Goal: Task Accomplishment & Management: Manage account settings

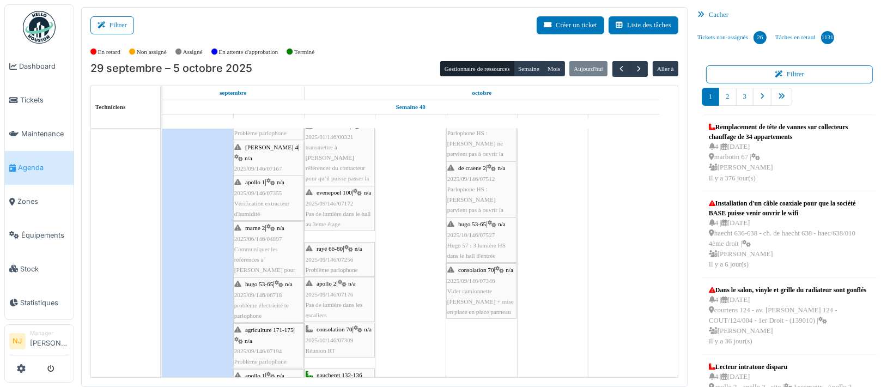
scroll to position [228, 0]
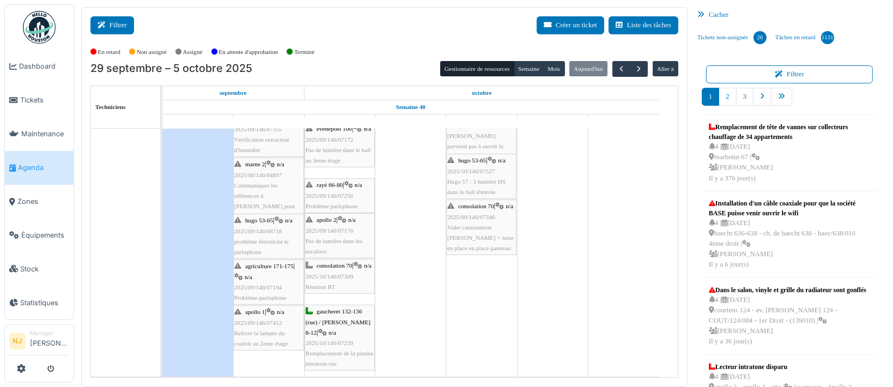
click at [111, 25] on button "Filtrer" at bounding box center [112, 25] width 44 height 18
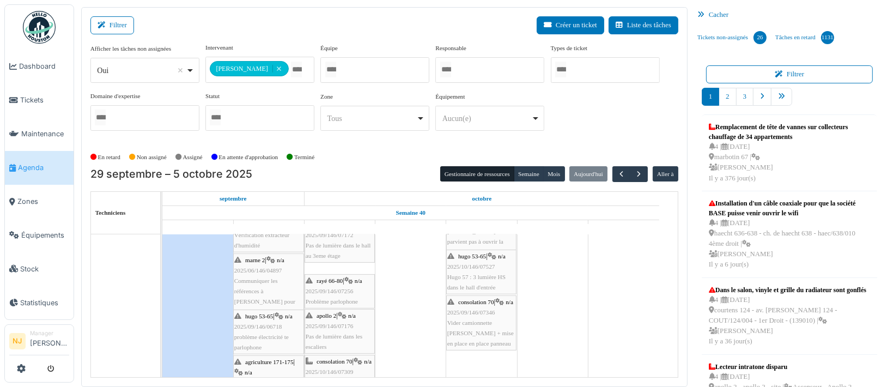
click at [348, 71] on div at bounding box center [374, 70] width 109 height 26
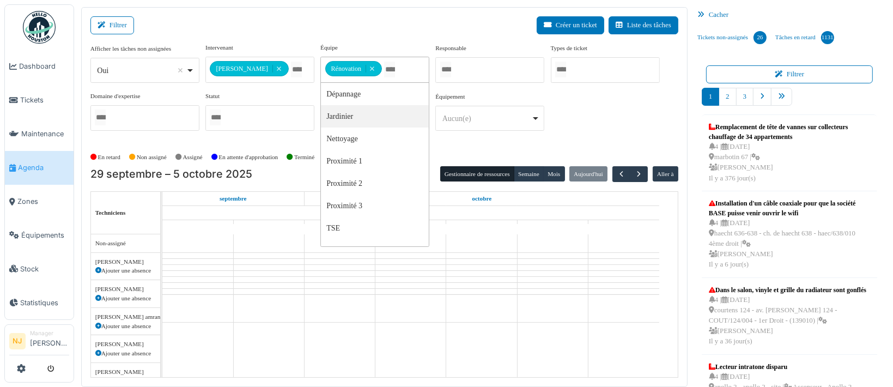
click at [230, 18] on div "Filtrer Créer un ticket Liste des tâches" at bounding box center [384, 29] width 588 height 27
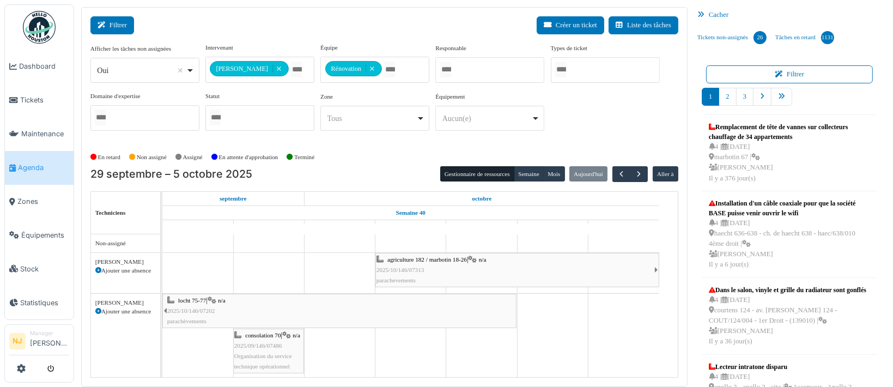
click at [121, 26] on button "Filtrer" at bounding box center [112, 25] width 44 height 18
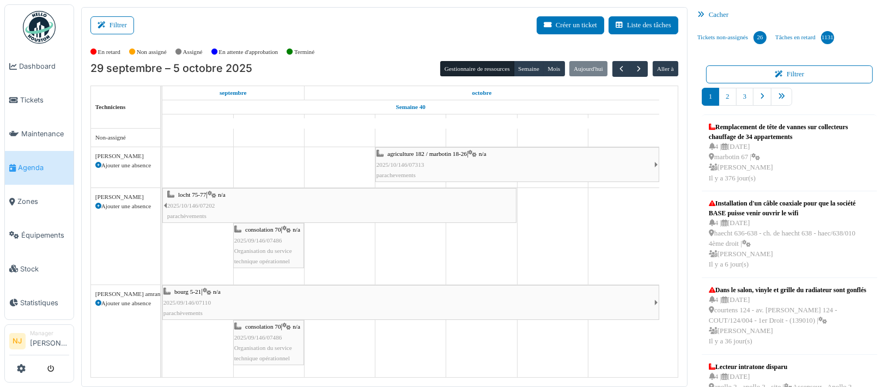
click at [97, 164] on icon at bounding box center [98, 165] width 6 height 6
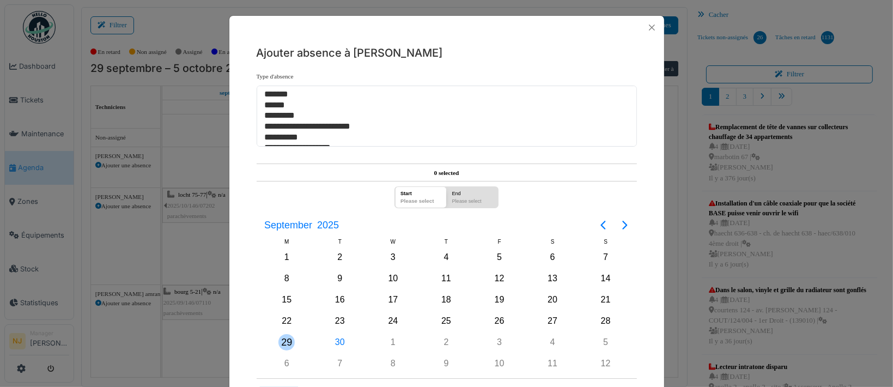
click at [283, 338] on div "29" at bounding box center [286, 342] width 16 height 16
click at [338, 339] on div "30" at bounding box center [340, 342] width 16 height 16
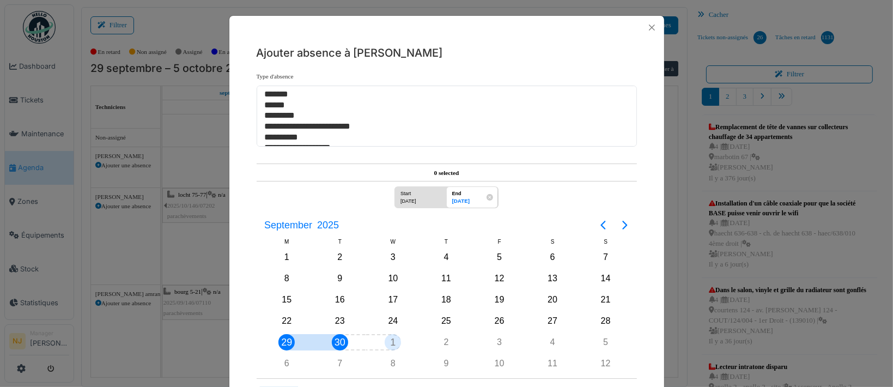
click at [390, 338] on div "1" at bounding box center [393, 342] width 16 height 16
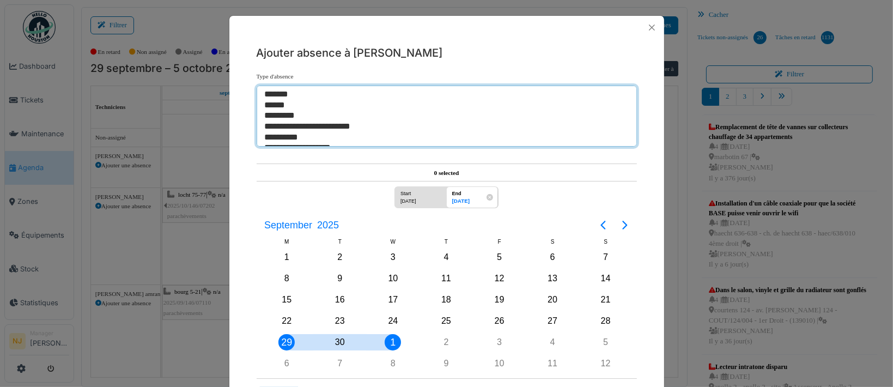
select select "**"
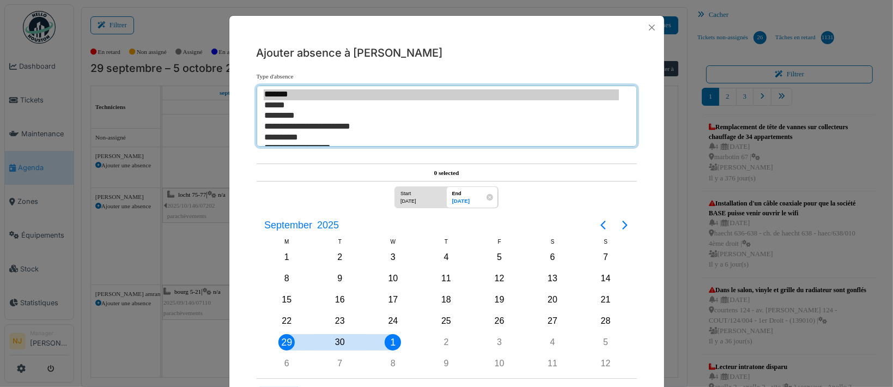
click at [273, 95] on option "*******" at bounding box center [442, 94] width 356 height 11
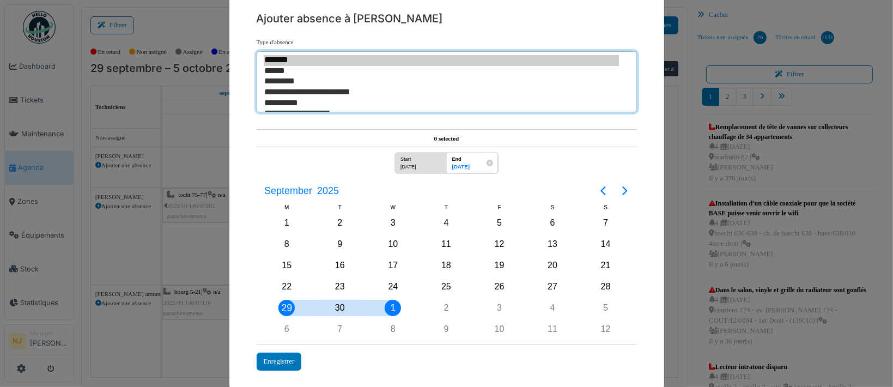
scroll to position [48, 0]
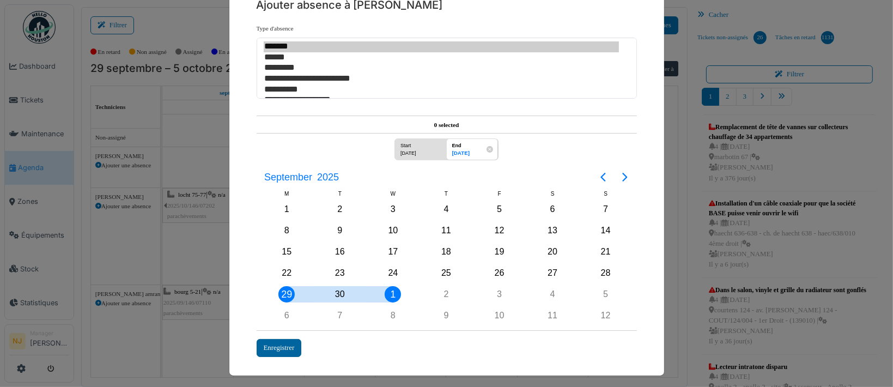
click at [263, 339] on div "Enregistrer" at bounding box center [279, 348] width 45 height 18
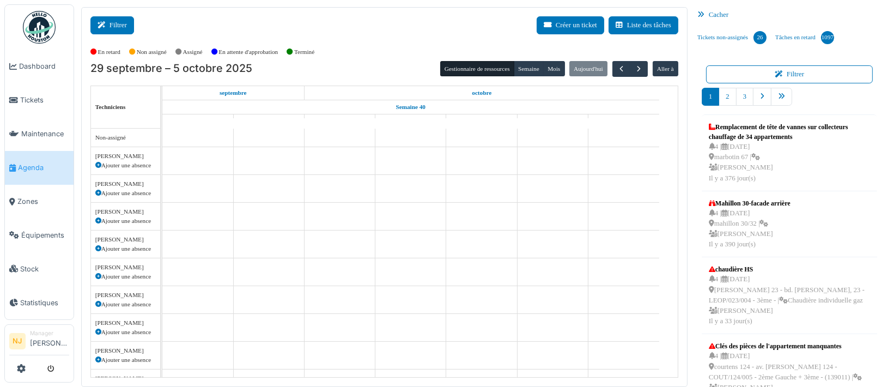
click at [117, 26] on button "Filtrer" at bounding box center [112, 25] width 44 height 18
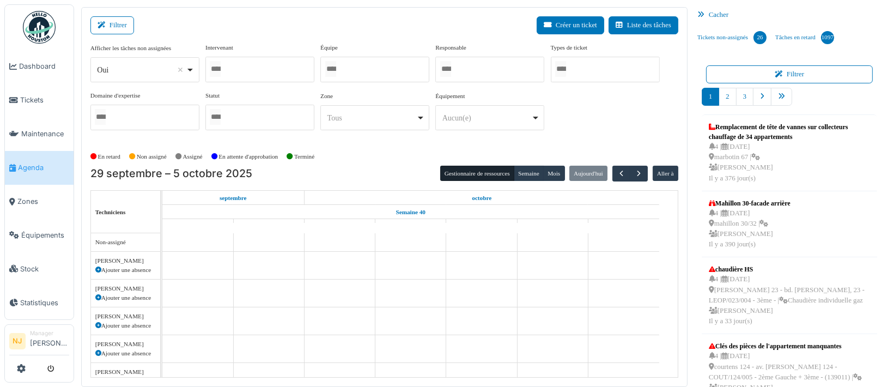
click at [361, 72] on div at bounding box center [374, 70] width 109 height 26
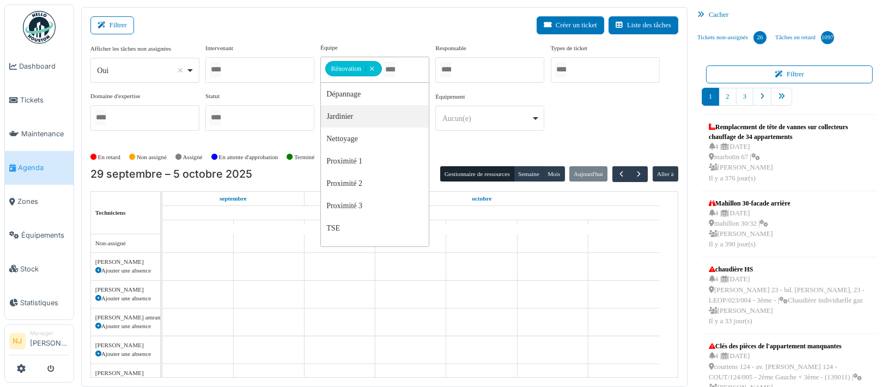
click at [290, 21] on div "Filtrer Créer un ticket Liste des tâches" at bounding box center [384, 29] width 588 height 27
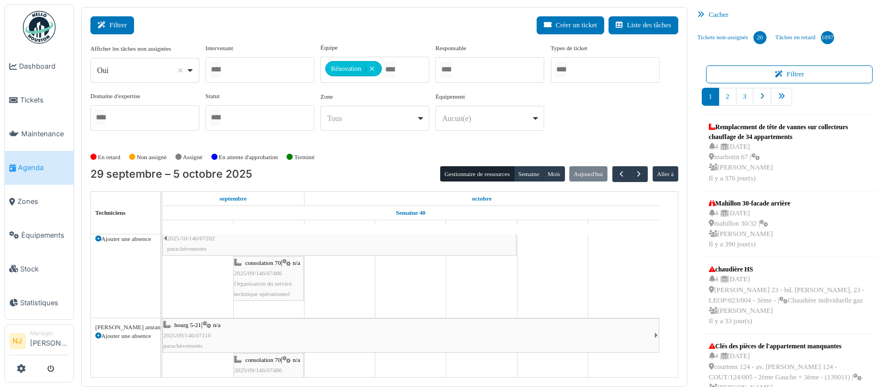
click at [112, 27] on button "Filtrer" at bounding box center [112, 25] width 44 height 18
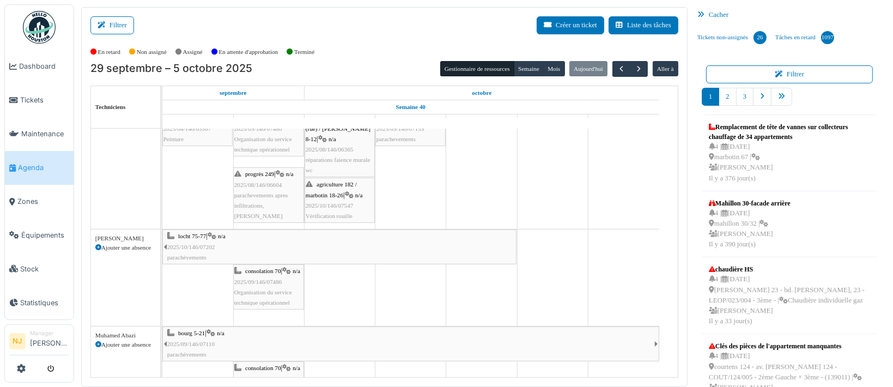
scroll to position [0, 0]
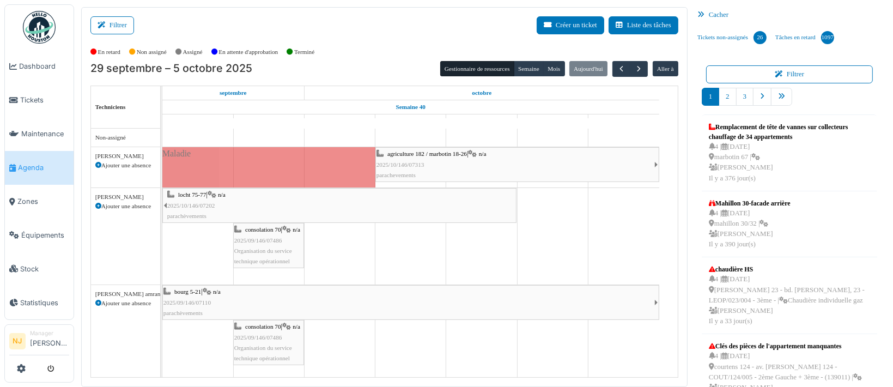
click at [237, 209] on div "locht 75-77 | n/a 2025/10/146/07202 parachèvements" at bounding box center [341, 206] width 348 height 32
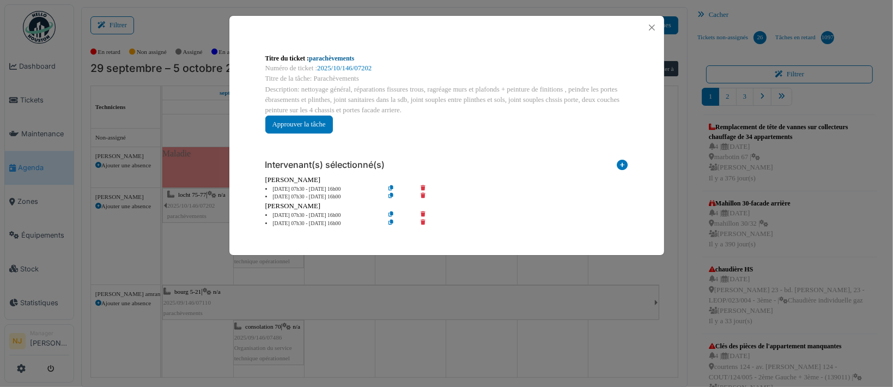
click at [318, 60] on link "parachèvements" at bounding box center [331, 58] width 45 height 8
click at [653, 27] on button "Close" at bounding box center [651, 27] width 15 height 15
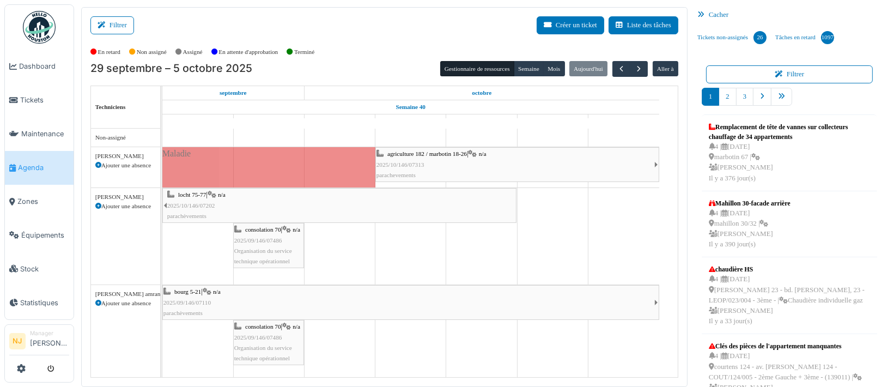
click at [233, 204] on div "locht 75-77 | n/a 2025/10/146/07202 parachèvements" at bounding box center [341, 206] width 348 height 32
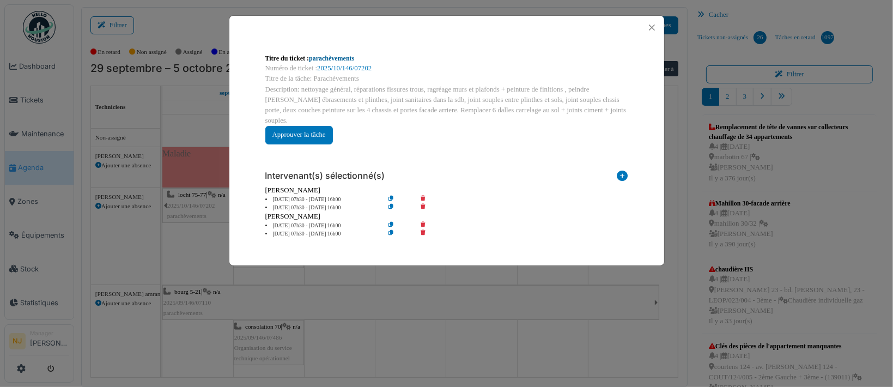
click at [331, 60] on link "parachèvements" at bounding box center [331, 58] width 45 height 8
click at [653, 27] on button "Close" at bounding box center [651, 27] width 15 height 15
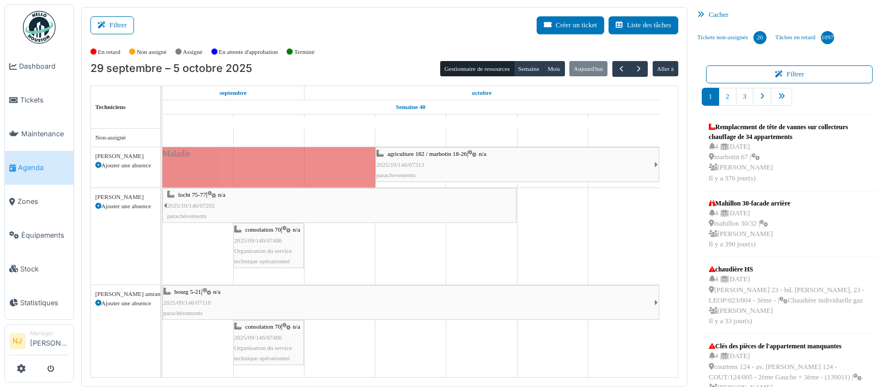
click at [429, 160] on div "agriculture 182 / marbotin 18-26 | n/a 2025/10/146/07313 parachevements" at bounding box center [515, 165] width 278 height 32
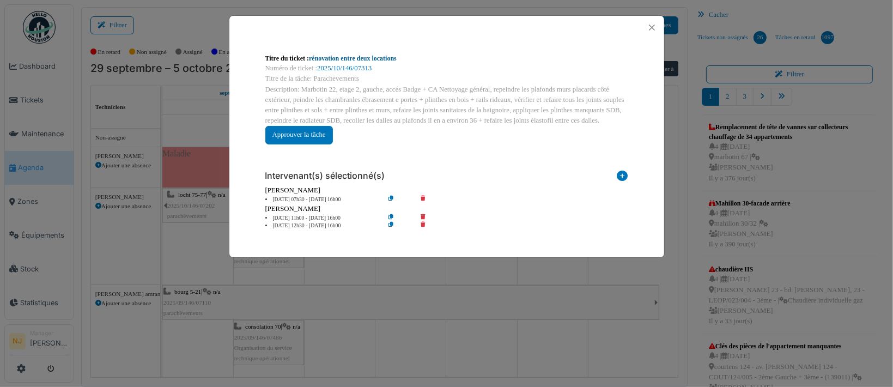
click at [338, 57] on link "rénovation entre deux locations" at bounding box center [353, 58] width 88 height 8
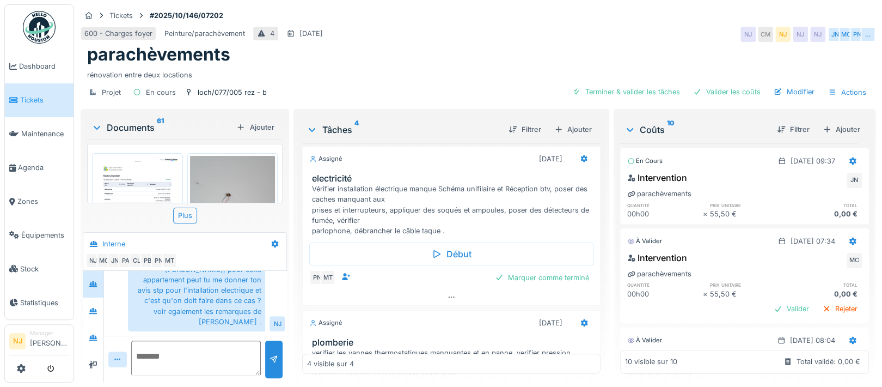
scroll to position [218, 0]
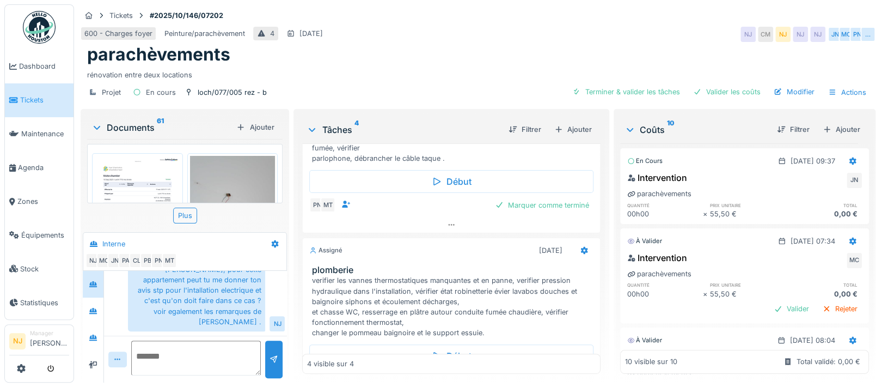
click at [425, 299] on div "verifier les vannes thermostatiques manquantes et en panne, verifier pression h…" at bounding box center [454, 306] width 284 height 63
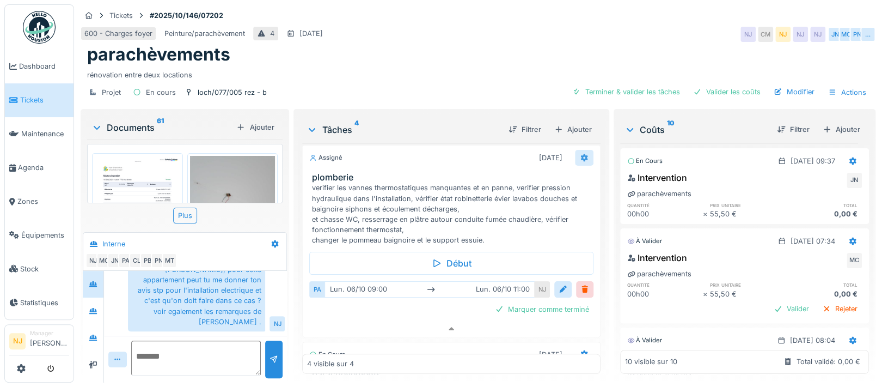
click at [580, 154] on icon at bounding box center [584, 157] width 9 height 7
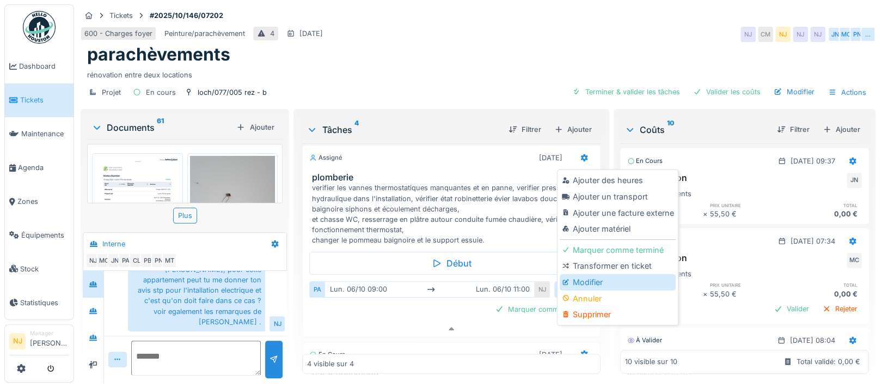
click at [589, 274] on div "Modifier" at bounding box center [618, 282] width 116 height 16
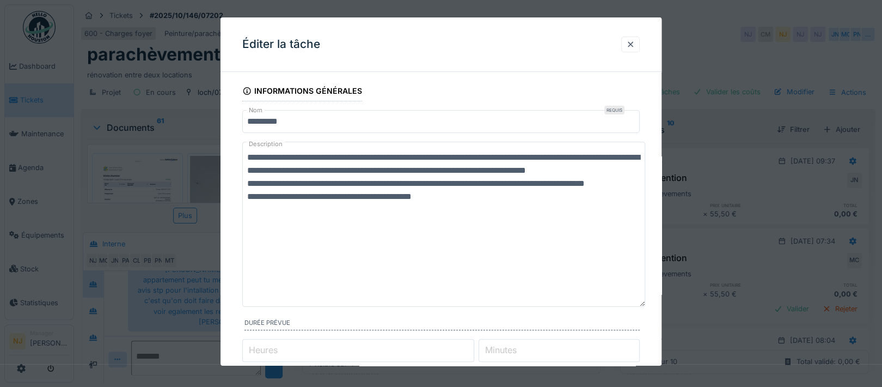
drag, startPoint x: 637, startPoint y: 181, endPoint x: 631, endPoint y: 298, distance: 117.2
click at [627, 301] on textarea "**********" at bounding box center [443, 224] width 403 height 165
click at [246, 198] on textarea "**********" at bounding box center [443, 224] width 403 height 164
click at [247, 213] on textarea "**********" at bounding box center [443, 224] width 403 height 164
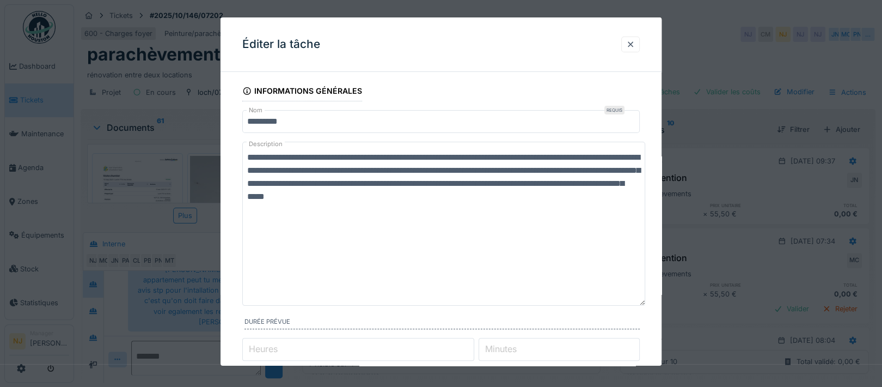
click at [615, 198] on textarea "**********" at bounding box center [443, 224] width 403 height 164
click at [387, 209] on textarea "**********" at bounding box center [443, 224] width 403 height 164
click at [380, 209] on textarea "**********" at bounding box center [443, 224] width 403 height 164
click at [368, 209] on textarea "**********" at bounding box center [443, 224] width 403 height 164
click at [451, 210] on textarea "**********" at bounding box center [443, 224] width 403 height 164
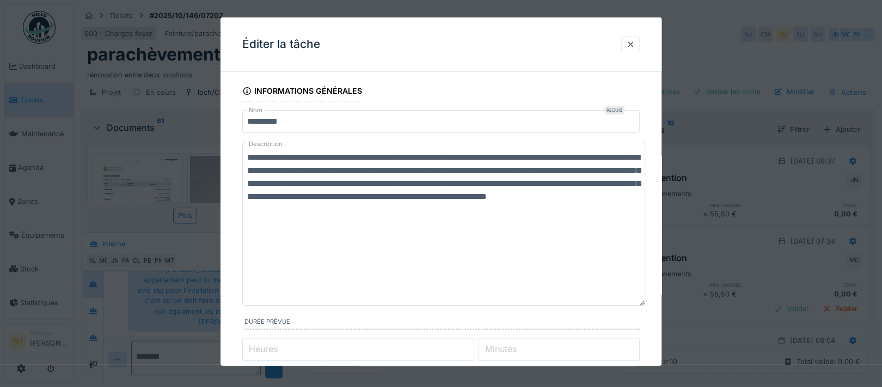
click at [350, 210] on textarea "**********" at bounding box center [443, 224] width 403 height 164
click at [341, 212] on textarea "**********" at bounding box center [443, 224] width 403 height 164
click at [351, 210] on textarea "**********" at bounding box center [443, 224] width 403 height 164
click at [347, 210] on textarea "**********" at bounding box center [443, 224] width 403 height 164
click at [537, 209] on textarea "**********" at bounding box center [443, 224] width 403 height 164
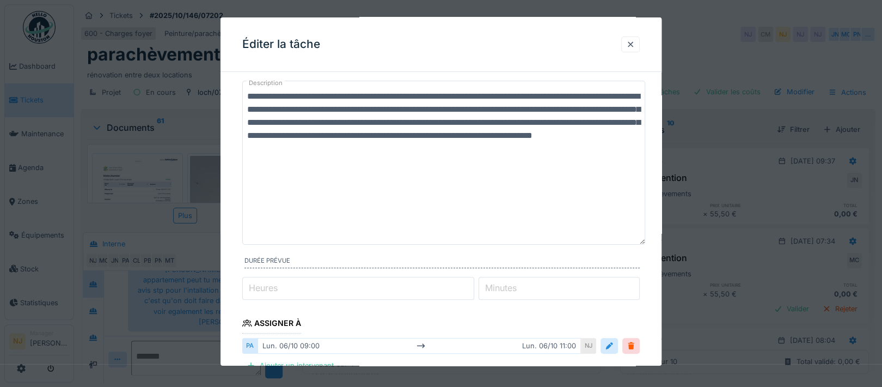
scroll to position [0, 0]
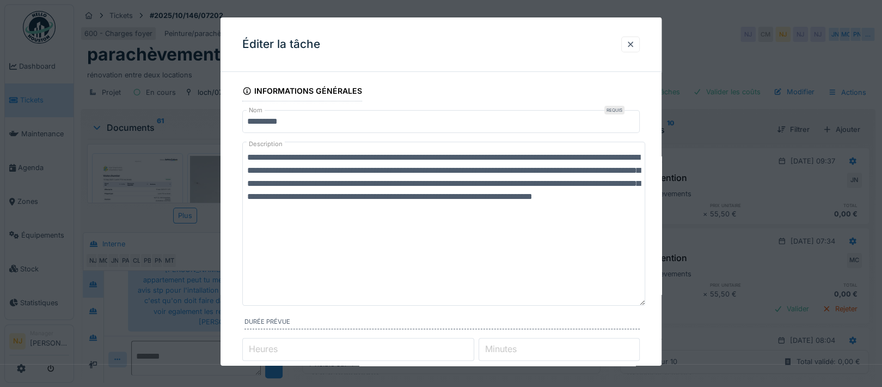
click at [247, 156] on textarea "**********" at bounding box center [443, 224] width 403 height 164
click at [249, 159] on textarea "**********" at bounding box center [443, 224] width 403 height 164
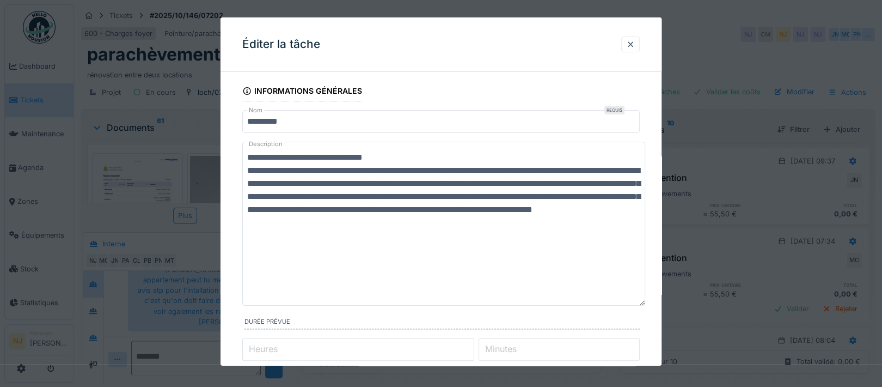
click at [327, 158] on textarea "**********" at bounding box center [443, 224] width 403 height 164
click at [283, 158] on textarea "**********" at bounding box center [443, 224] width 403 height 164
drag, startPoint x: 283, startPoint y: 158, endPoint x: 246, endPoint y: 164, distance: 37.1
click at [231, 163] on div "**********" at bounding box center [441, 388] width 441 height 615
click at [289, 157] on textarea "**********" at bounding box center [443, 224] width 403 height 164
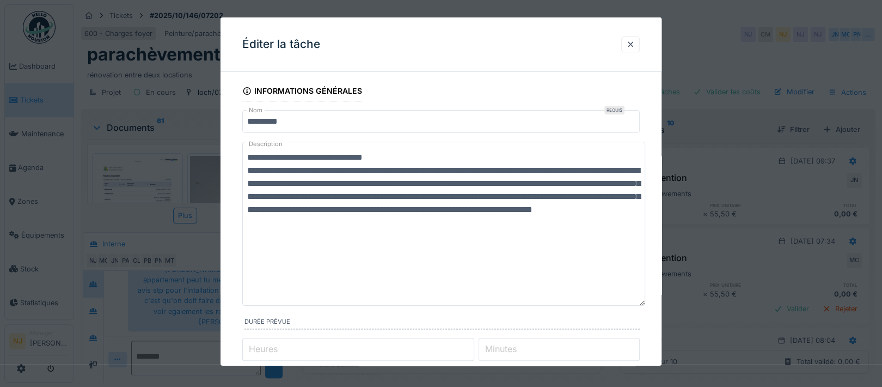
click at [332, 158] on textarea "**********" at bounding box center [443, 224] width 403 height 164
click at [396, 154] on textarea "**********" at bounding box center [443, 224] width 403 height 164
click at [253, 173] on textarea "**********" at bounding box center [443, 224] width 403 height 164
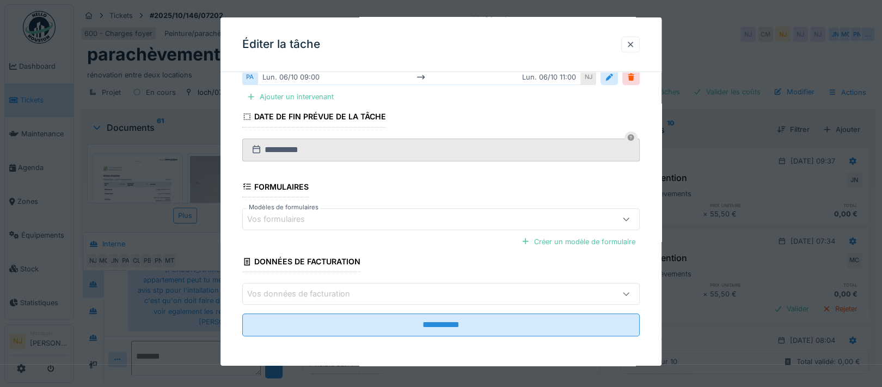
scroll to position [10, 0]
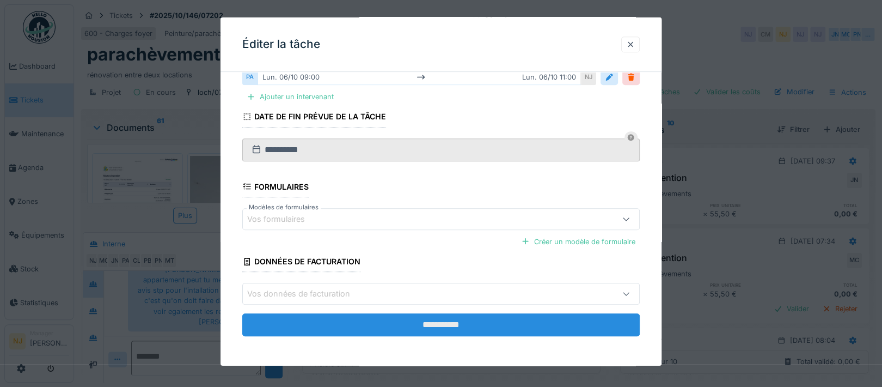
type textarea "**********"
click at [433, 323] on input "**********" at bounding box center [441, 324] width 398 height 23
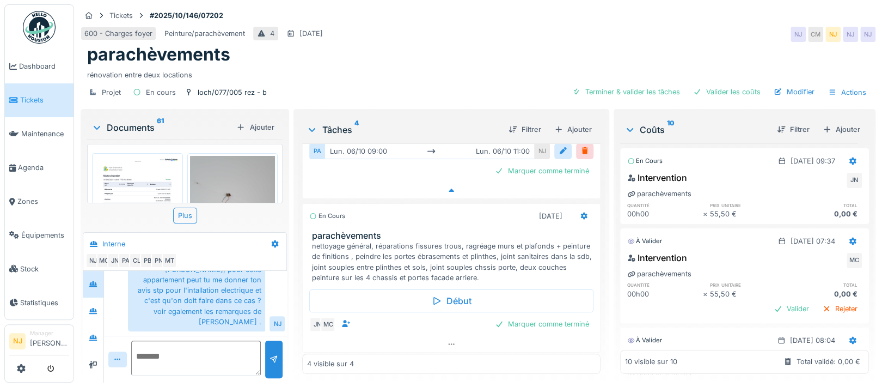
scroll to position [460, 0]
click at [441, 240] on div "nettoyage général, réparations fissures trous, ragréage murs et plafonds + pein…" at bounding box center [454, 261] width 284 height 42
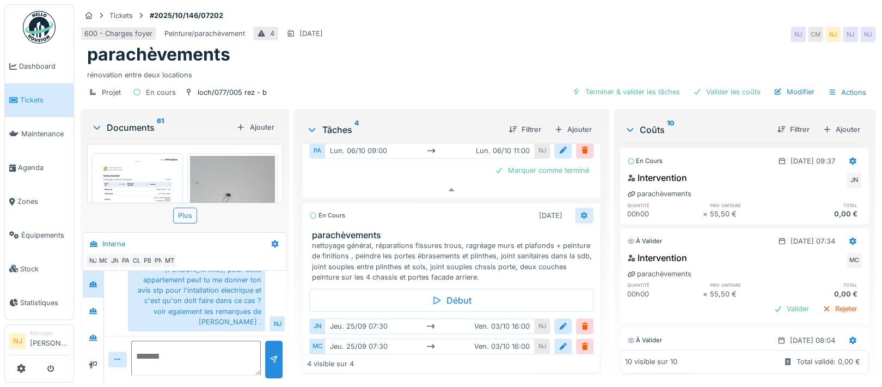
click at [580, 212] on icon at bounding box center [584, 215] width 9 height 7
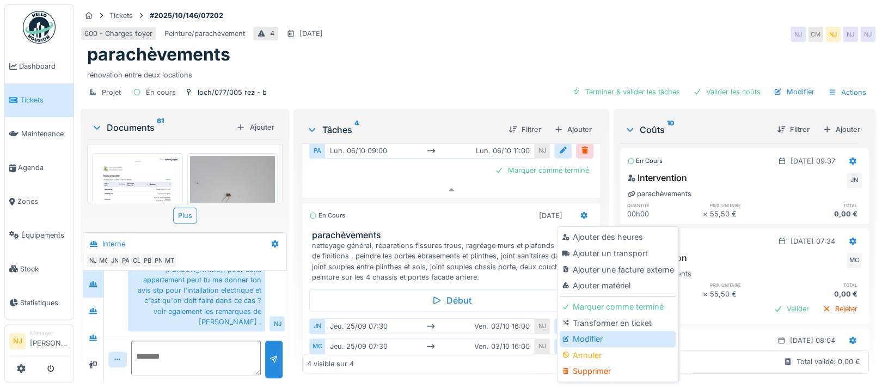
click at [586, 331] on div "Modifier" at bounding box center [618, 339] width 116 height 16
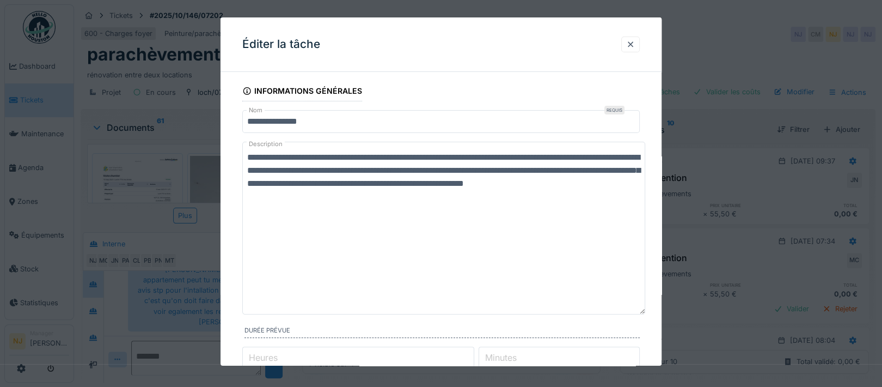
drag, startPoint x: 640, startPoint y: 184, endPoint x: 630, endPoint y: 310, distance: 127.3
click at [630, 310] on textarea "**********" at bounding box center [443, 228] width 403 height 173
click at [318, 199] on textarea "**********" at bounding box center [443, 227] width 403 height 171
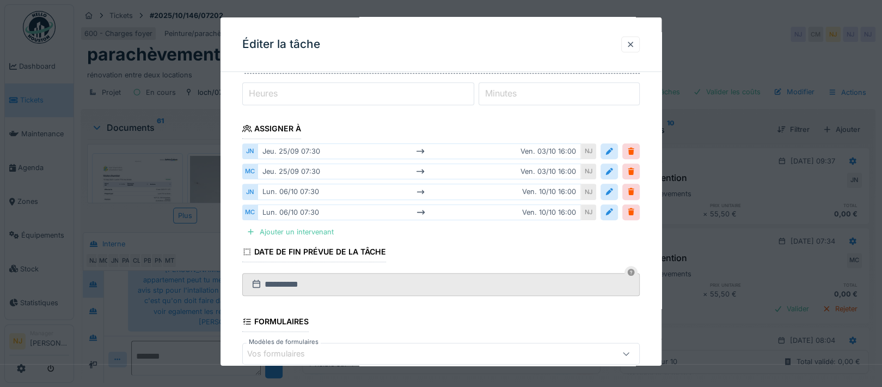
scroll to position [396, 0]
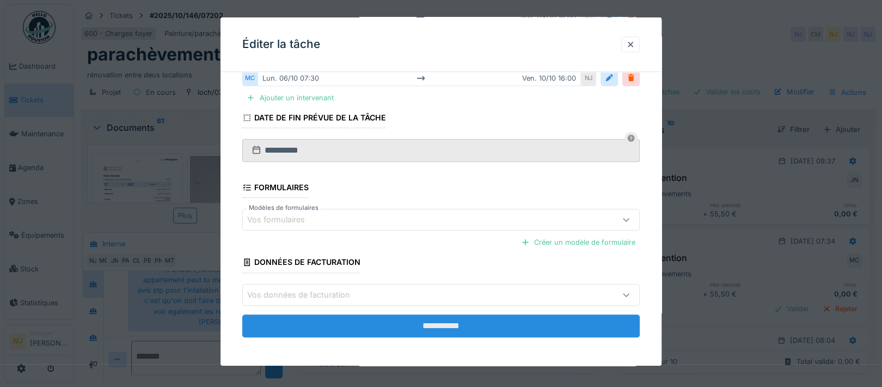
type textarea "**********"
click at [451, 324] on input "**********" at bounding box center [441, 325] width 398 height 23
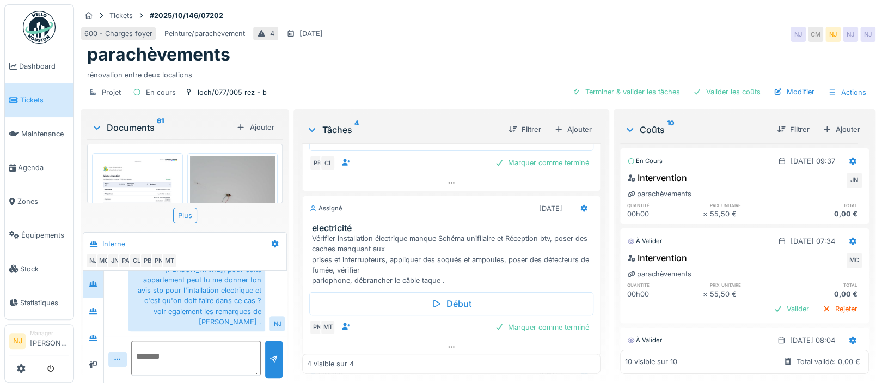
scroll to position [190, 0]
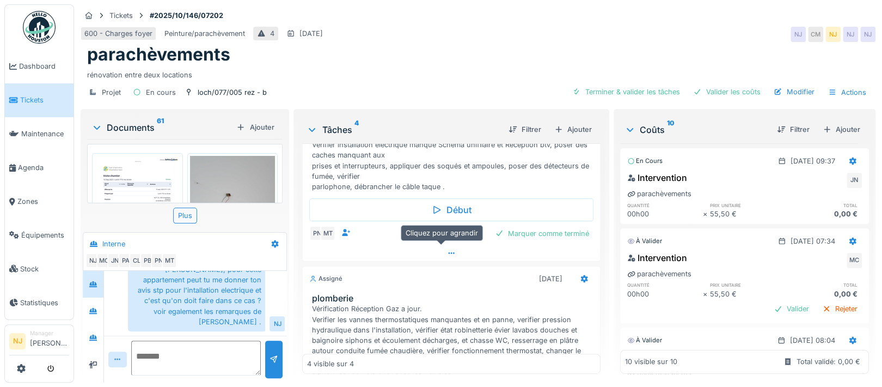
click at [447, 249] on icon at bounding box center [451, 252] width 9 height 7
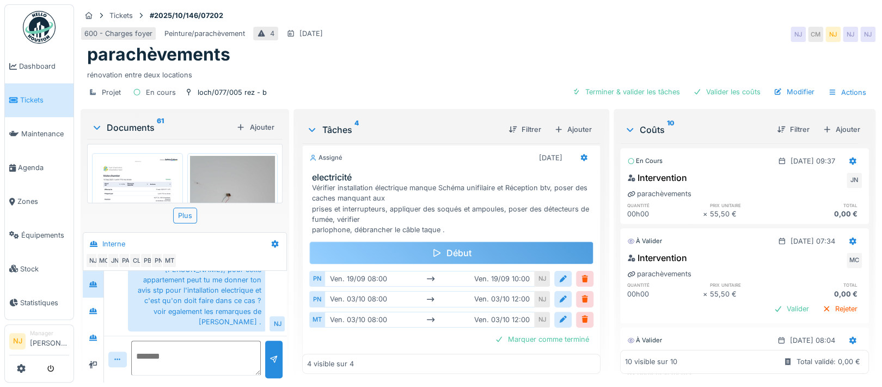
scroll to position [0, 0]
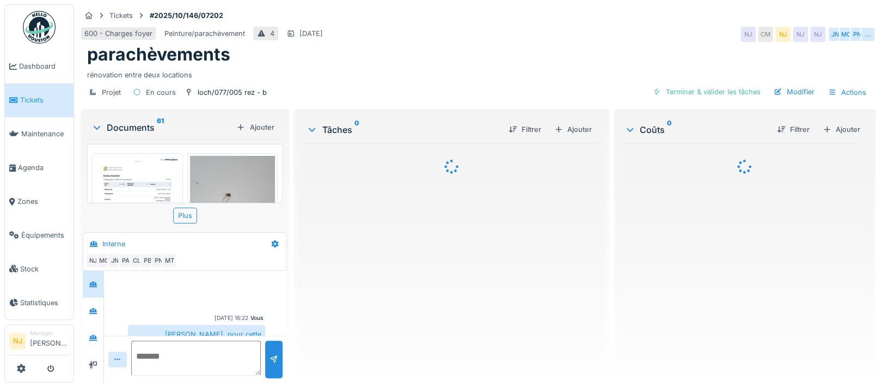
scroll to position [65, 0]
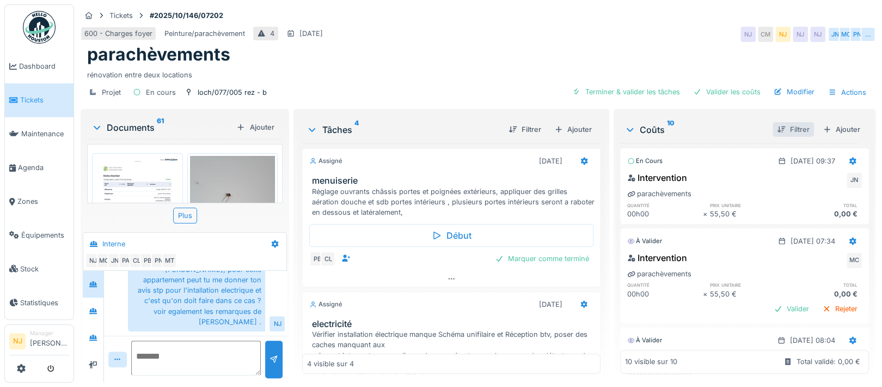
click at [777, 130] on div at bounding box center [781, 129] width 9 height 10
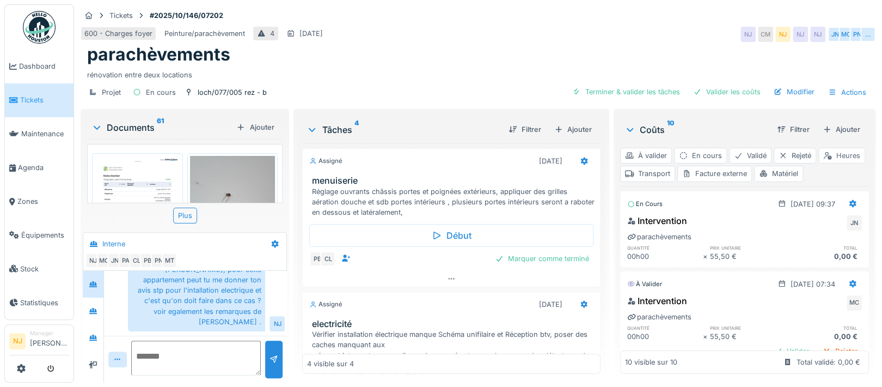
click at [819, 163] on div "Heures" at bounding box center [842, 156] width 47 height 16
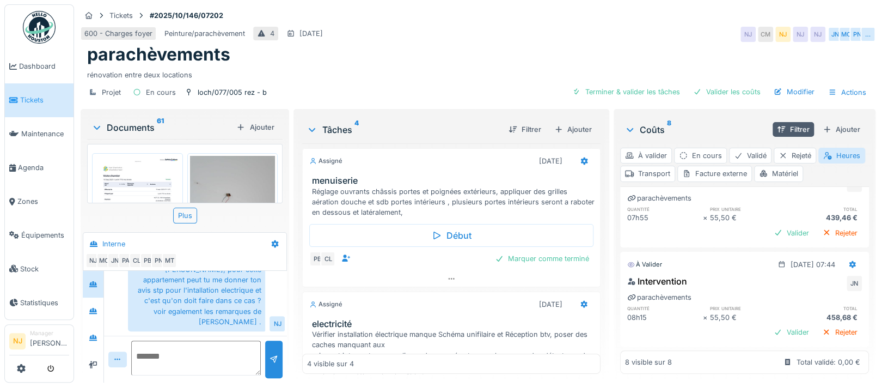
scroll to position [145, 0]
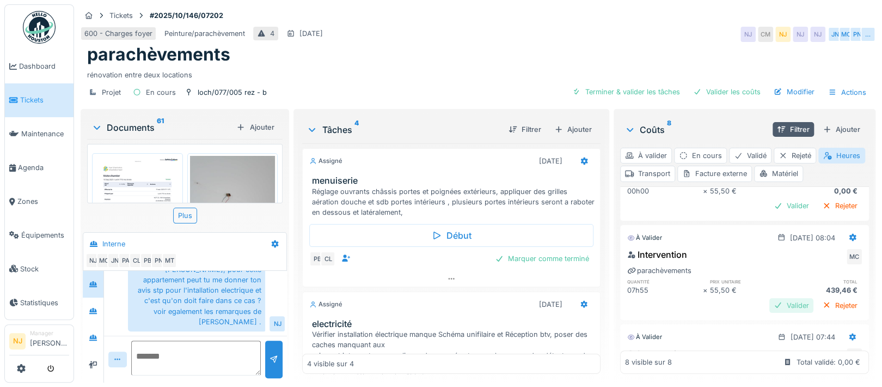
click at [770, 302] on div "Valider" at bounding box center [792, 305] width 44 height 15
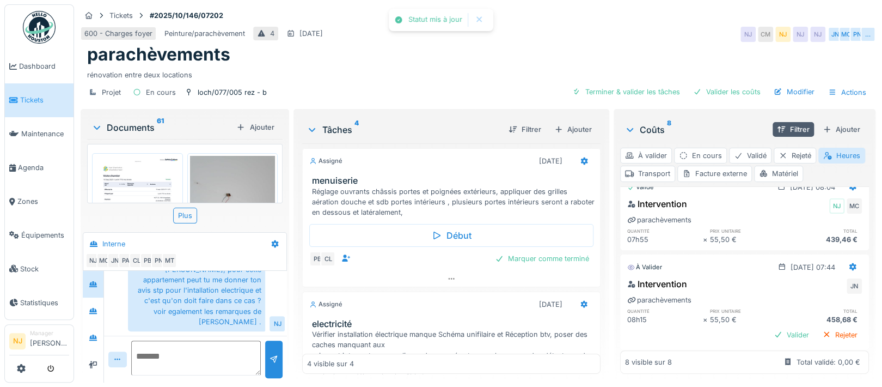
scroll to position [218, 0]
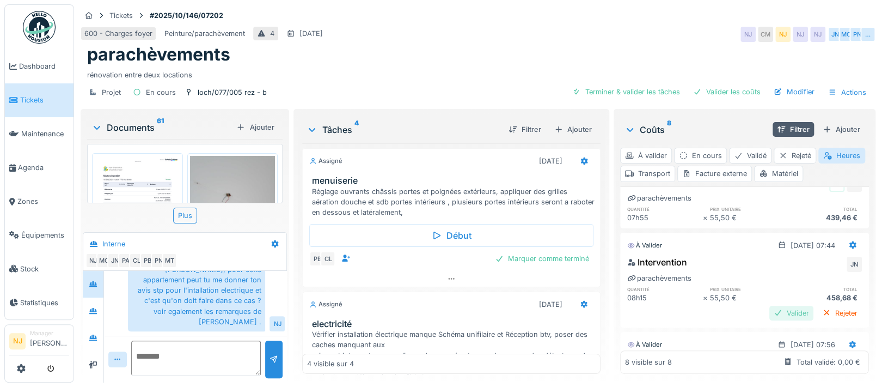
click at [770, 310] on div "Valider" at bounding box center [792, 313] width 44 height 15
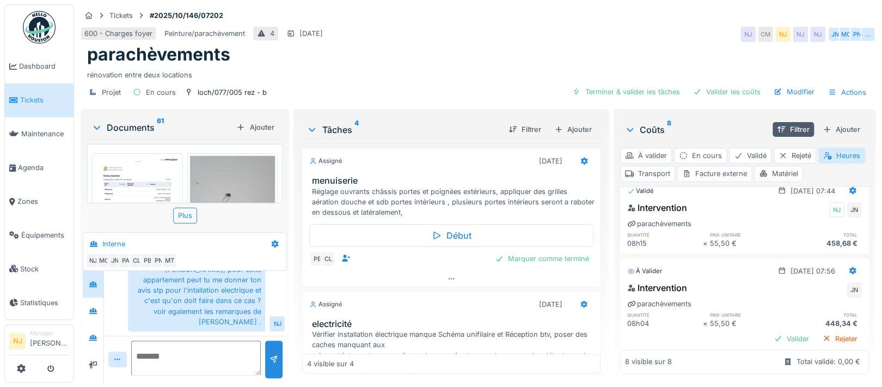
scroll to position [290, 0]
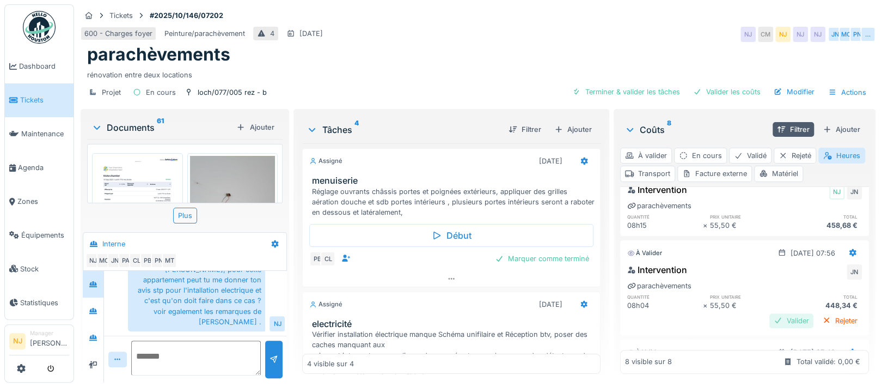
click at [770, 321] on div "Valider" at bounding box center [792, 320] width 44 height 15
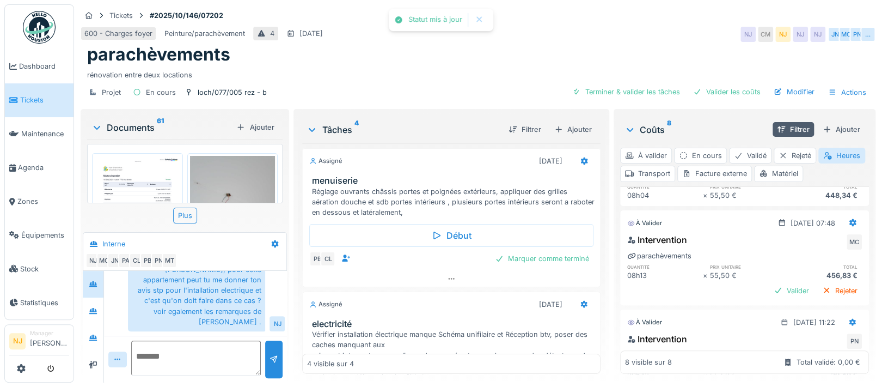
scroll to position [436, 0]
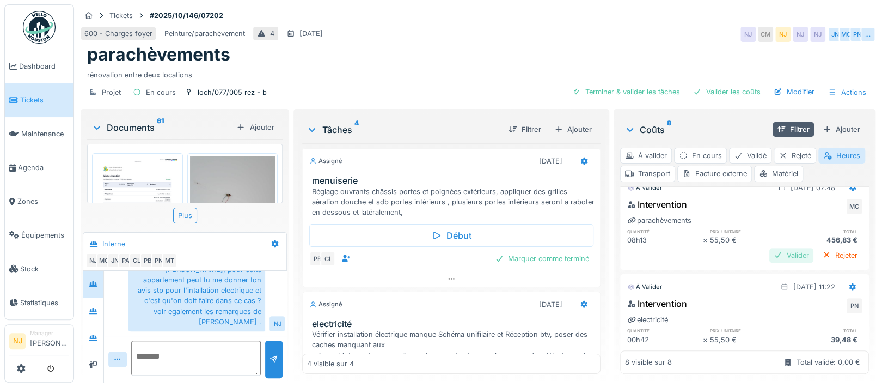
click at [770, 255] on div "Valider" at bounding box center [792, 255] width 44 height 15
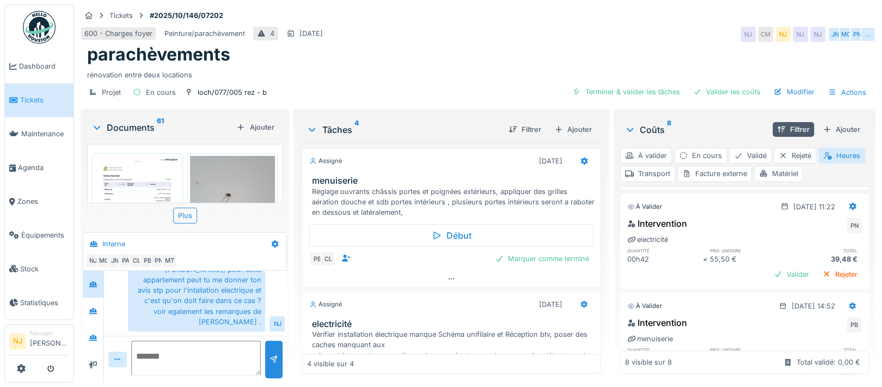
scroll to position [508, 0]
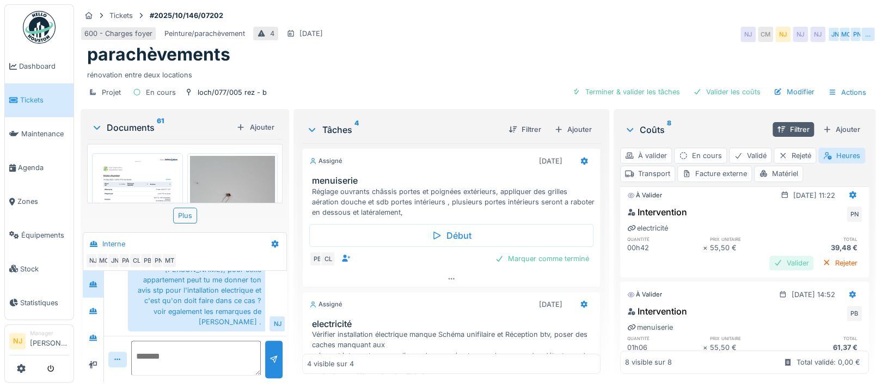
click at [770, 263] on div "Valider" at bounding box center [792, 262] width 44 height 15
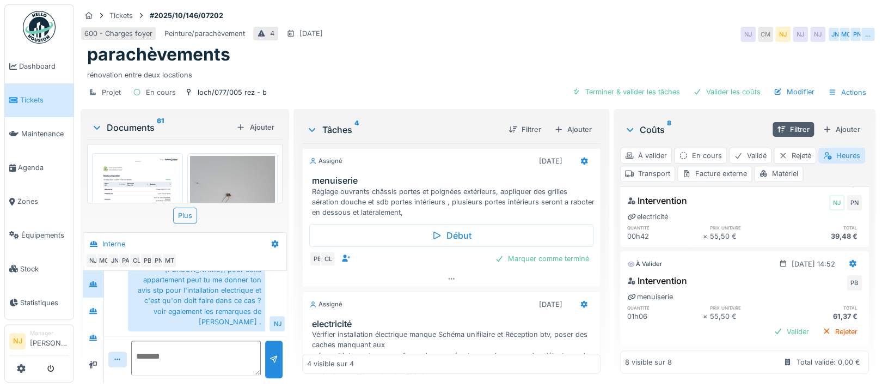
scroll to position [10, 0]
click at [770, 324] on div "Valider" at bounding box center [792, 331] width 44 height 15
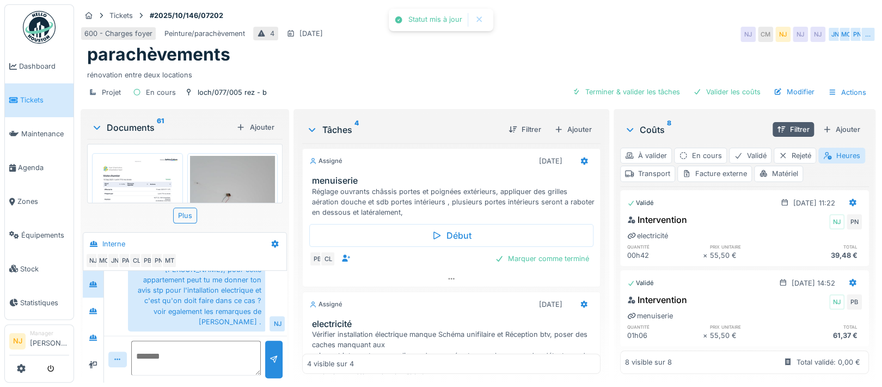
scroll to position [520, 0]
click at [448, 278] on icon at bounding box center [451, 279] width 6 height 2
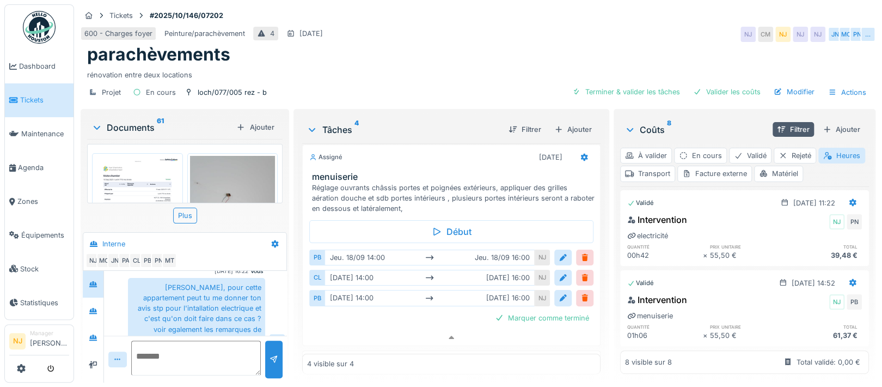
scroll to position [65, 0]
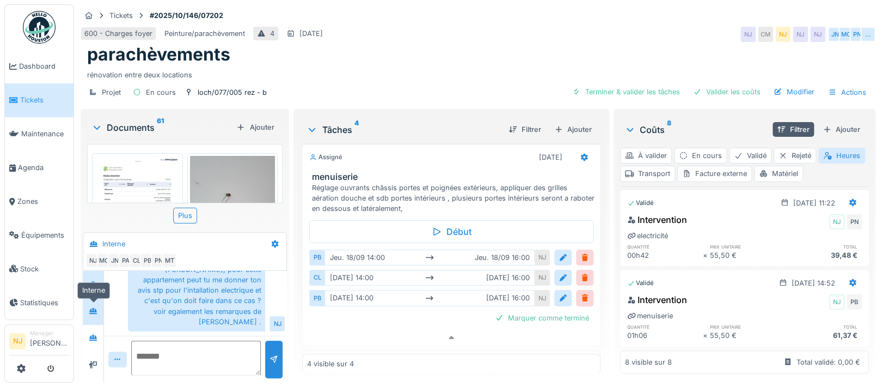
click at [95, 307] on icon at bounding box center [93, 310] width 9 height 7
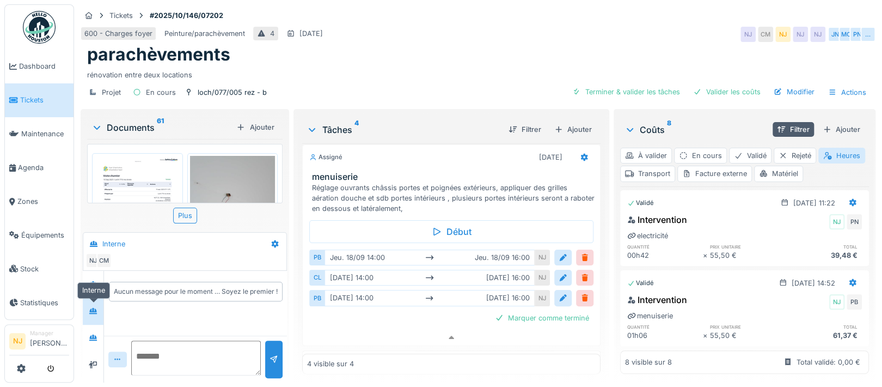
scroll to position [0, 0]
click at [94, 334] on icon at bounding box center [93, 337] width 8 height 6
click at [91, 307] on icon at bounding box center [93, 310] width 9 height 7
click at [94, 281] on icon at bounding box center [93, 284] width 8 height 6
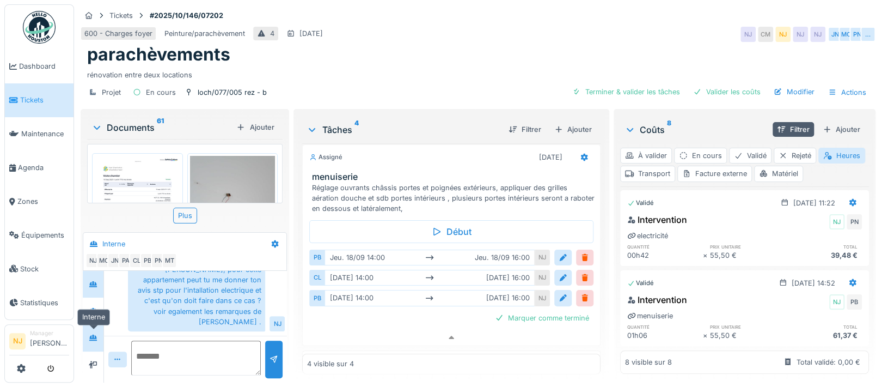
click at [91, 334] on icon at bounding box center [93, 337] width 8 height 6
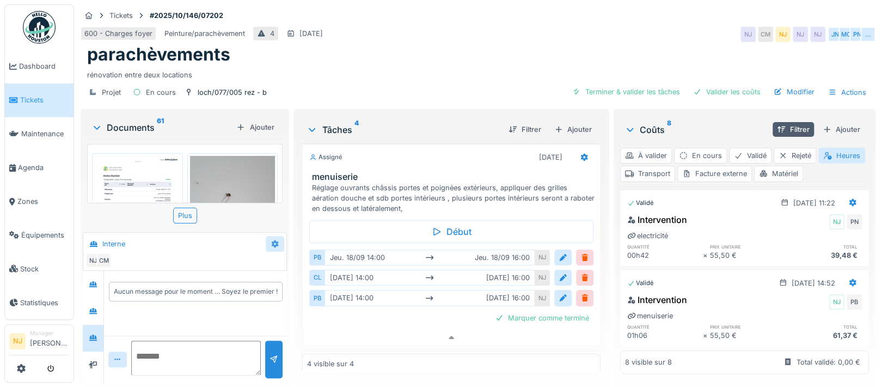
click at [272, 240] on icon at bounding box center [275, 244] width 7 height 8
click at [317, 276] on div "Créer une conversation" at bounding box center [317, 284] width 102 height 16
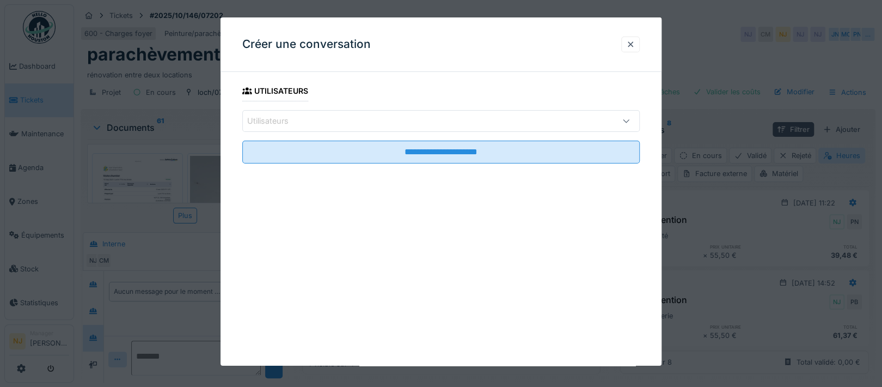
click at [318, 115] on div "Utilisateurs" at bounding box center [417, 121] width 340 height 12
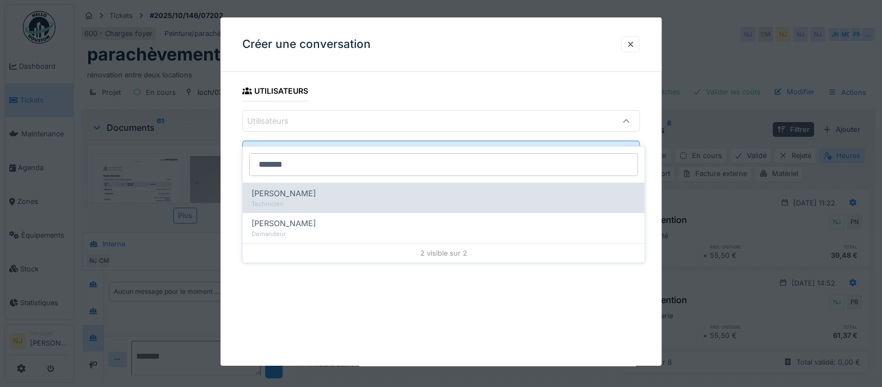
type input "*******"
click at [287, 187] on span "[PERSON_NAME]" at bounding box center [284, 193] width 64 height 12
type input "****"
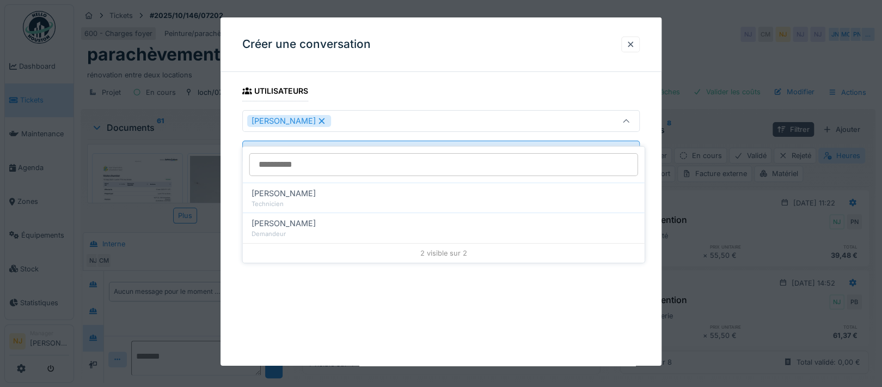
click at [332, 120] on div "[PERSON_NAME]" at bounding box center [417, 121] width 340 height 12
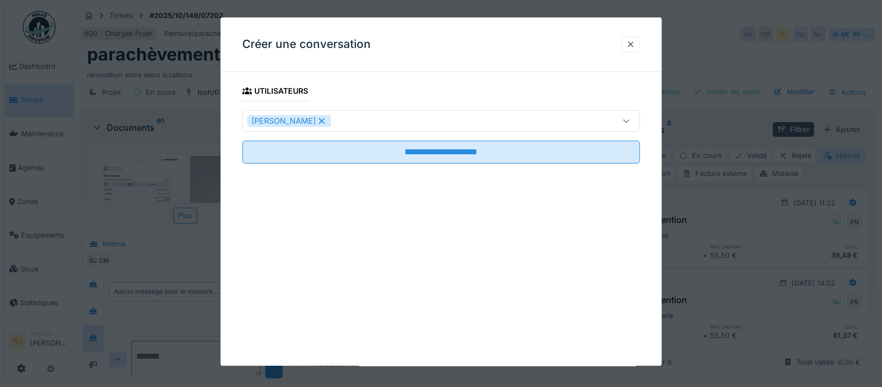
click at [332, 120] on div "[PERSON_NAME]" at bounding box center [417, 121] width 340 height 12
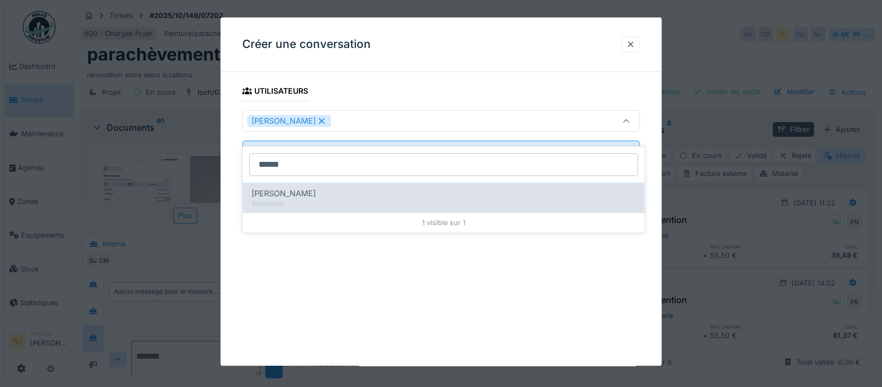
type input "******"
click at [291, 187] on span "[PERSON_NAME]" at bounding box center [284, 193] width 64 height 12
type input "*********"
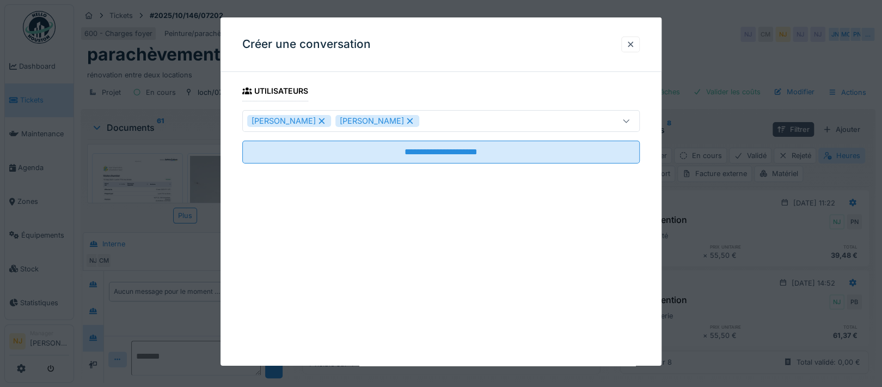
click at [228, 205] on div "**********" at bounding box center [441, 191] width 441 height 348
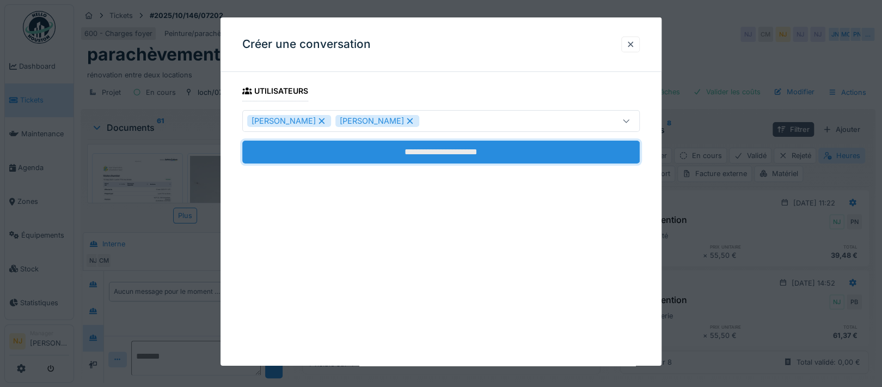
click at [445, 149] on input "**********" at bounding box center [441, 152] width 398 height 23
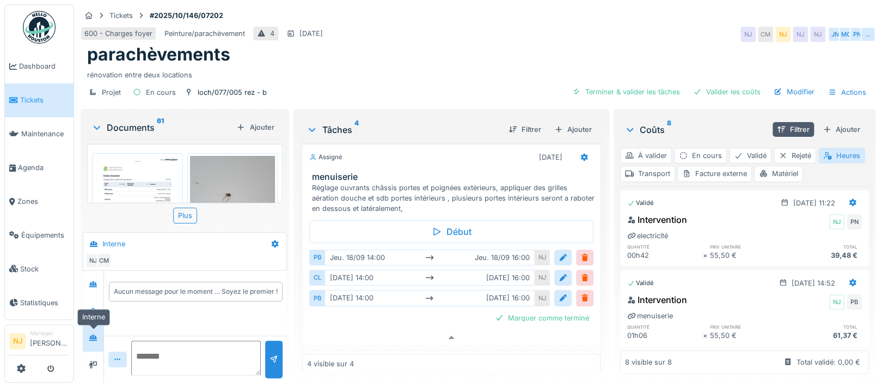
click at [95, 334] on icon at bounding box center [93, 337] width 9 height 7
click at [95, 308] on icon at bounding box center [93, 311] width 8 height 6
click at [93, 334] on icon at bounding box center [93, 337] width 8 height 6
click at [272, 240] on icon at bounding box center [275, 244] width 7 height 8
click at [289, 260] on div "Modifier" at bounding box center [317, 268] width 102 height 16
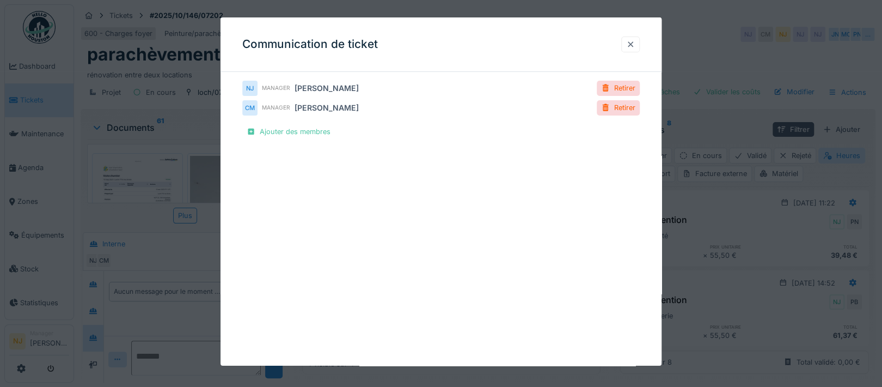
click at [635, 46] on div at bounding box center [630, 44] width 9 height 10
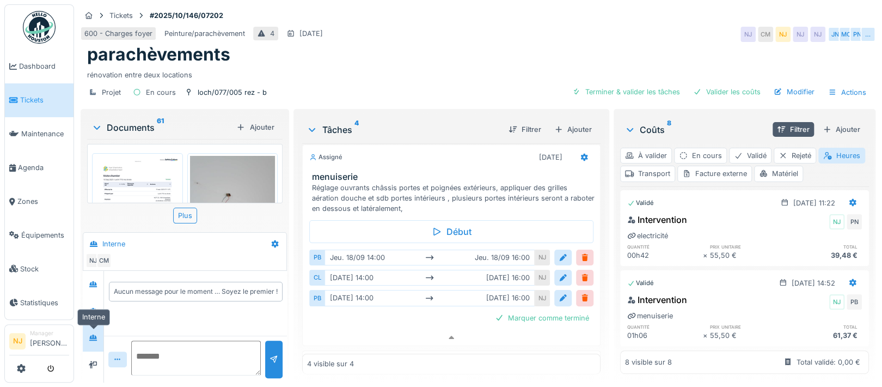
click at [93, 334] on icon at bounding box center [93, 337] width 8 height 6
click at [272, 240] on icon at bounding box center [275, 244] width 7 height 8
click at [296, 276] on div "Créer une conversation" at bounding box center [317, 284] width 102 height 16
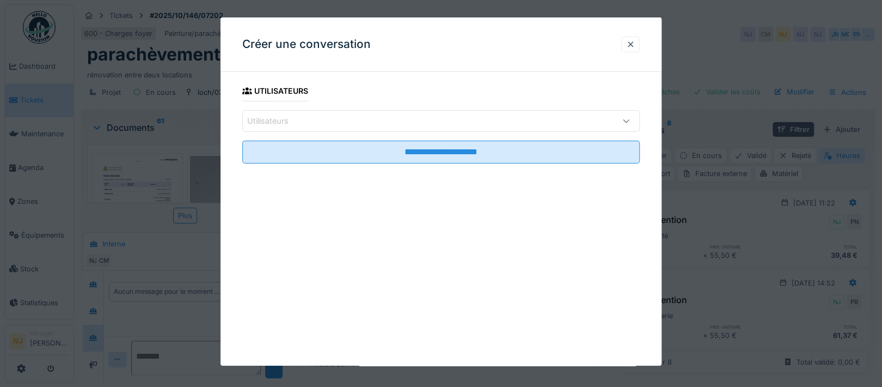
click at [310, 111] on div "Utilisateurs" at bounding box center [441, 121] width 398 height 22
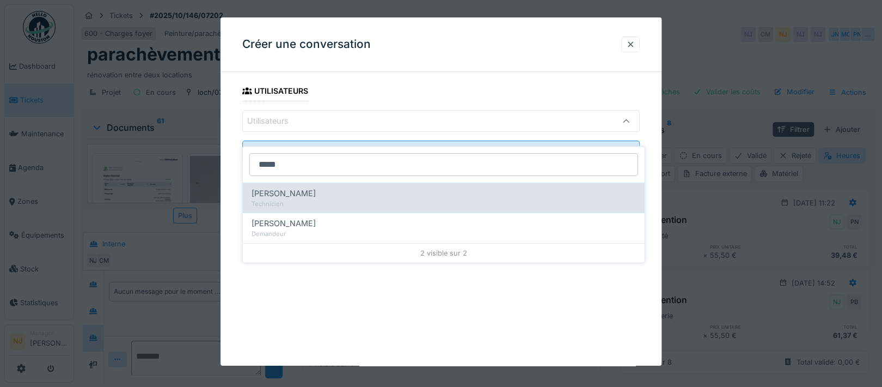
type input "*****"
click at [292, 187] on span "[PERSON_NAME]" at bounding box center [284, 193] width 64 height 12
type input "****"
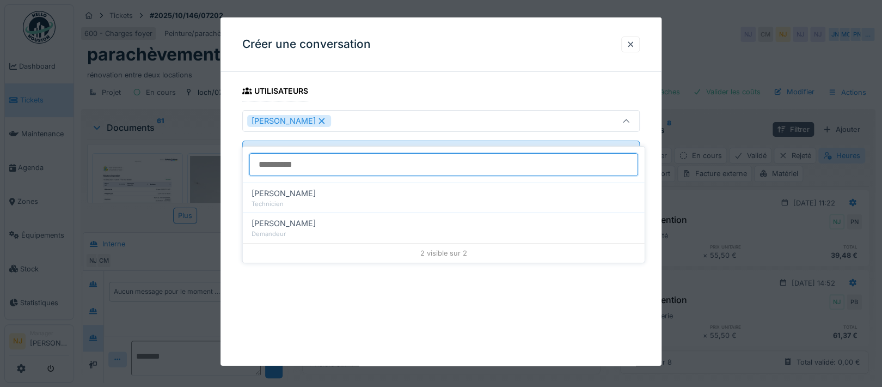
click at [320, 156] on input at bounding box center [443, 164] width 389 height 23
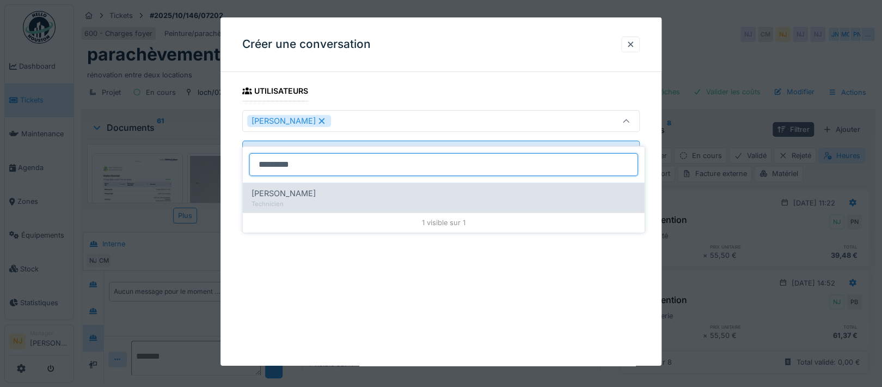
type input "*********"
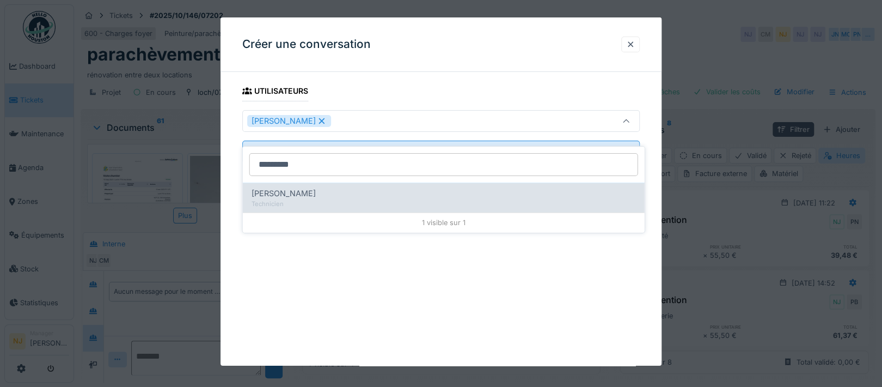
click at [266, 187] on span "[PERSON_NAME]" at bounding box center [284, 193] width 64 height 12
type input "*********"
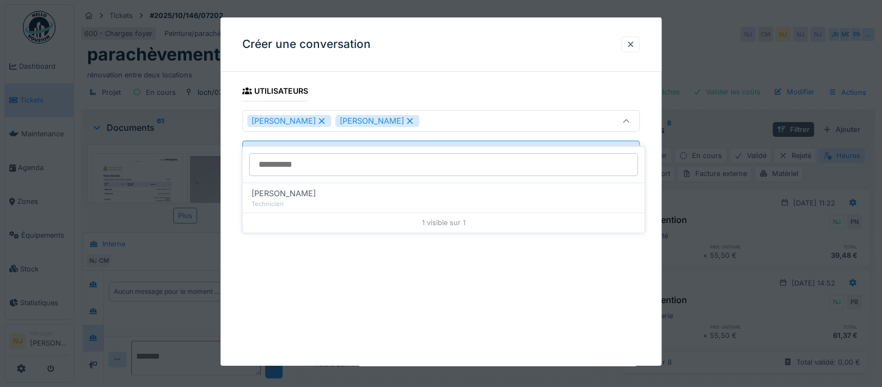
click at [237, 162] on div "**********" at bounding box center [441, 137] width 441 height 113
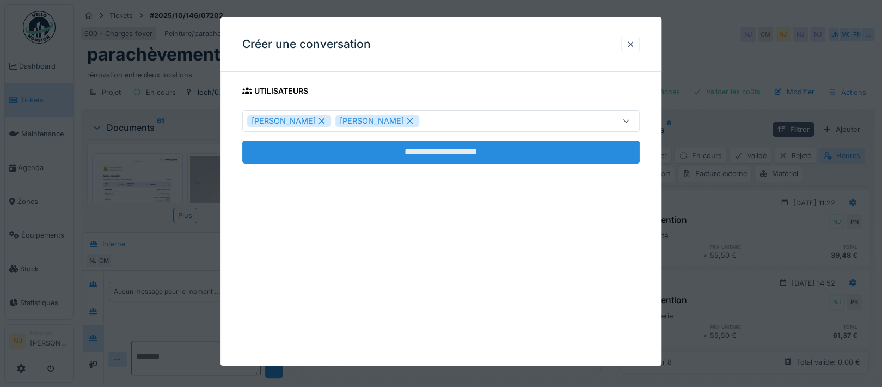
click at [446, 150] on input "**********" at bounding box center [441, 152] width 398 height 23
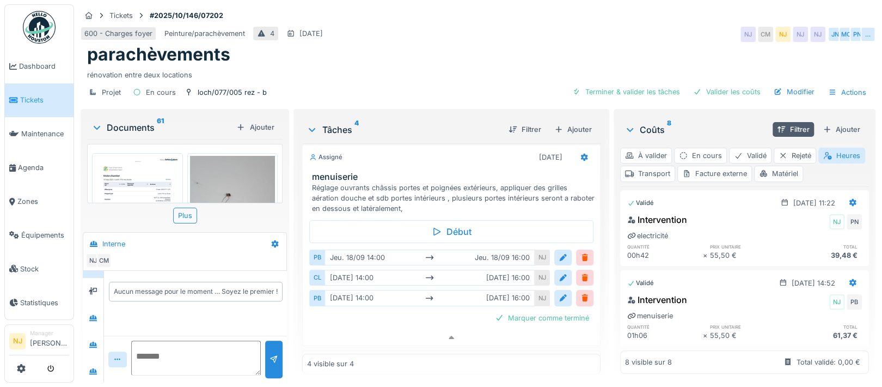
scroll to position [75, 0]
click at [93, 367] on icon at bounding box center [93, 370] width 8 height 6
click at [94, 340] on icon at bounding box center [93, 343] width 8 height 6
click at [93, 367] on icon at bounding box center [93, 370] width 8 height 6
click at [171, 341] on textarea at bounding box center [196, 357] width 130 height 35
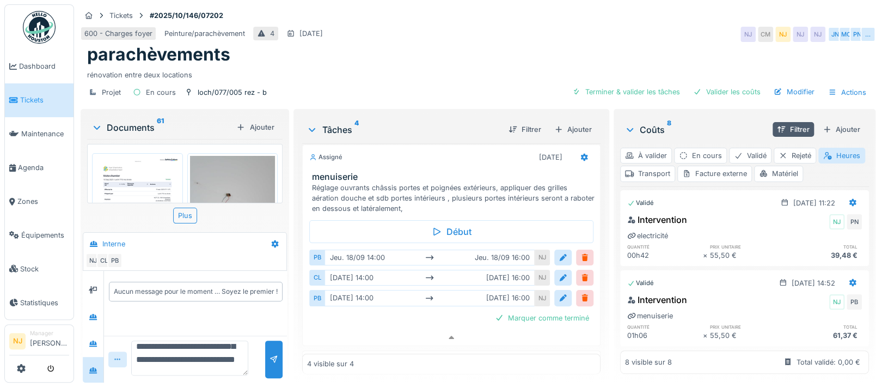
scroll to position [38, 0]
type textarea "**********"
click at [25, 163] on span "Agenda" at bounding box center [43, 167] width 51 height 10
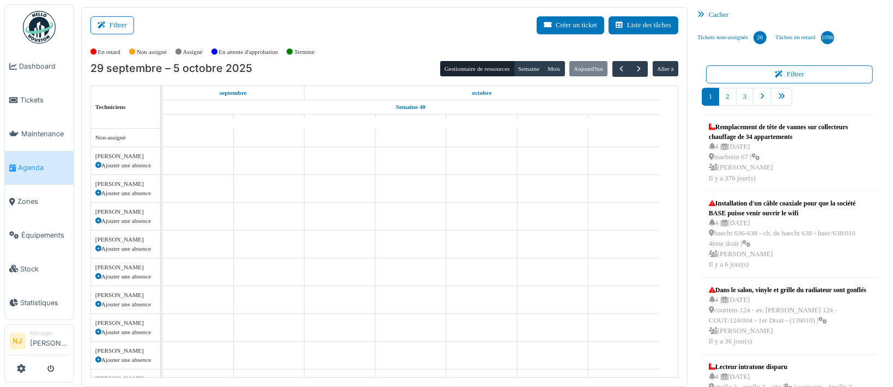
click at [120, 13] on div "Filtrer Créer un ticket Liste des tâches Afficher les tâches non assignées *** …" at bounding box center [384, 197] width 606 height 380
click at [120, 22] on button "Filtrer" at bounding box center [112, 25] width 44 height 18
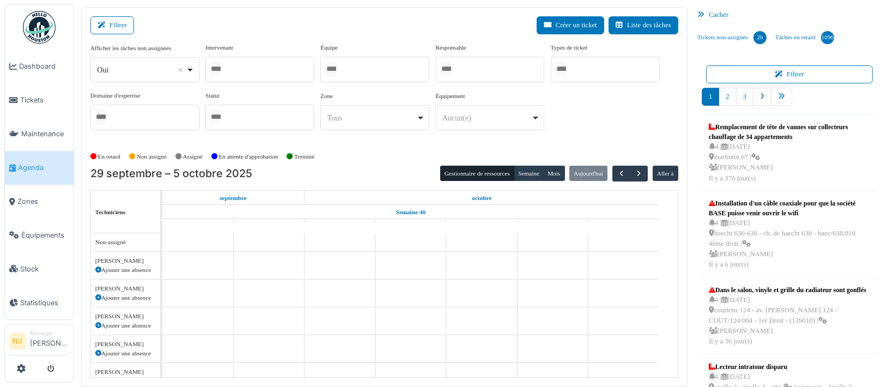
click at [347, 68] on div at bounding box center [374, 70] width 109 height 26
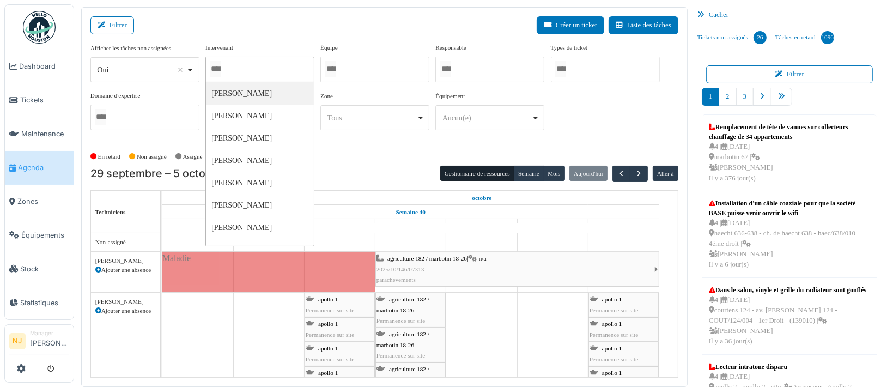
drag, startPoint x: 218, startPoint y: 65, endPoint x: 233, endPoint y: 65, distance: 14.7
click at [219, 65] on input "Tous" at bounding box center [215, 69] width 11 height 16
type input "**********"
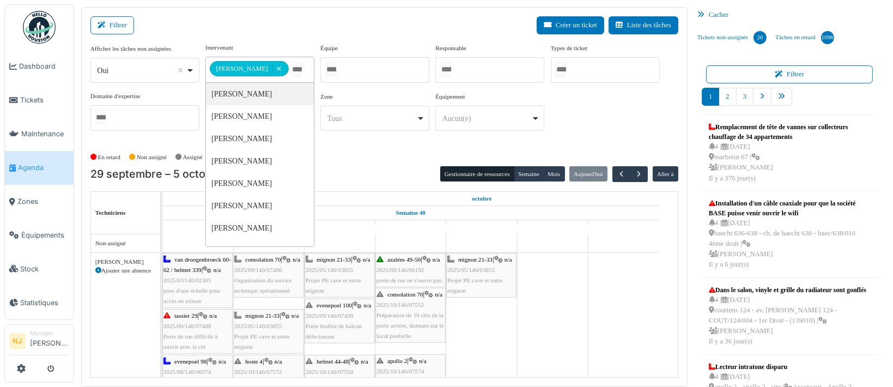
click at [279, 34] on div "Filtrer Créer un ticket Liste des tâches" at bounding box center [384, 29] width 588 height 27
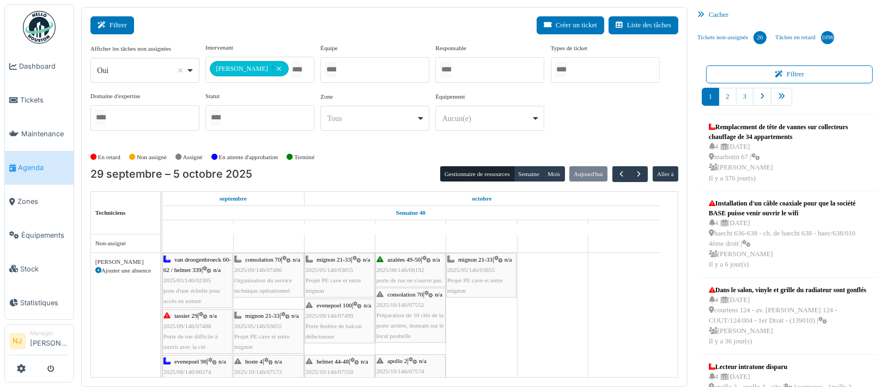
click at [118, 28] on button "Filtrer" at bounding box center [112, 25] width 44 height 18
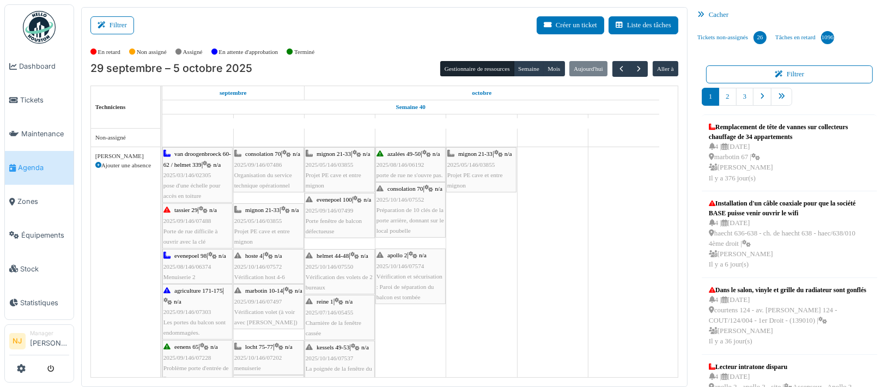
click at [468, 158] on div "mignon 21-33 | n/a 2025/05/146/03855 Projet PE cave et entre mignon" at bounding box center [481, 170] width 68 height 42
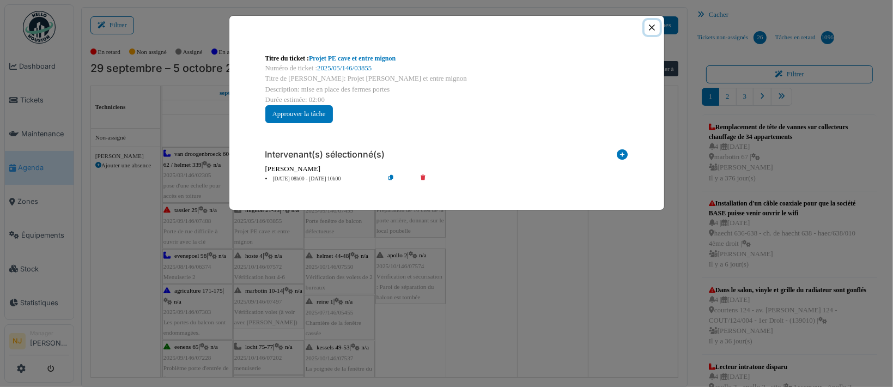
click at [655, 23] on button "Close" at bounding box center [651, 27] width 15 height 15
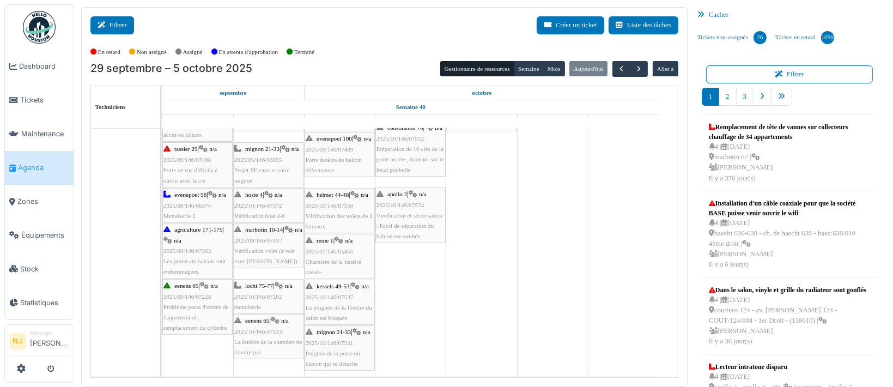
drag, startPoint x: 114, startPoint y: 16, endPoint x: 117, endPoint y: 22, distance: 6.8
click at [114, 18] on button "Filtrer" at bounding box center [112, 25] width 44 height 18
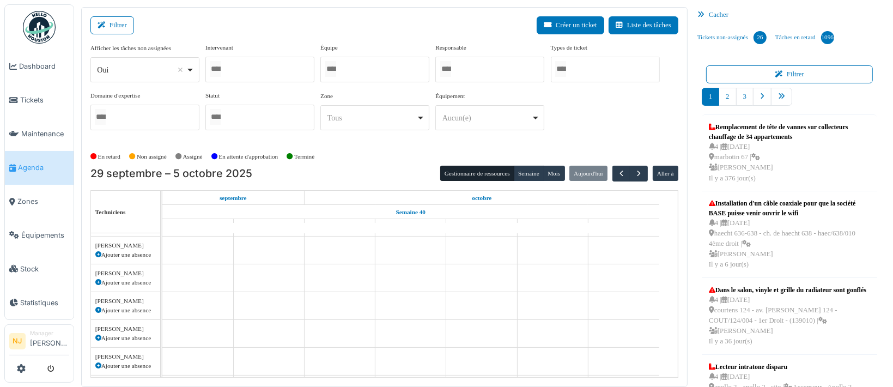
scroll to position [148, 0]
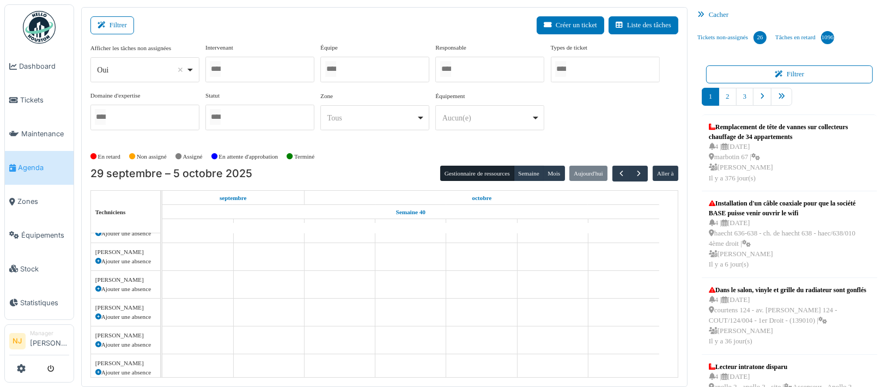
click at [261, 67] on div at bounding box center [259, 70] width 109 height 26
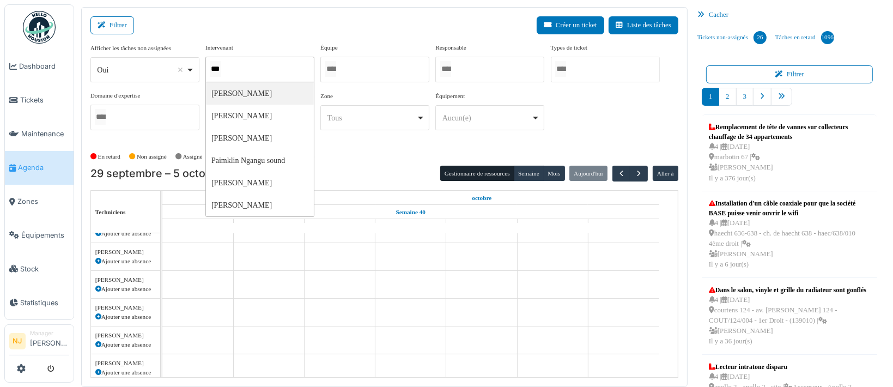
type input "****"
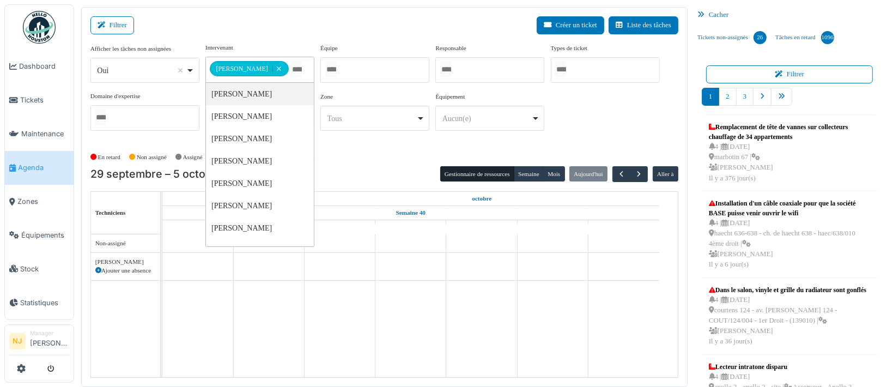
scroll to position [0, 0]
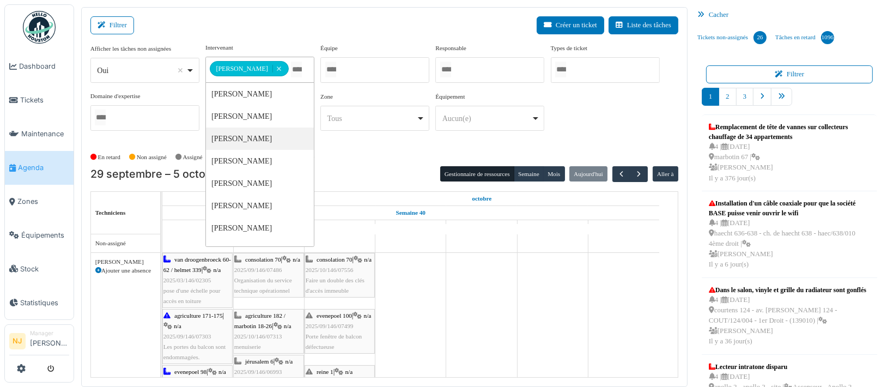
click at [294, 19] on div "Filtrer Créer un ticket Liste des tâches" at bounding box center [384, 29] width 588 height 27
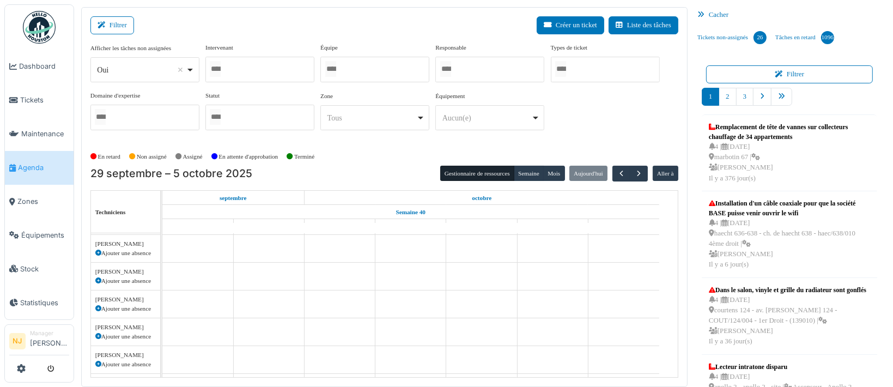
scroll to position [427, 0]
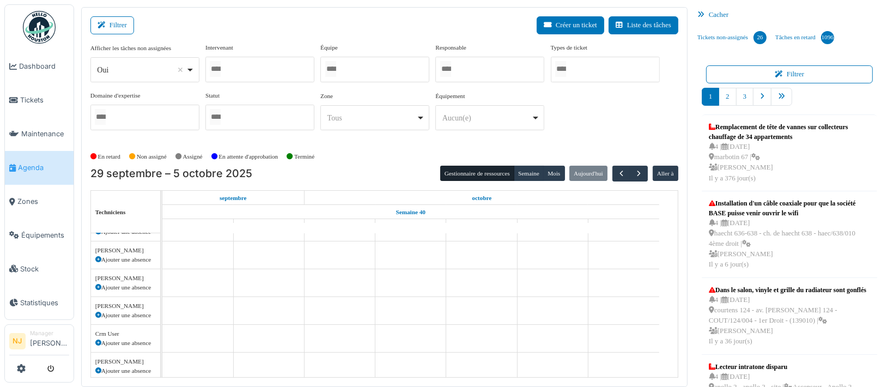
click at [345, 66] on div at bounding box center [374, 70] width 109 height 26
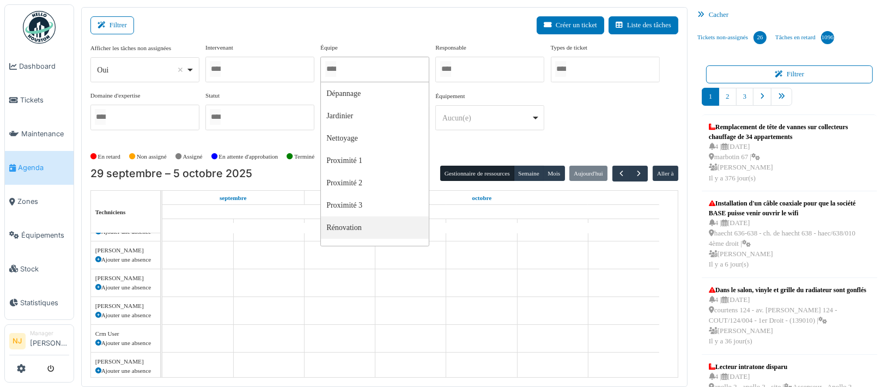
scroll to position [78, 0]
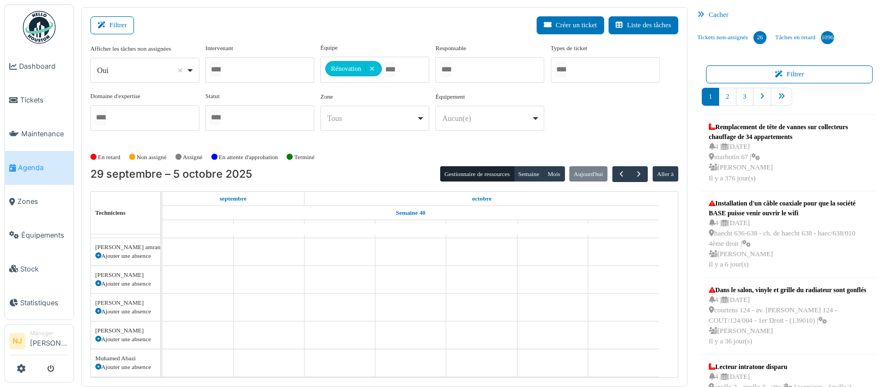
click at [255, 30] on div "Filtrer Créer un ticket Liste des tâches" at bounding box center [384, 29] width 588 height 27
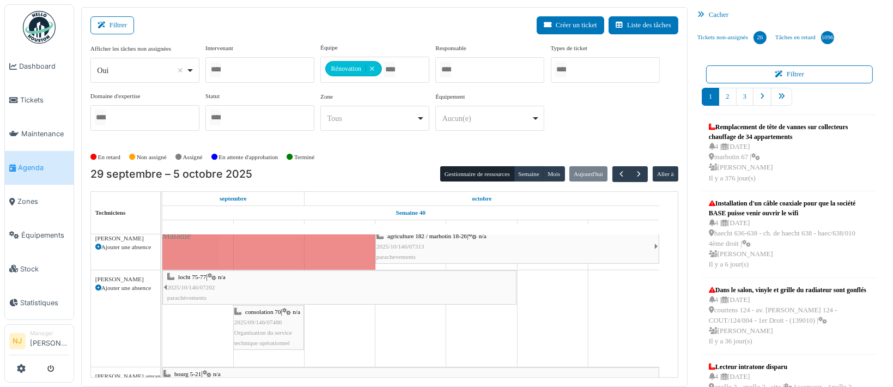
scroll to position [23, 0]
click at [113, 24] on button "Filtrer" at bounding box center [112, 25] width 44 height 18
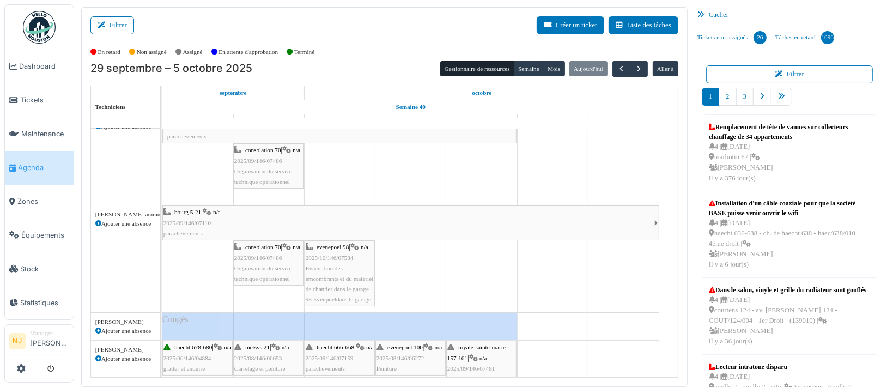
scroll to position [96, 0]
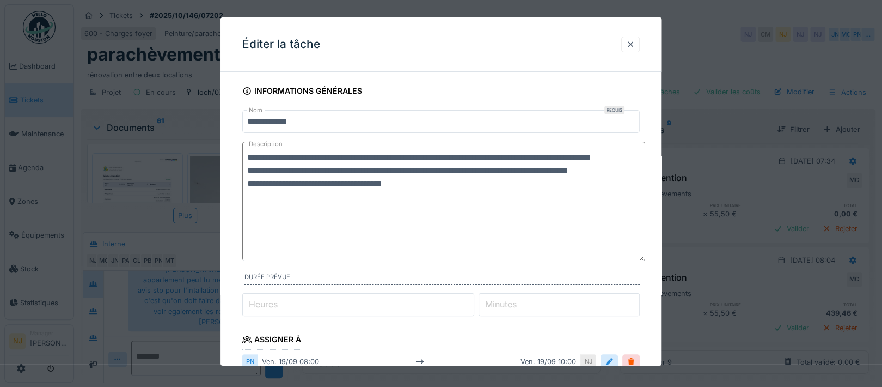
drag, startPoint x: 640, startPoint y: 181, endPoint x: 622, endPoint y: 241, distance: 62.0
click at [622, 241] on textarea "**********" at bounding box center [443, 201] width 403 height 119
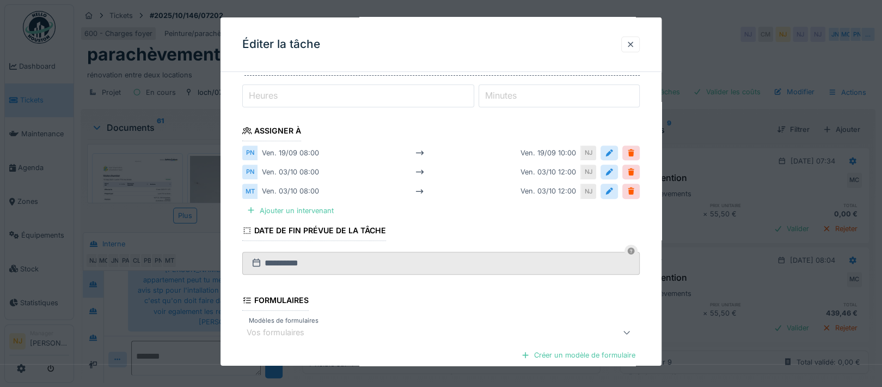
scroll to position [309, 0]
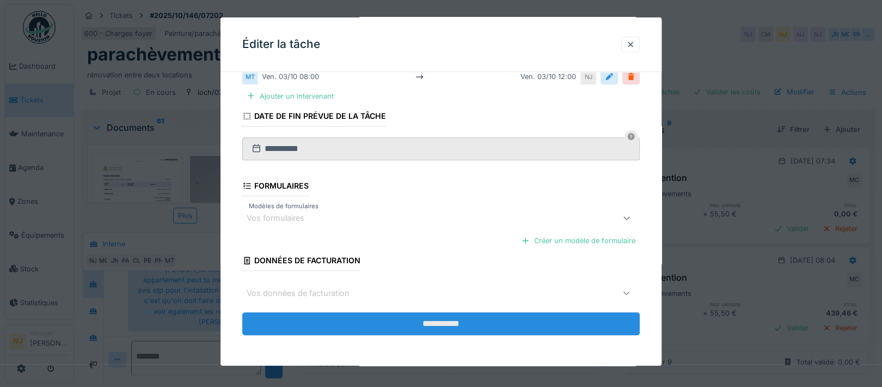
click at [450, 320] on input "**********" at bounding box center [441, 323] width 398 height 23
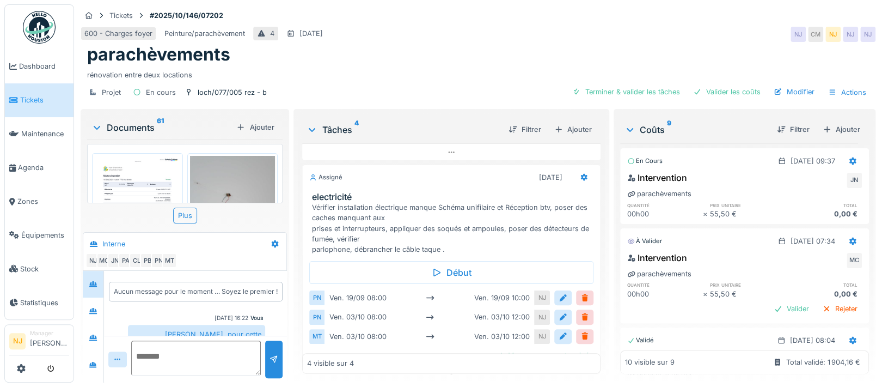
scroll to position [10, 0]
click at [91, 361] on icon at bounding box center [93, 364] width 8 height 6
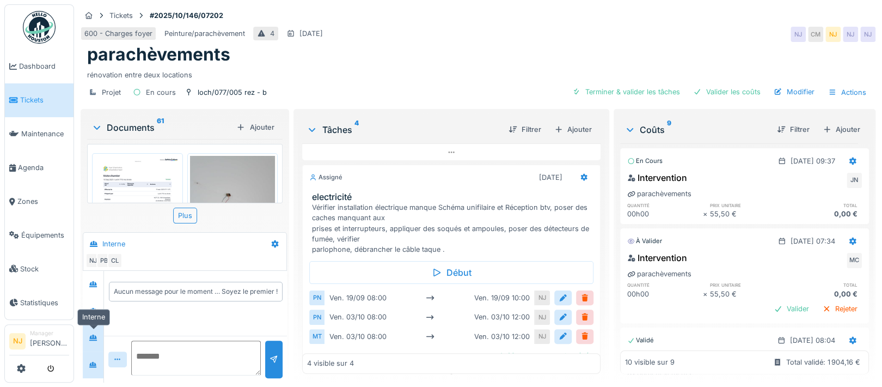
click at [90, 334] on icon at bounding box center [93, 337] width 8 height 6
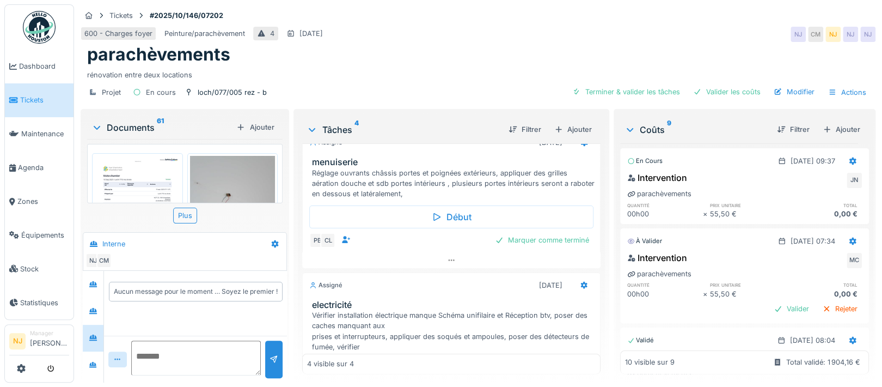
scroll to position [2, 0]
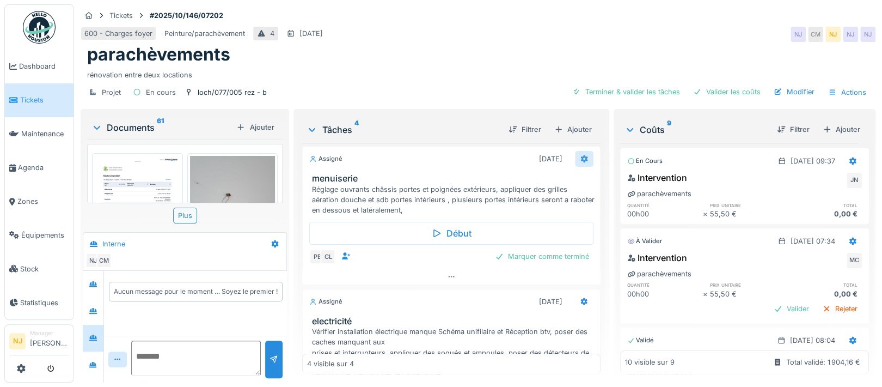
click at [581, 155] on icon at bounding box center [584, 159] width 7 height 8
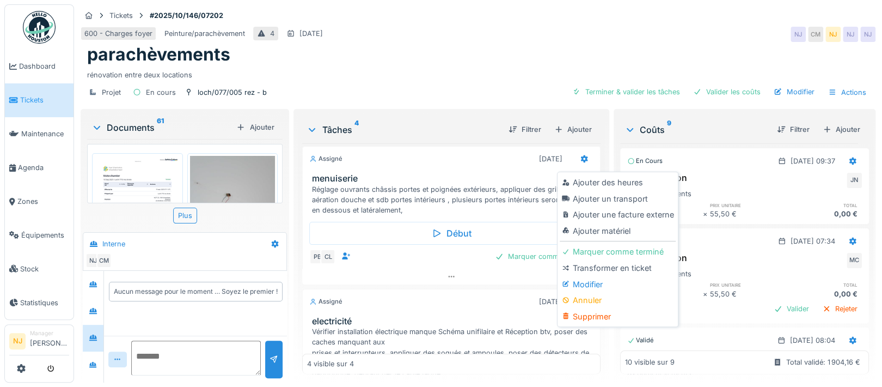
click at [132, 306] on div "Aucun message pour le moment … Soyez le premier !" at bounding box center [195, 303] width 183 height 65
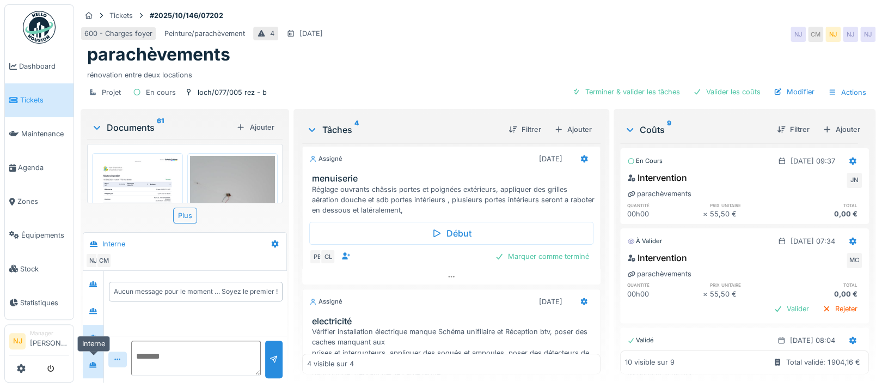
click at [93, 361] on icon at bounding box center [93, 364] width 8 height 6
click at [97, 334] on icon at bounding box center [93, 337] width 9 height 7
click at [94, 312] on icon at bounding box center [93, 310] width 9 height 7
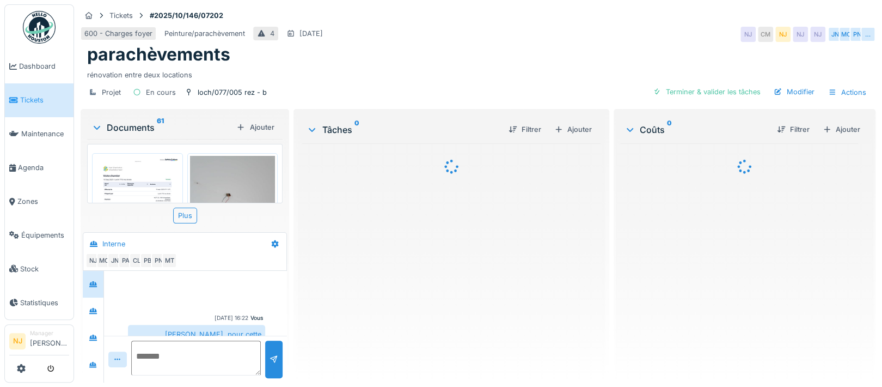
scroll to position [65, 0]
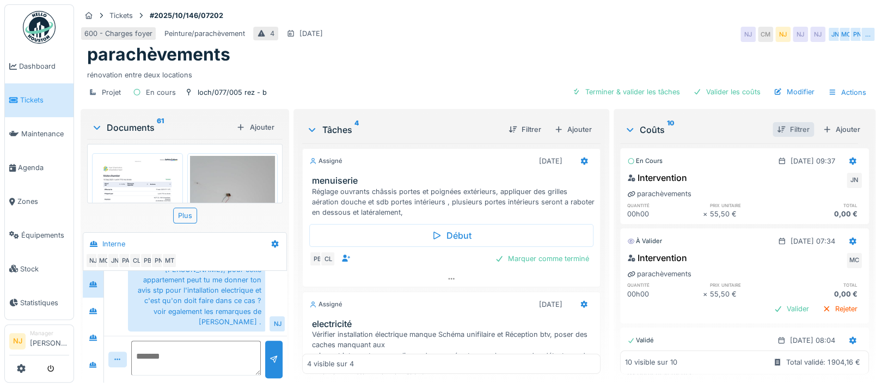
click at [774, 128] on div "Filtrer" at bounding box center [793, 129] width 41 height 15
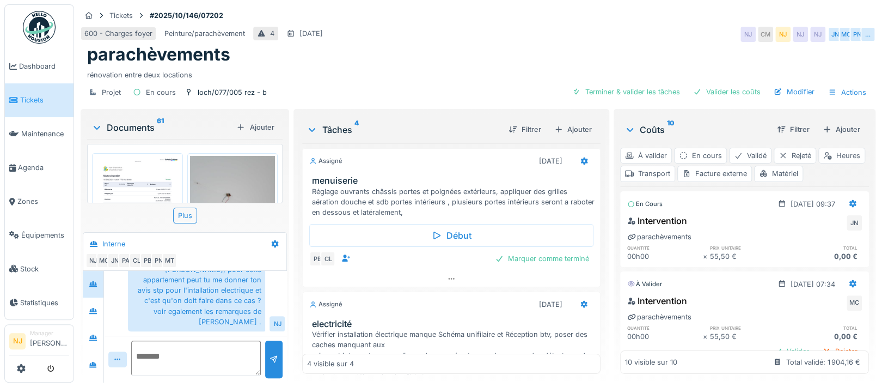
click at [819, 163] on div "Heures" at bounding box center [842, 156] width 47 height 16
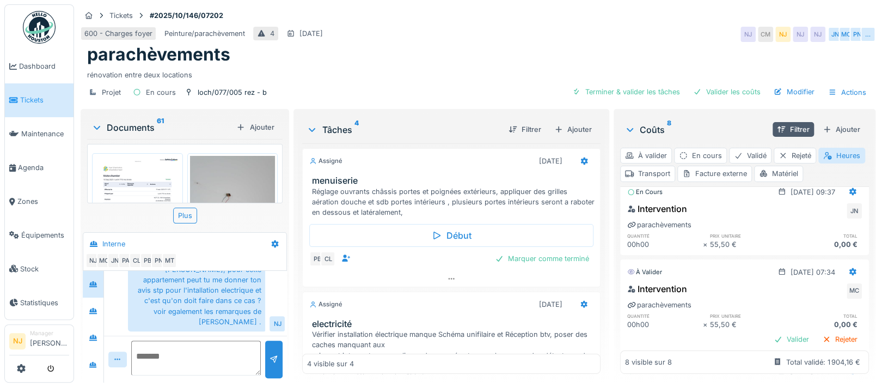
scroll to position [0, 0]
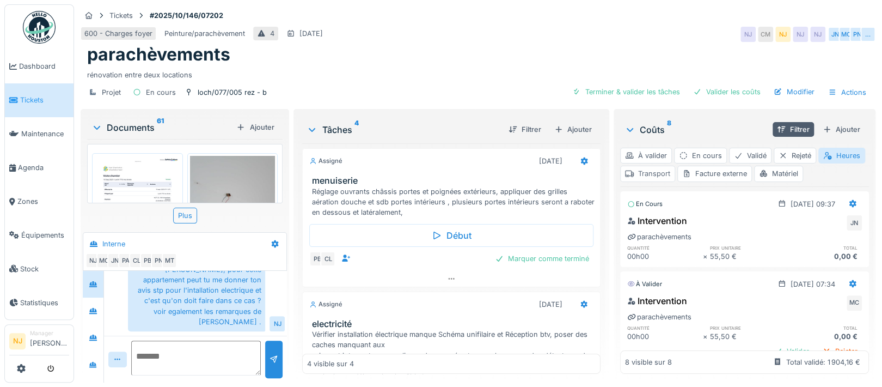
click at [675, 166] on div "Transport" at bounding box center [647, 174] width 55 height 16
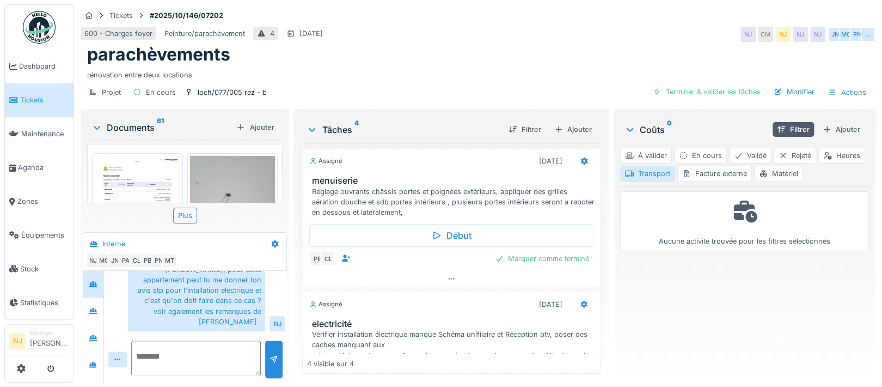
scroll to position [10, 0]
click at [803, 166] on div "Matériel" at bounding box center [778, 174] width 49 height 16
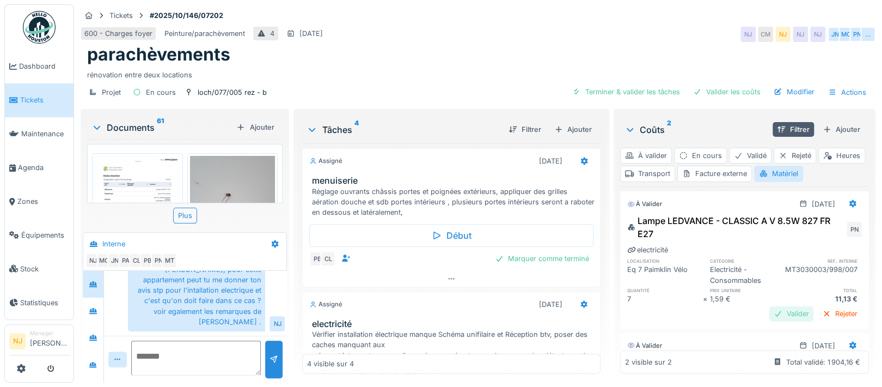
click at [770, 306] on div "Valider" at bounding box center [792, 313] width 44 height 15
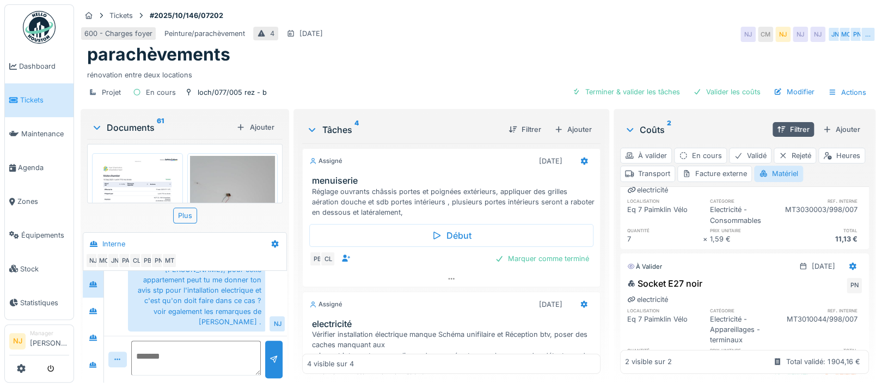
scroll to position [123, 0]
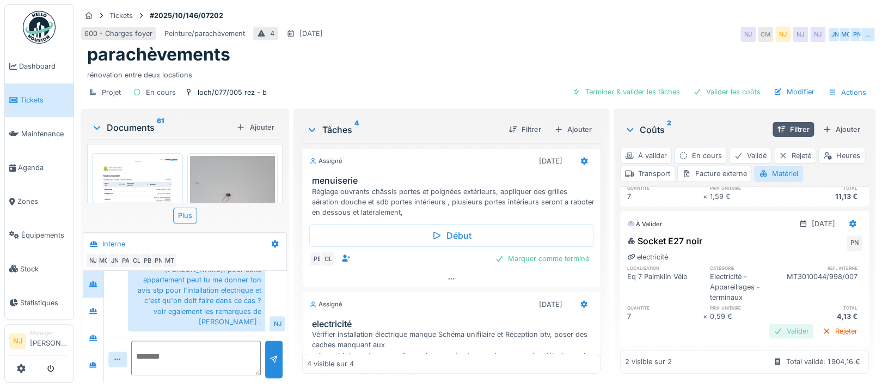
click at [770, 324] on div "Valider" at bounding box center [792, 331] width 44 height 15
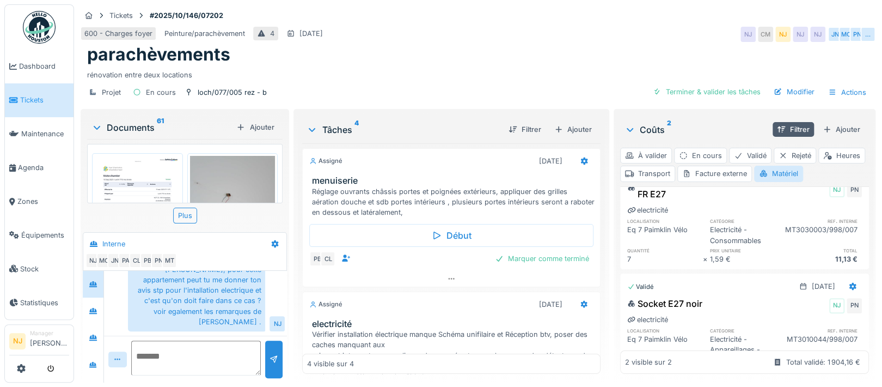
scroll to position [0, 0]
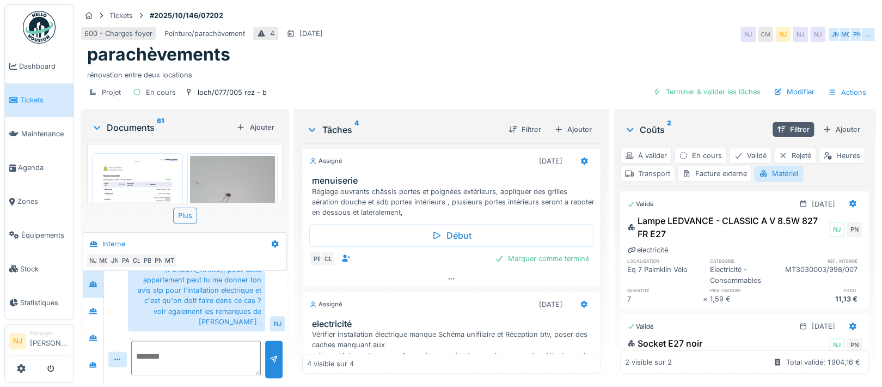
click at [675, 166] on div "Transport" at bounding box center [647, 174] width 55 height 16
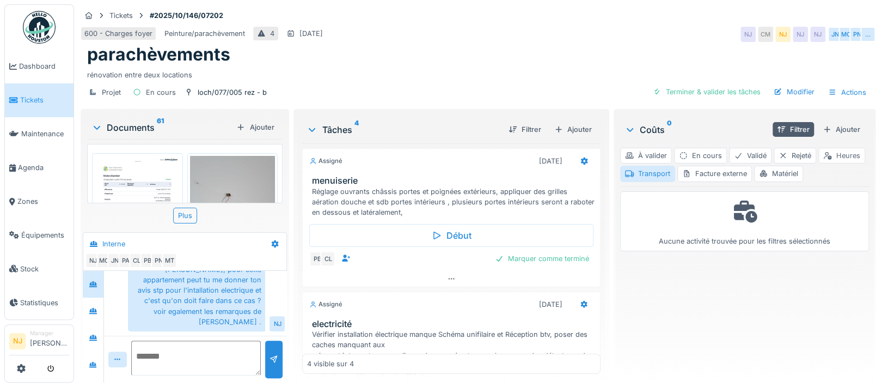
click at [819, 158] on div "Heures" at bounding box center [842, 156] width 47 height 16
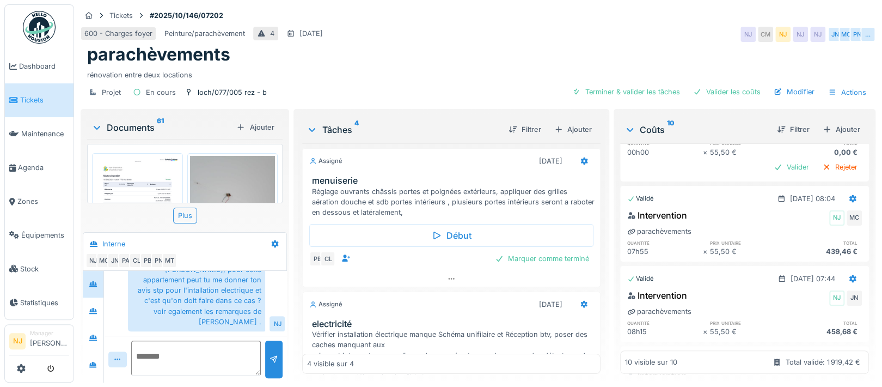
scroll to position [139, 0]
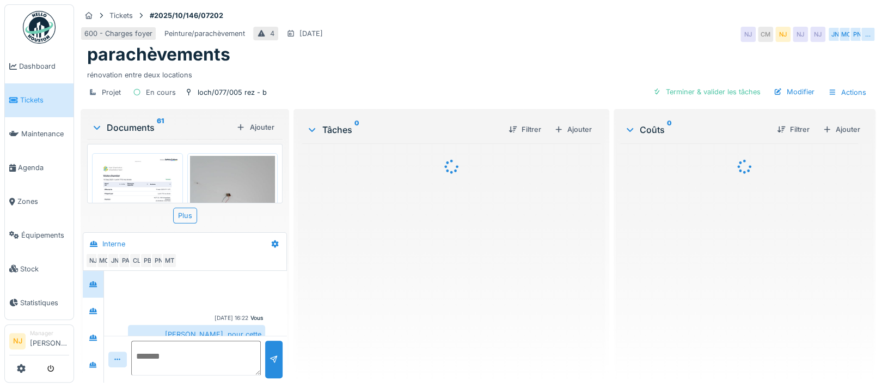
scroll to position [65, 0]
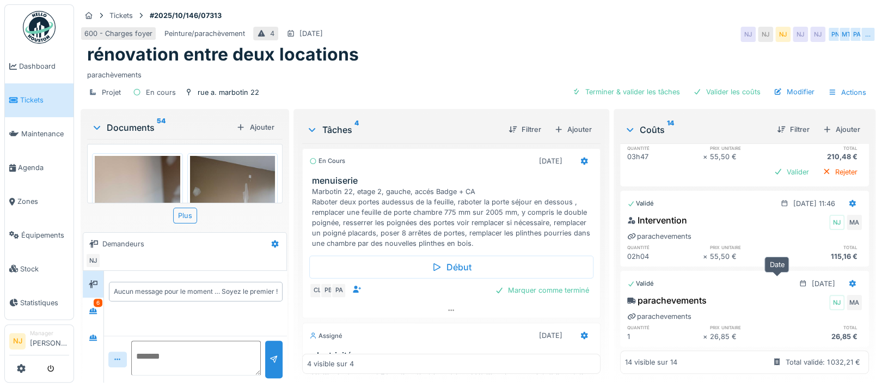
scroll to position [362, 0]
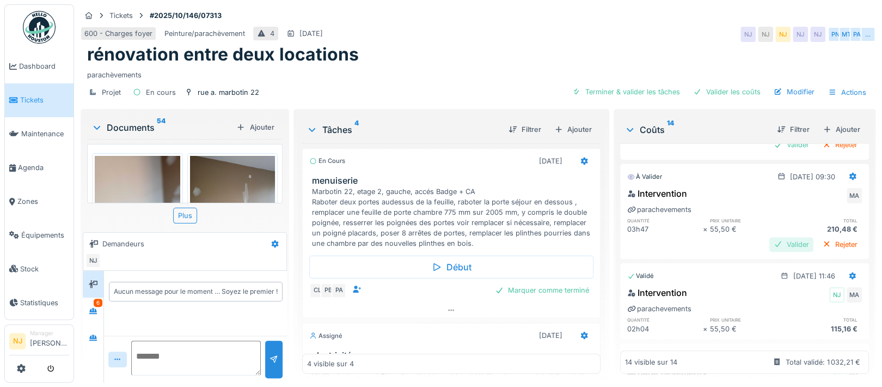
click at [770, 237] on div "Valider" at bounding box center [792, 244] width 44 height 15
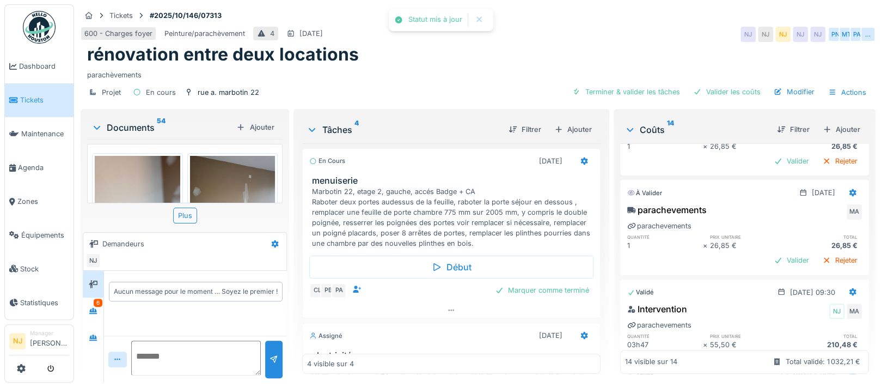
scroll to position [217, 0]
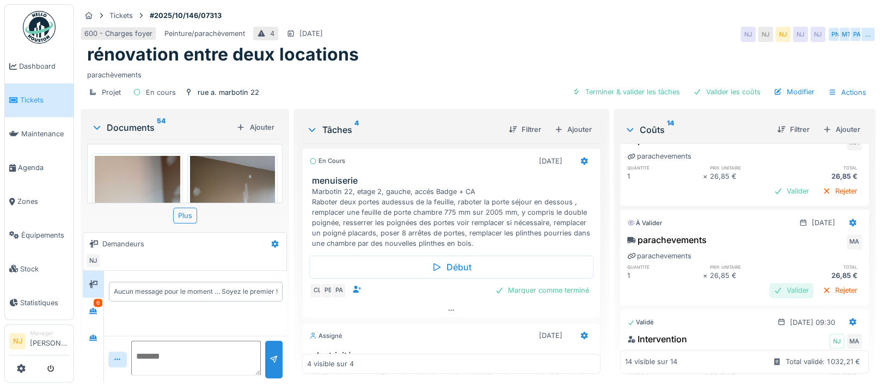
click at [770, 283] on div "Valider" at bounding box center [792, 290] width 44 height 15
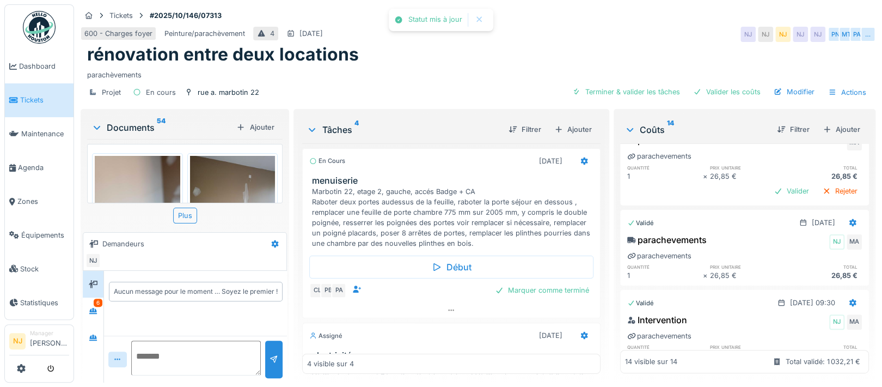
scroll to position [144, 0]
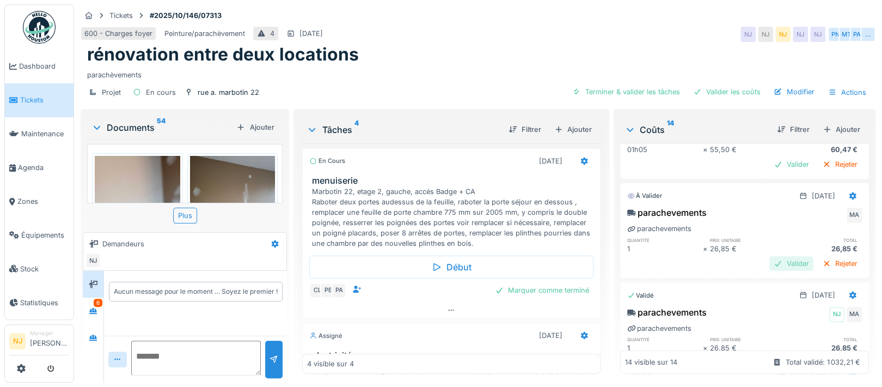
click at [770, 256] on div "Valider" at bounding box center [792, 263] width 44 height 15
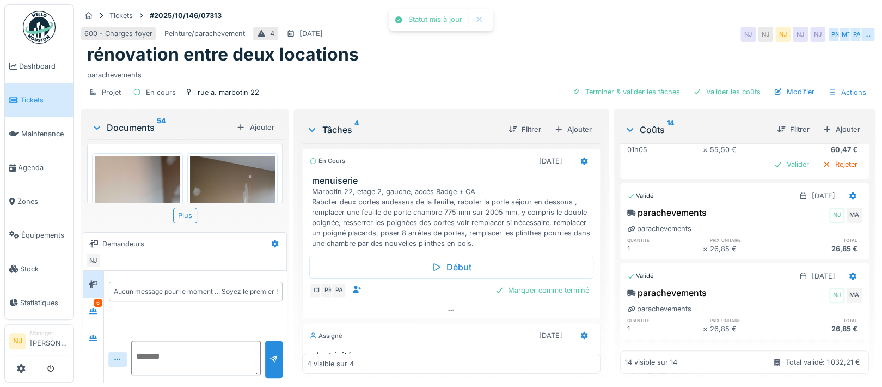
scroll to position [0, 0]
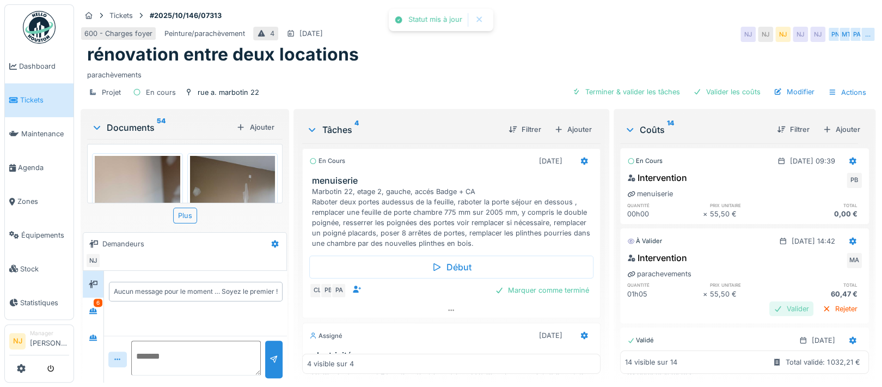
click at [770, 301] on div "Valider" at bounding box center [792, 308] width 44 height 15
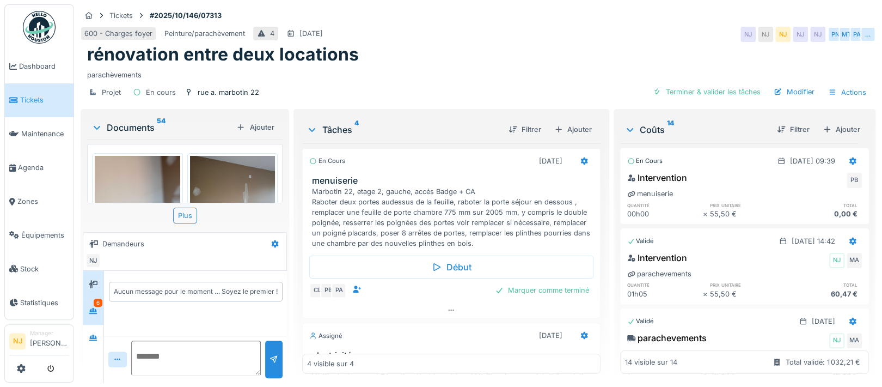
click at [96, 304] on div "6" at bounding box center [98, 302] width 9 height 8
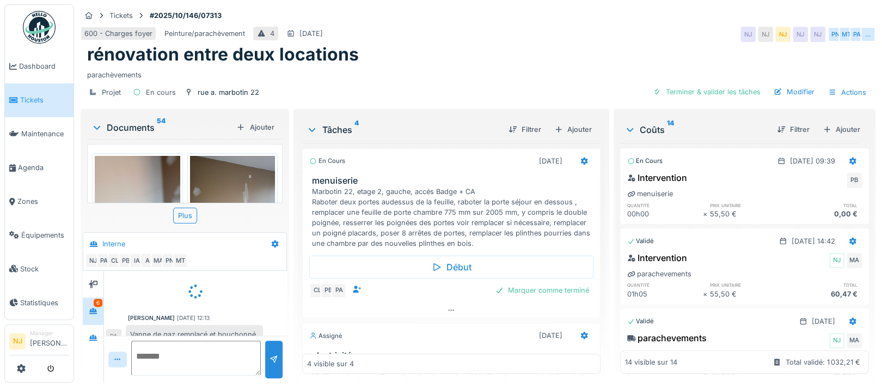
scroll to position [32, 0]
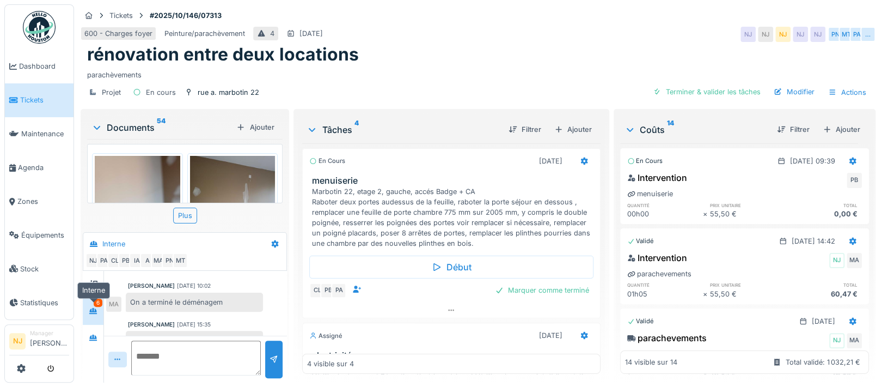
click at [90, 307] on icon at bounding box center [93, 310] width 9 height 7
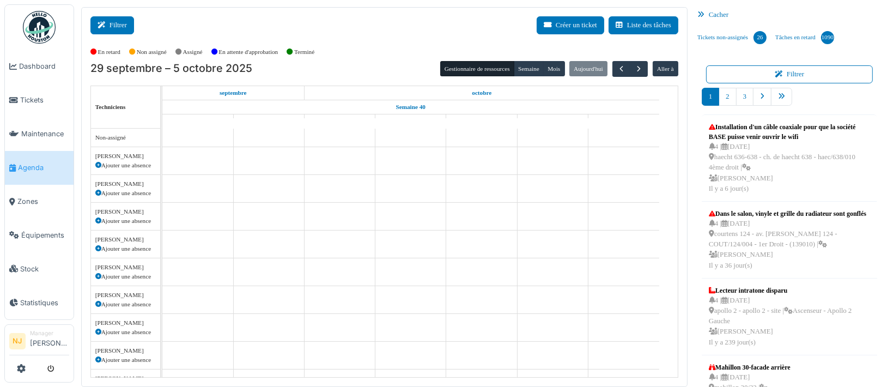
click at [122, 28] on button "Filtrer" at bounding box center [112, 25] width 44 height 18
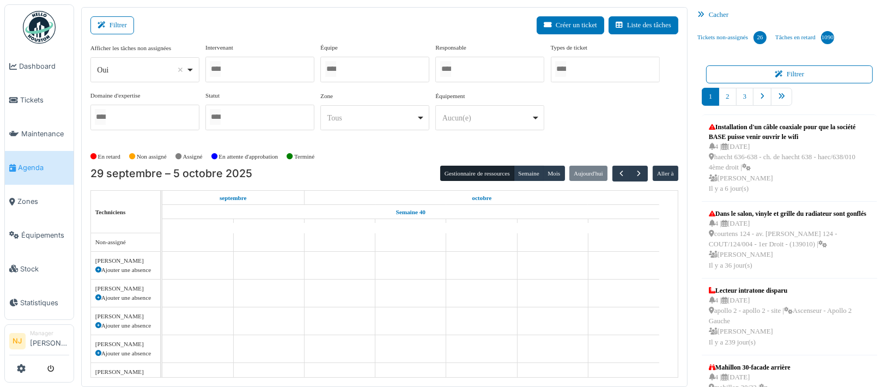
click at [353, 71] on div at bounding box center [374, 70] width 109 height 26
click at [263, 21] on div "Filtrer Créer un ticket Liste des tâches" at bounding box center [384, 29] width 588 height 27
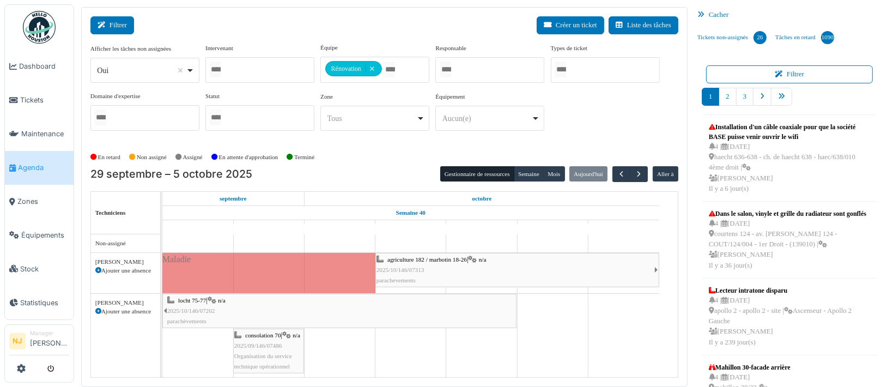
click at [115, 26] on button "Filtrer" at bounding box center [112, 25] width 44 height 18
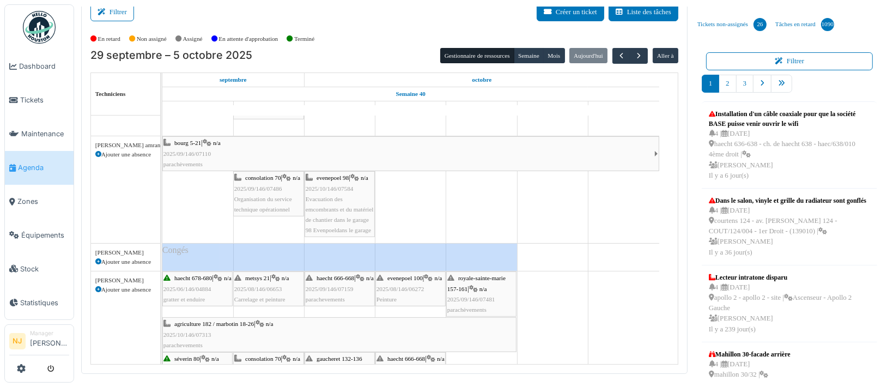
scroll to position [145, 0]
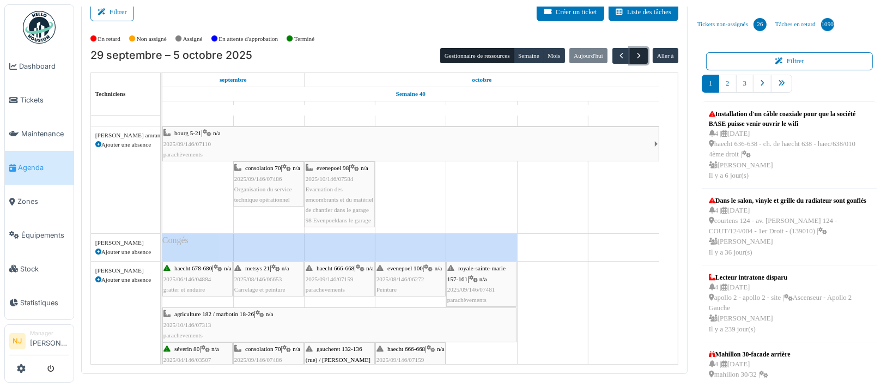
click at [634, 56] on span "button" at bounding box center [638, 55] width 9 height 9
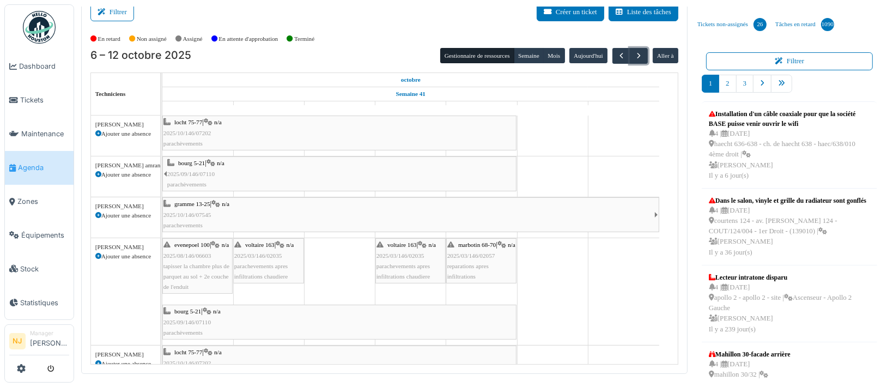
scroll to position [144, 0]
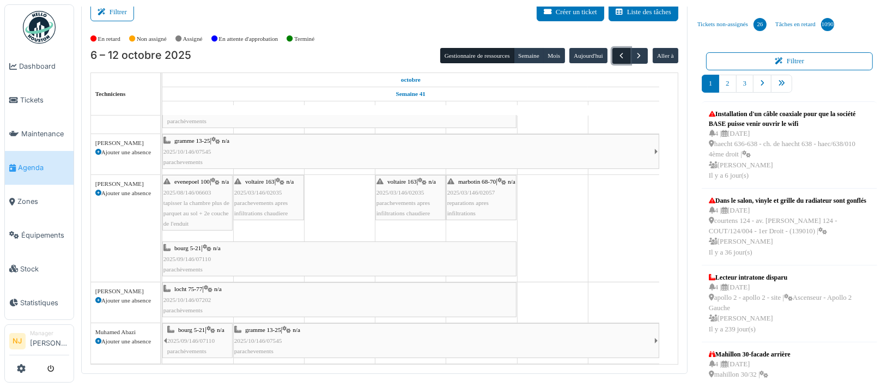
click at [617, 56] on span "button" at bounding box center [621, 55] width 9 height 9
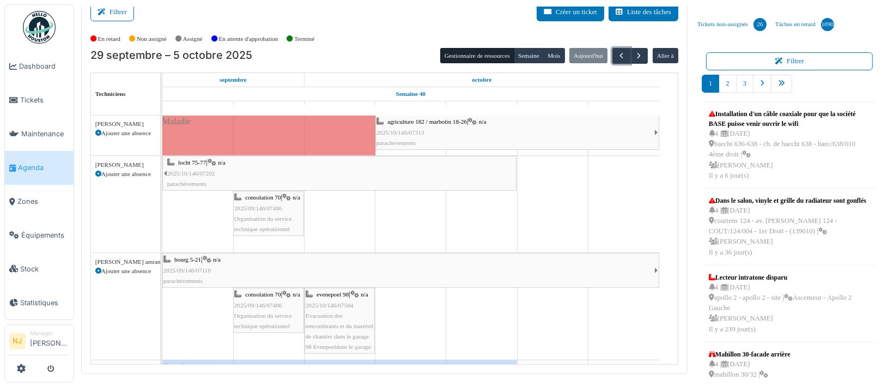
scroll to position [0, 0]
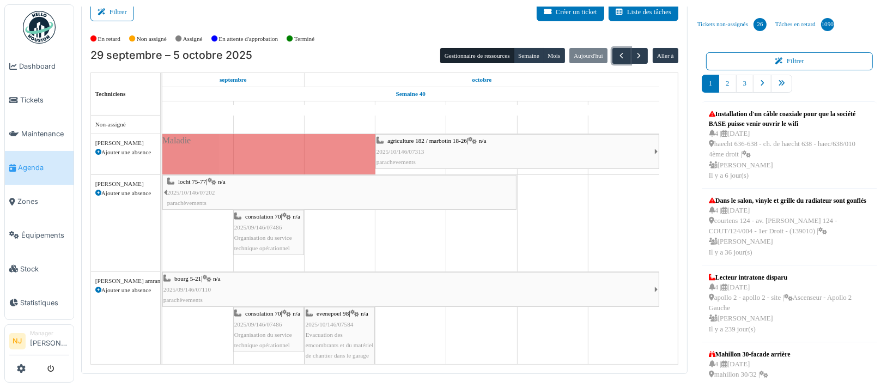
click at [295, 289] on div "bourg 5-21 | n/a 2025/09/146/07110 parachèvements" at bounding box center [408, 289] width 491 height 32
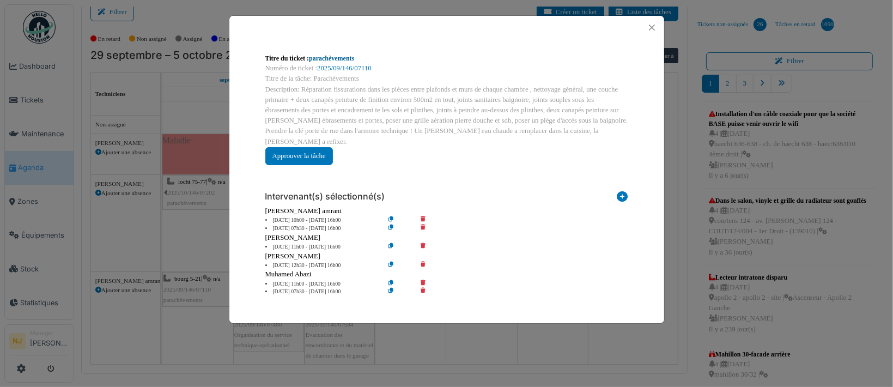
click at [325, 60] on link "parachèvements" at bounding box center [331, 58] width 45 height 8
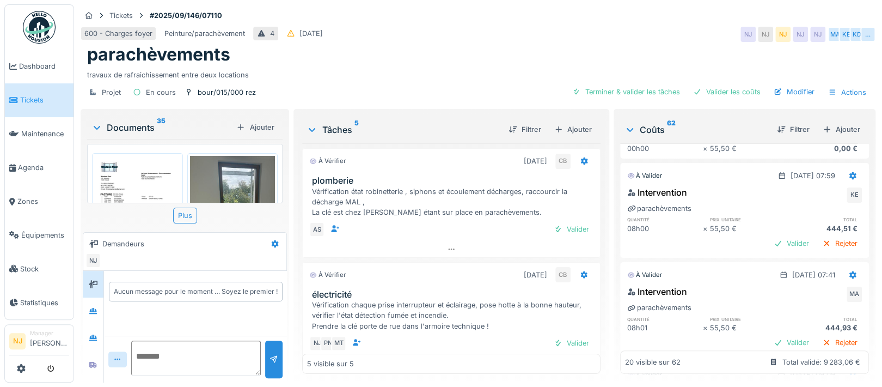
scroll to position [72, 0]
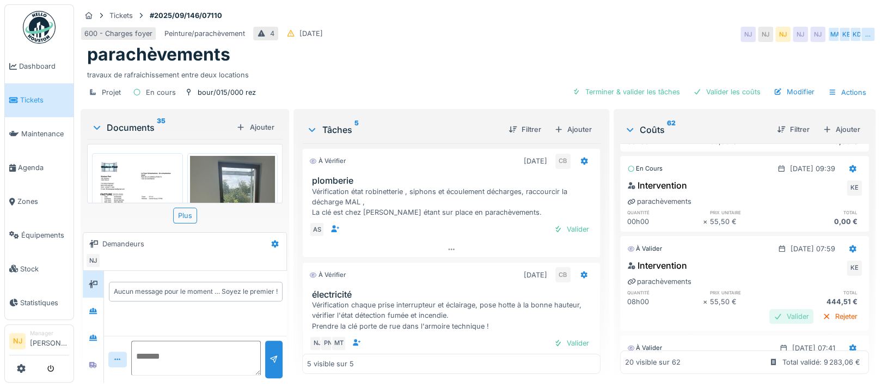
click at [770, 316] on div "Valider" at bounding box center [792, 316] width 44 height 15
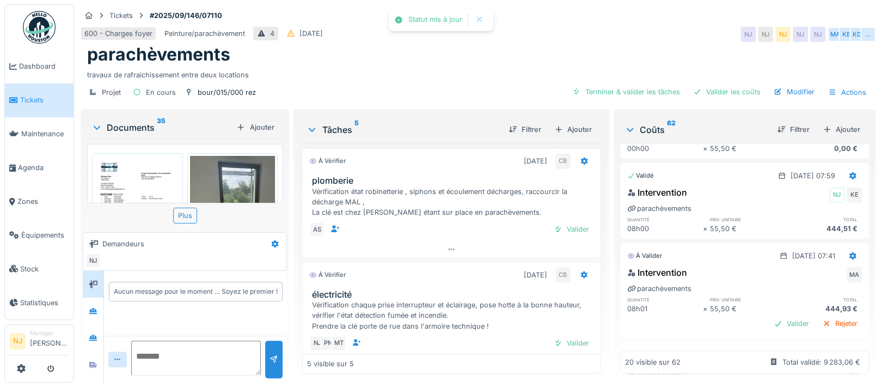
scroll to position [218, 0]
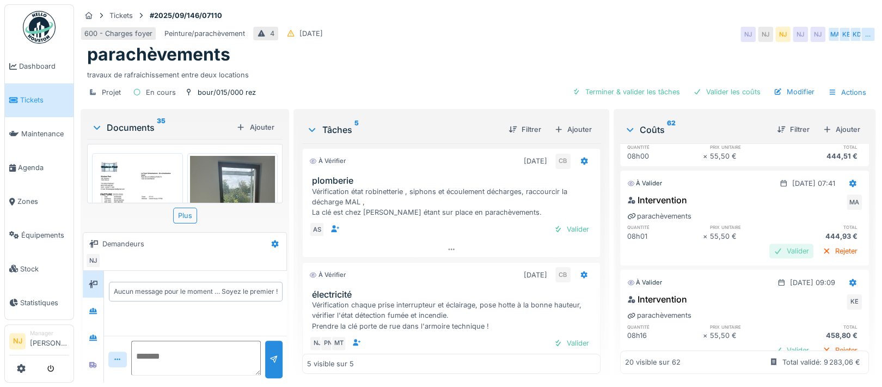
click at [770, 250] on div "Valider" at bounding box center [792, 250] width 44 height 15
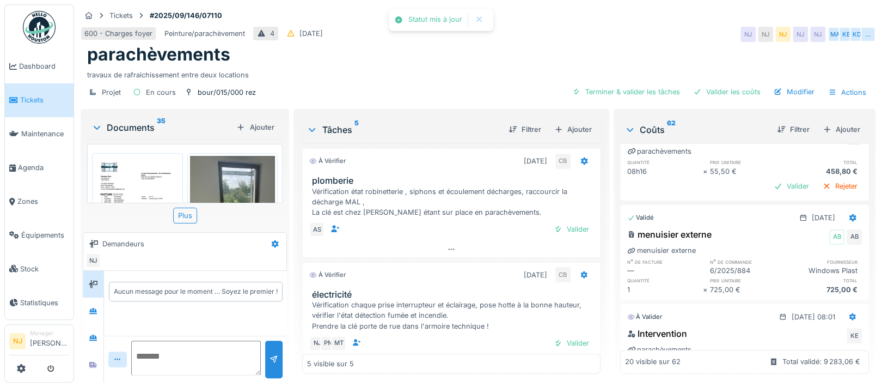
scroll to position [290, 0]
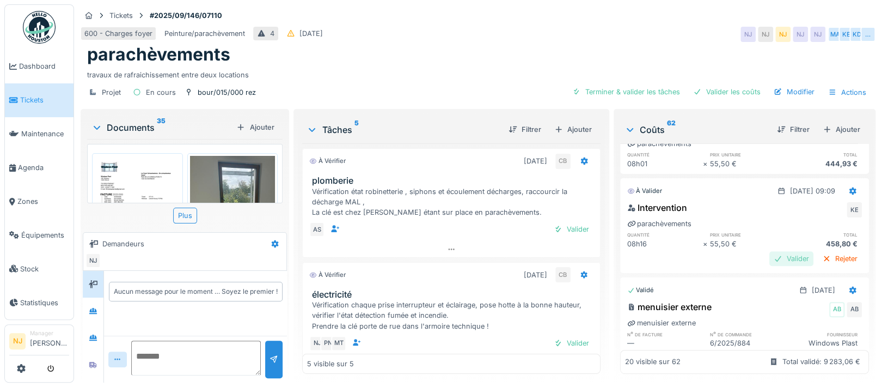
click at [770, 258] on div "Valider" at bounding box center [792, 258] width 44 height 15
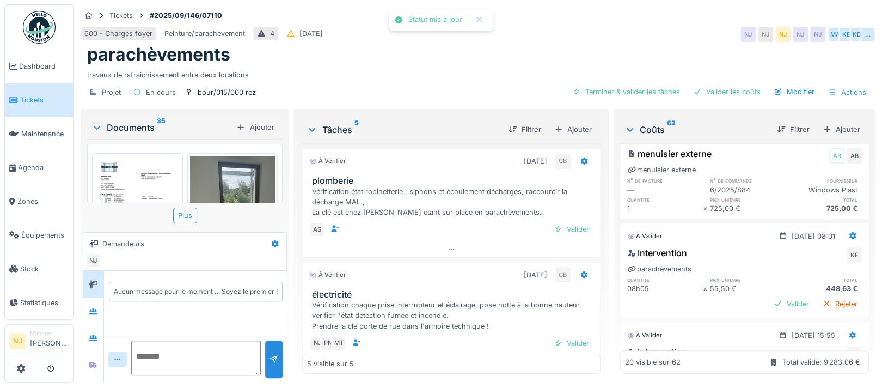
scroll to position [436, 0]
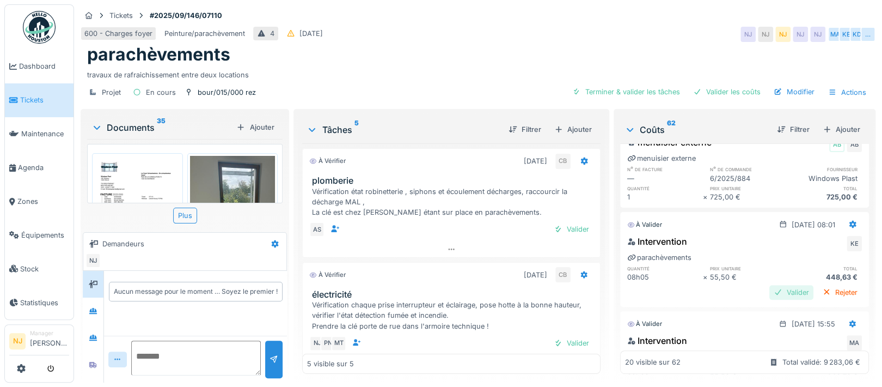
click at [770, 291] on div "Valider" at bounding box center [792, 292] width 44 height 15
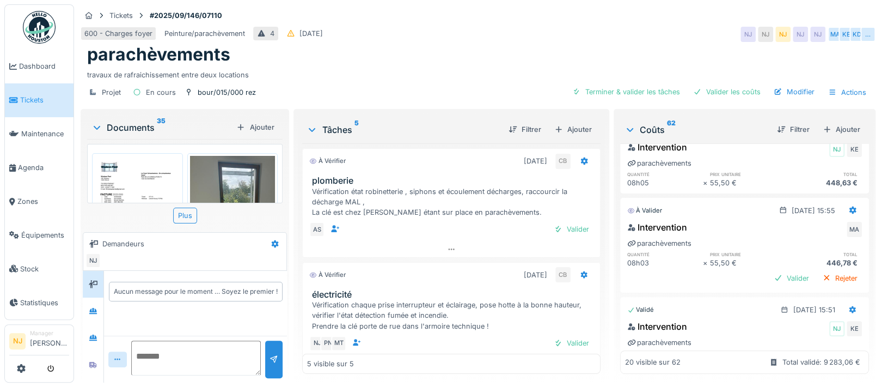
scroll to position [508, 0]
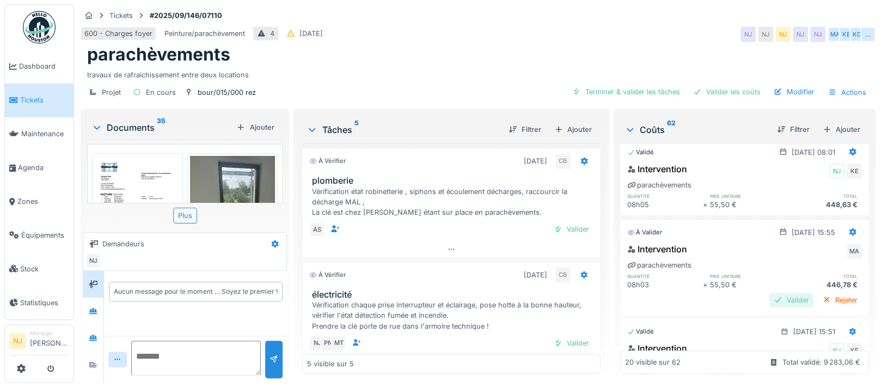
click at [770, 300] on div "Valider" at bounding box center [792, 299] width 44 height 15
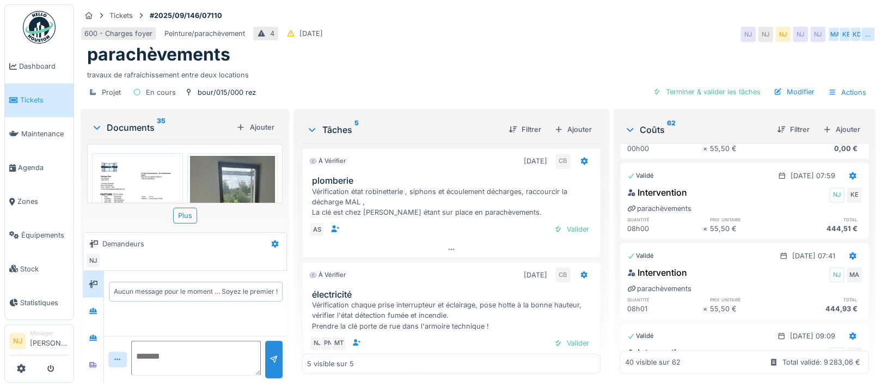
scroll to position [0, 0]
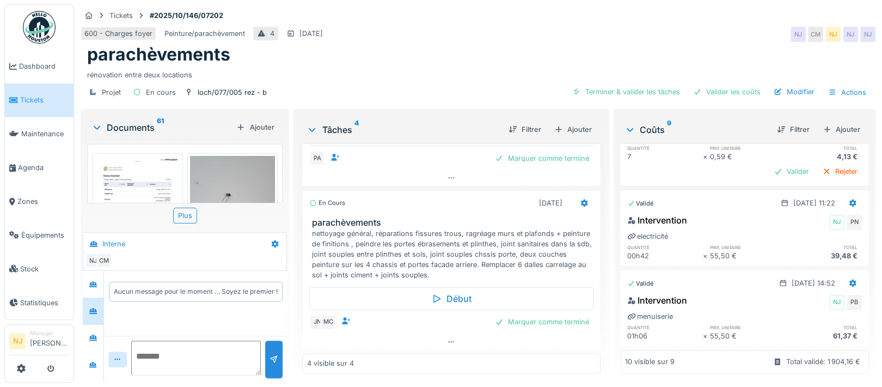
scroll to position [614, 0]
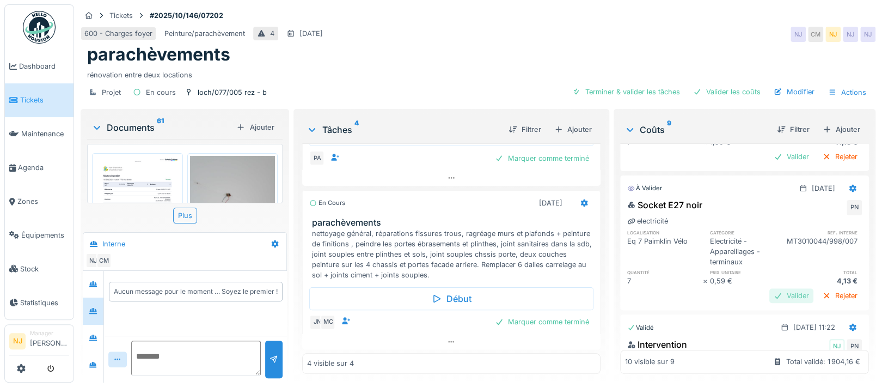
click at [770, 288] on div "Valider" at bounding box center [792, 295] width 44 height 15
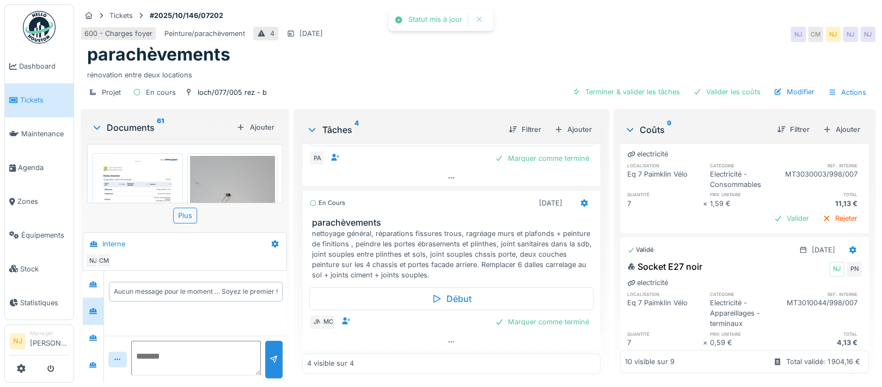
scroll to position [468, 0]
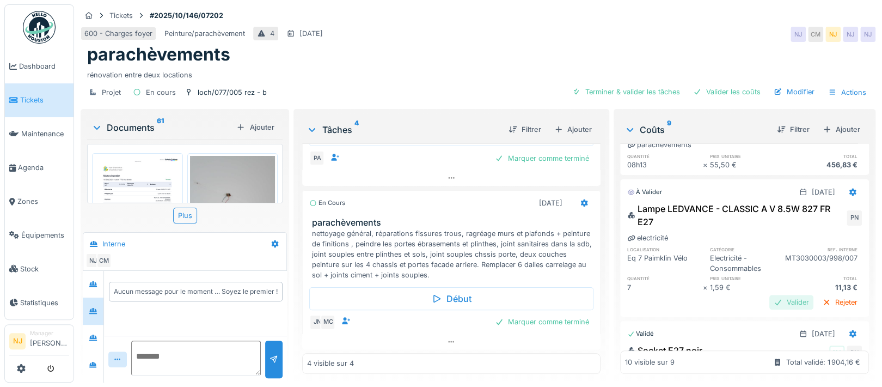
click at [770, 295] on div "Valider" at bounding box center [792, 302] width 44 height 15
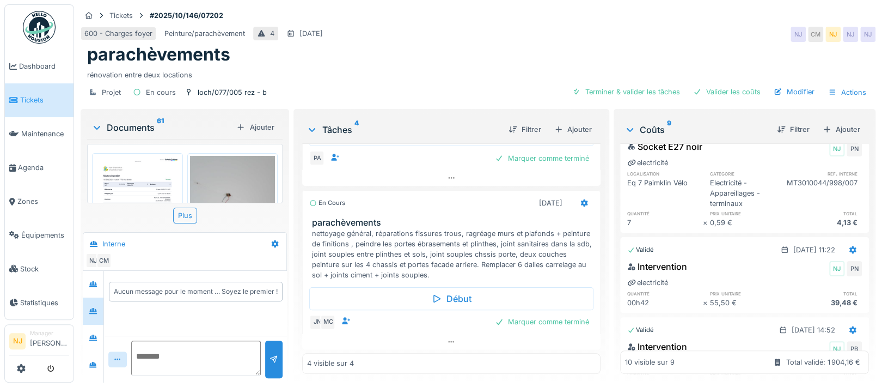
scroll to position [72, 0]
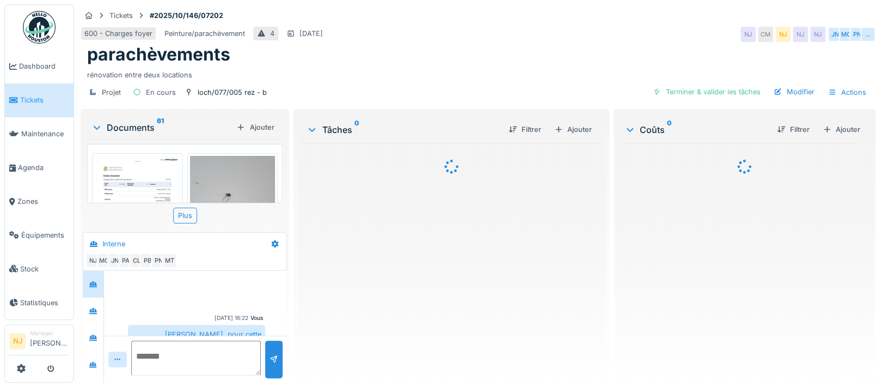
scroll to position [65, 0]
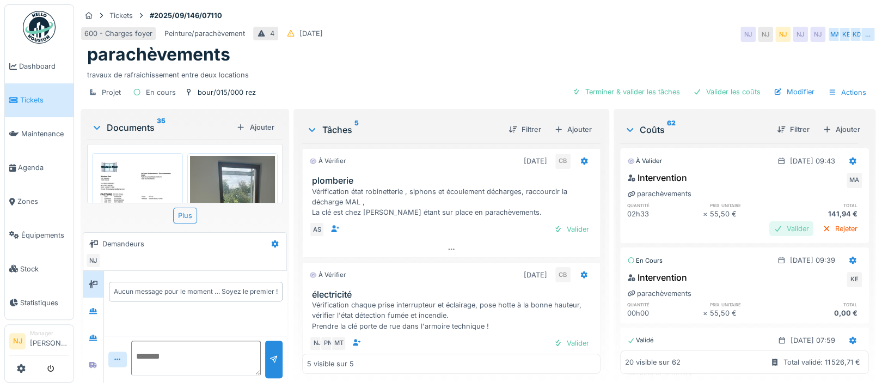
click at [770, 228] on div "Valider" at bounding box center [792, 228] width 44 height 15
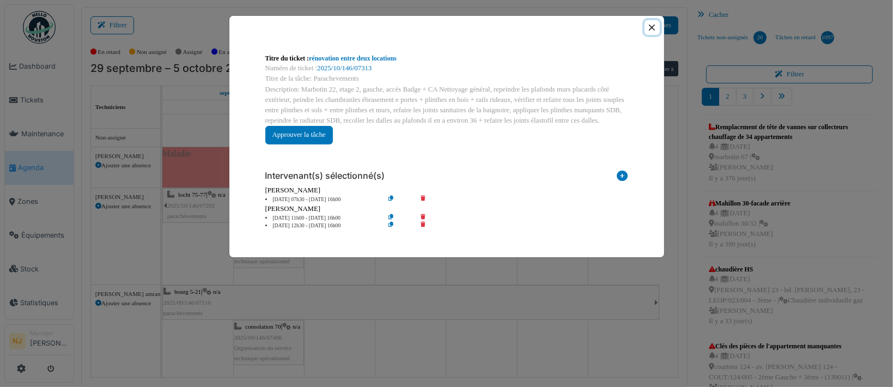
click at [654, 28] on button "Close" at bounding box center [651, 27] width 15 height 15
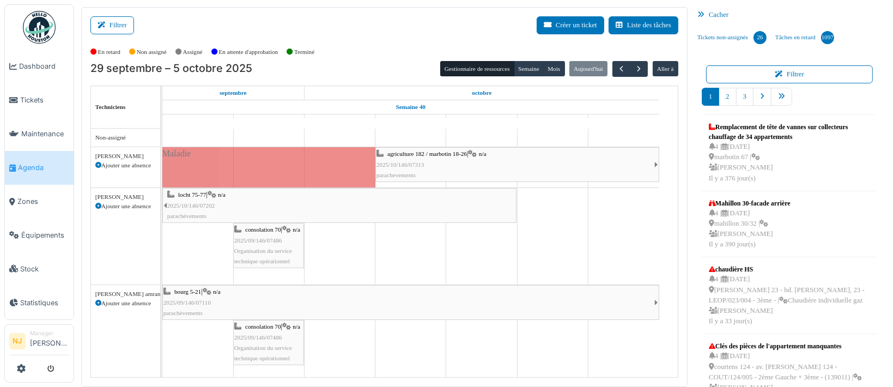
click at [254, 243] on span "2025/09/146/07486" at bounding box center [258, 240] width 48 height 7
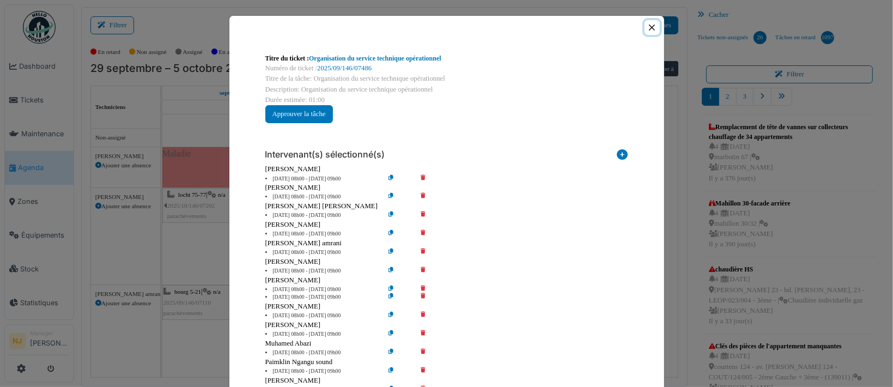
click at [649, 26] on button "Close" at bounding box center [651, 27] width 15 height 15
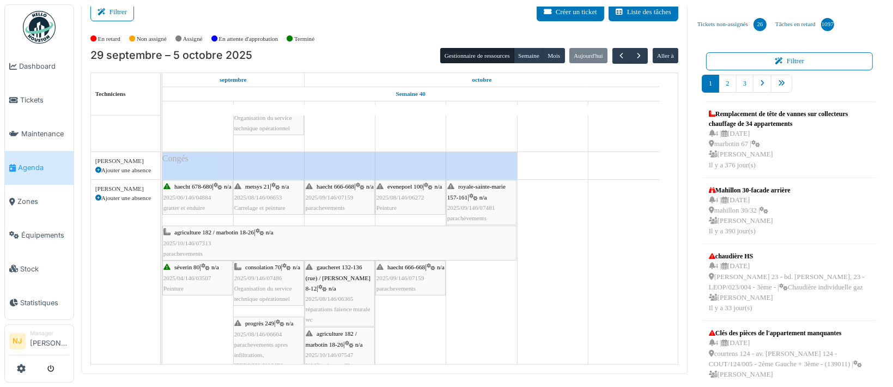
click at [192, 200] on span "2025/06/146/04884" at bounding box center [187, 197] width 48 height 7
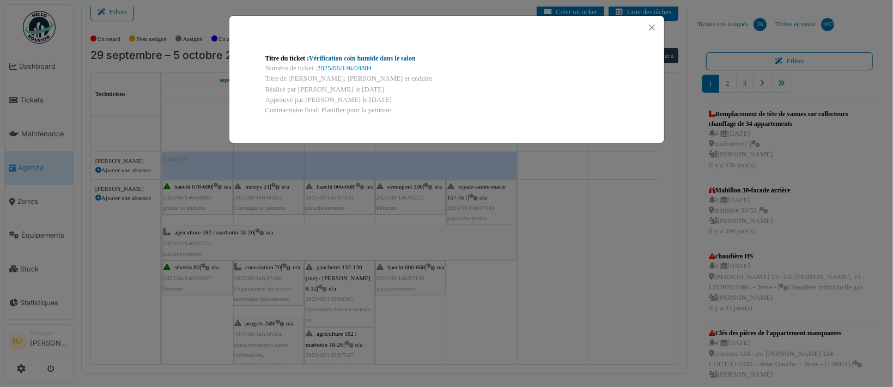
click at [356, 57] on link "Vérification coin humide dans le salon" at bounding box center [362, 58] width 107 height 8
click at [652, 27] on button "Close" at bounding box center [651, 27] width 15 height 15
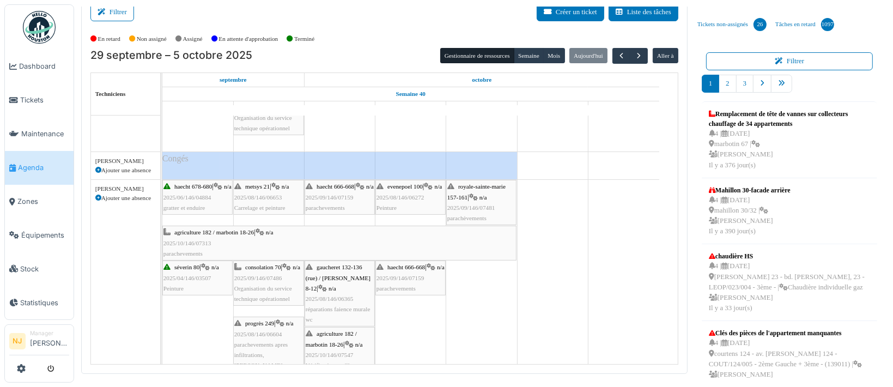
click at [186, 235] on div "agriculture 182 / marbotin 18-26 | n/a 2025/10/146/07313 parachevements" at bounding box center [339, 243] width 352 height 32
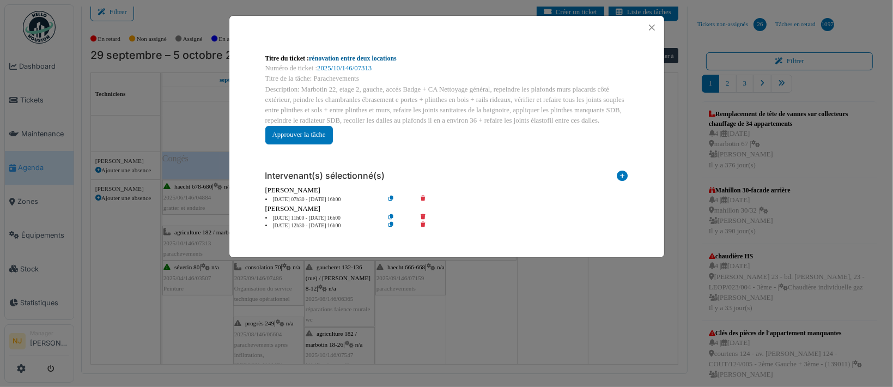
click at [344, 60] on link "rénovation entre deux locations" at bounding box center [353, 58] width 88 height 8
click at [650, 26] on button "Close" at bounding box center [651, 27] width 15 height 15
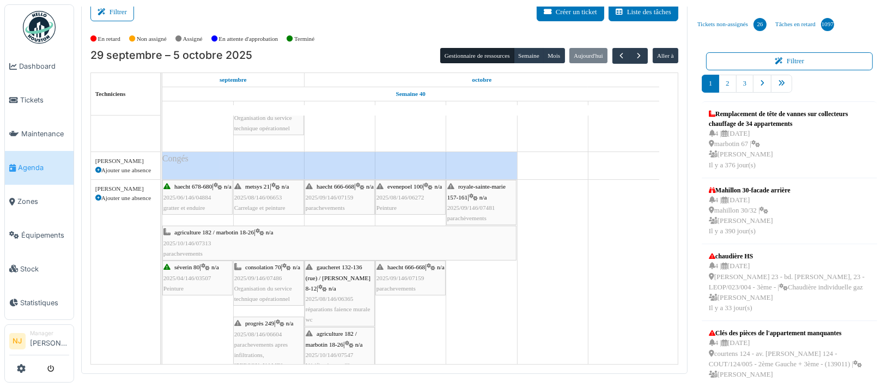
click at [186, 274] on span "2025/04/146/03507" at bounding box center [187, 277] width 48 height 7
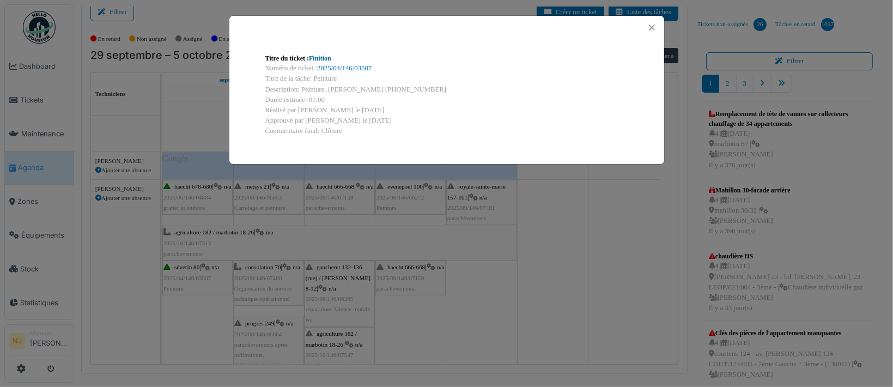
click at [320, 57] on link "Finition" at bounding box center [320, 58] width 22 height 8
click at [650, 26] on button "Close" at bounding box center [651, 27] width 15 height 15
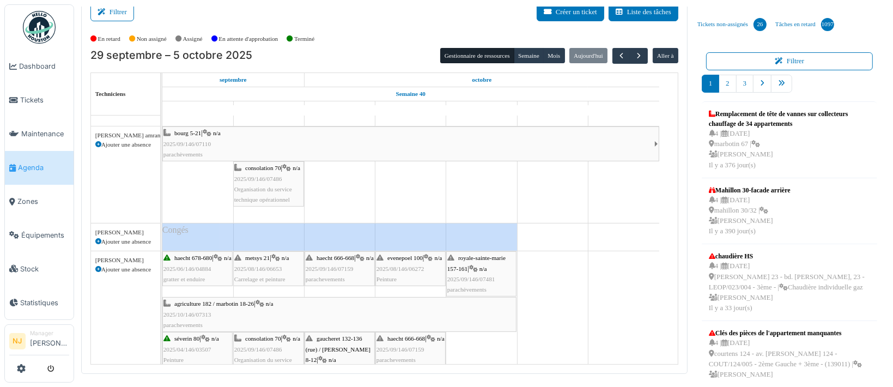
scroll to position [218, 0]
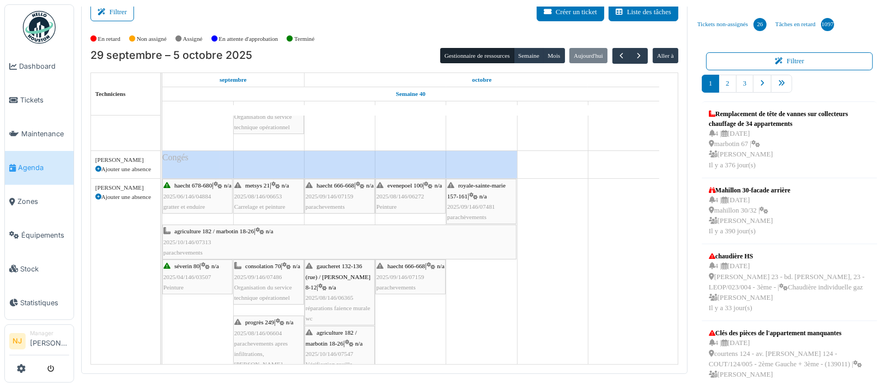
click at [268, 193] on span "2025/08/146/06653" at bounding box center [258, 196] width 48 height 7
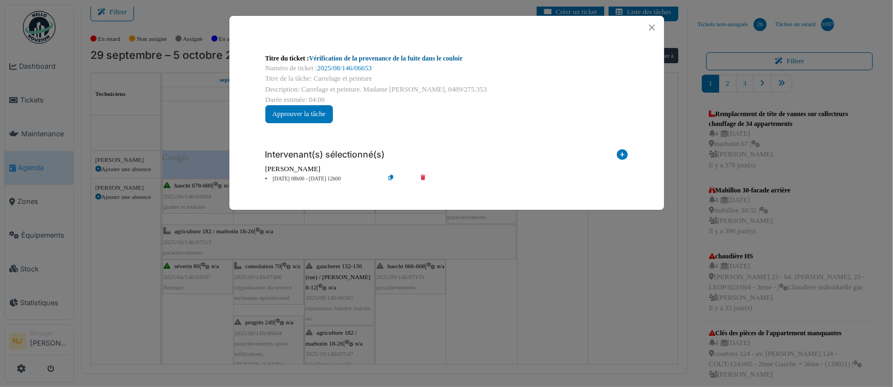
click at [351, 58] on link "Vérification de la provenance de la fuite dans le couloir" at bounding box center [386, 58] width 154 height 8
click at [651, 26] on button "Close" at bounding box center [651, 27] width 15 height 15
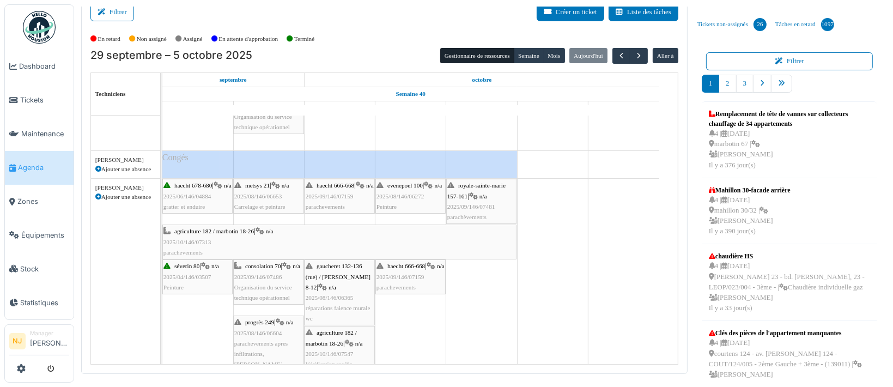
click at [260, 198] on span "2025/08/146/06653" at bounding box center [258, 196] width 48 height 7
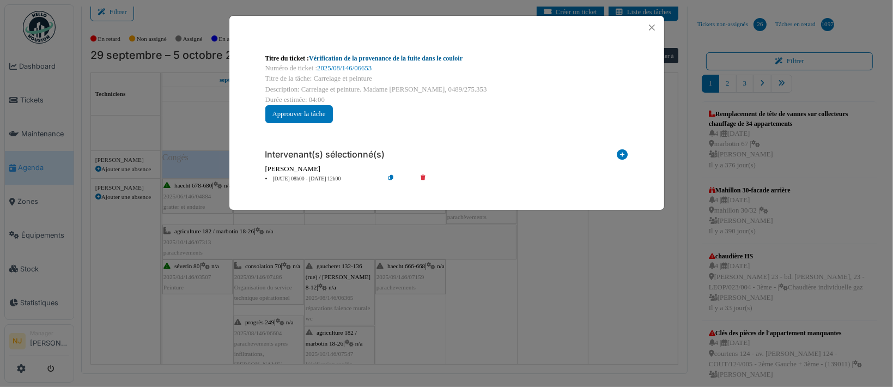
click at [372, 59] on link "Vérification de la provenance de la fuite dans le couloir" at bounding box center [386, 58] width 154 height 8
click at [651, 28] on button "Close" at bounding box center [651, 27] width 15 height 15
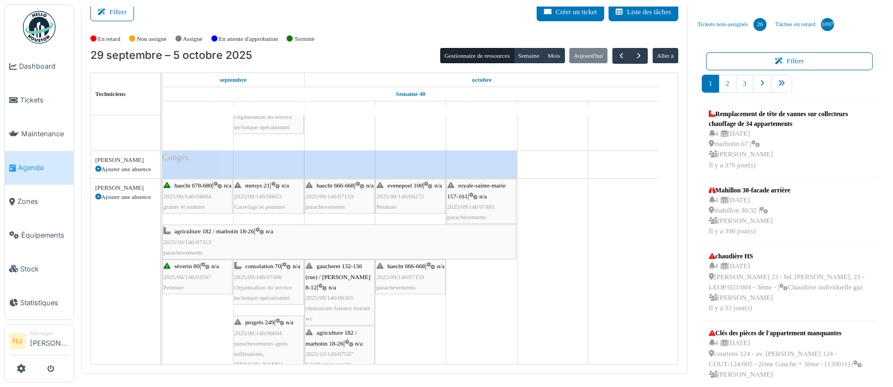
click at [266, 278] on div "consolation 70 | n/a 2025/09/146/07486 Organisation du service technique opérat…" at bounding box center [268, 282] width 69 height 42
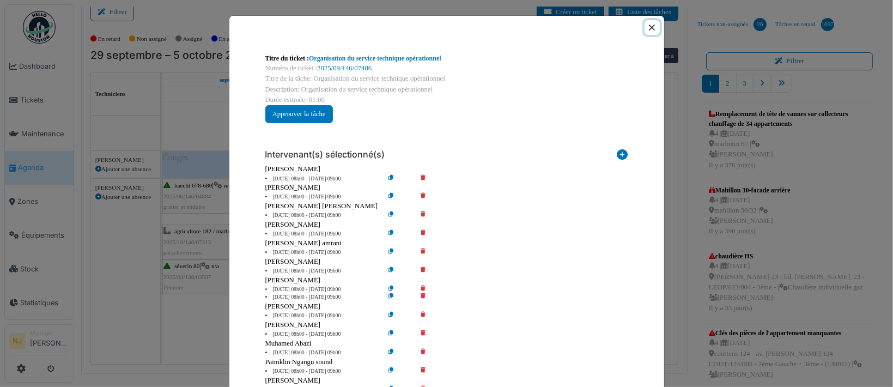
click at [648, 26] on button "Close" at bounding box center [651, 27] width 15 height 15
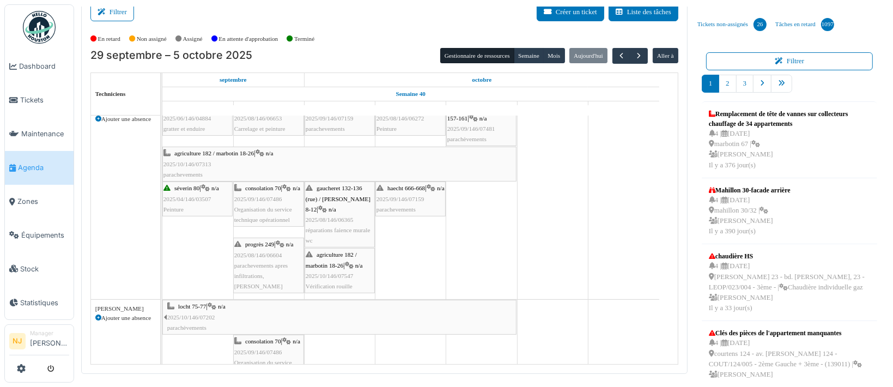
scroll to position [363, 0]
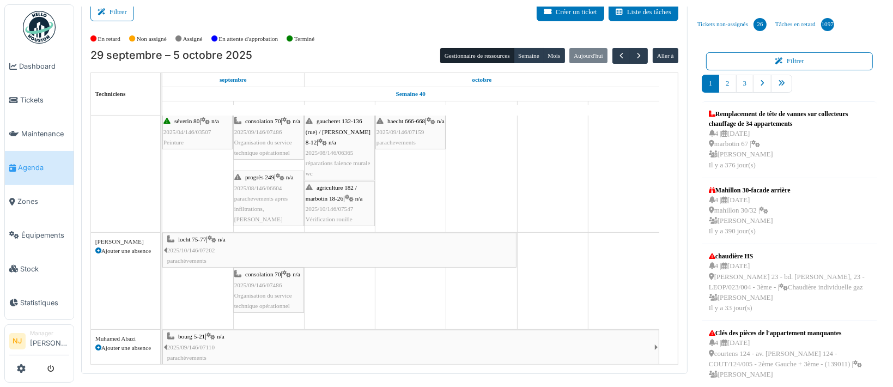
click at [265, 160] on link "consolation 70 | n/a 2025/09/146/07486 Organisation du service technique opérat…" at bounding box center [268, 136] width 71 height 45
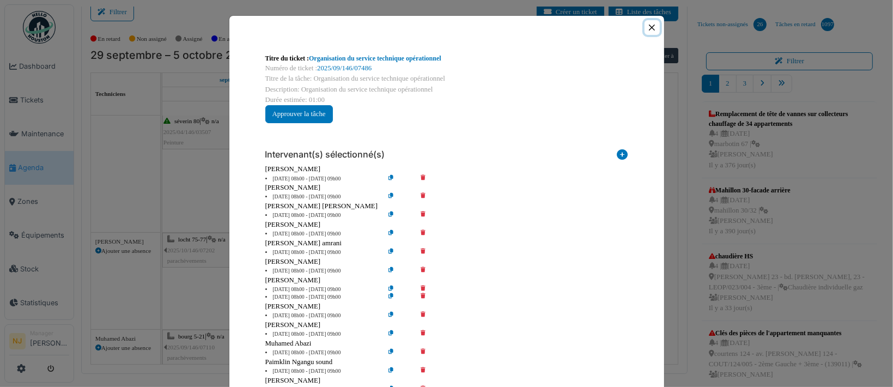
click at [645, 24] on button "Close" at bounding box center [651, 27] width 15 height 15
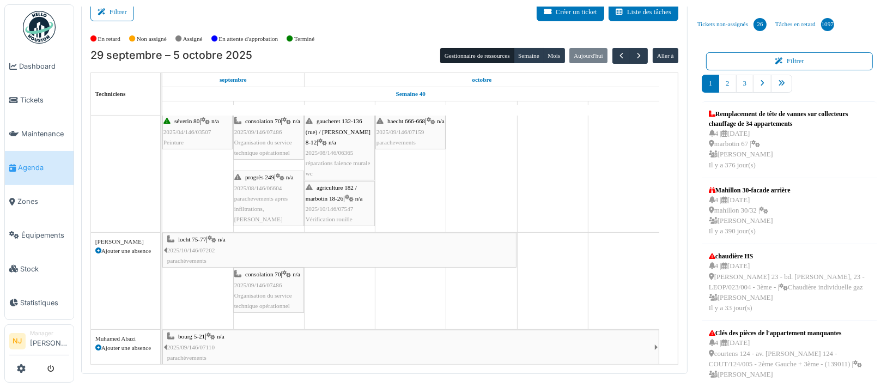
click at [268, 192] on div "progrès 249 | n/a 2025/08/146/06604 parachevements apres infiltrations, Mahfoud" at bounding box center [268, 198] width 69 height 52
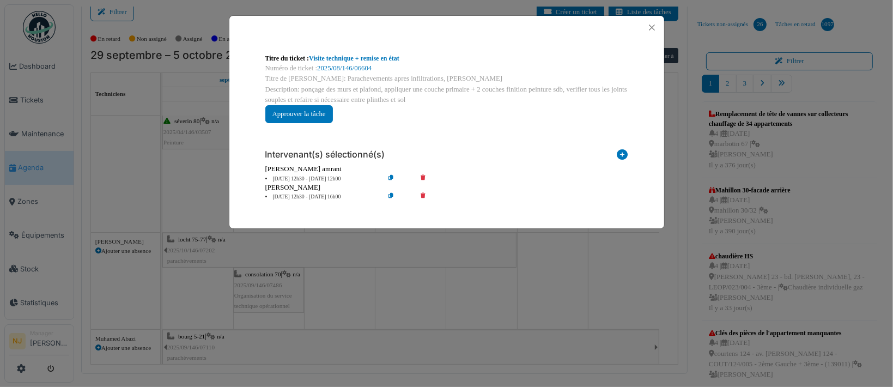
click at [422, 175] on icon at bounding box center [430, 179] width 31 height 8
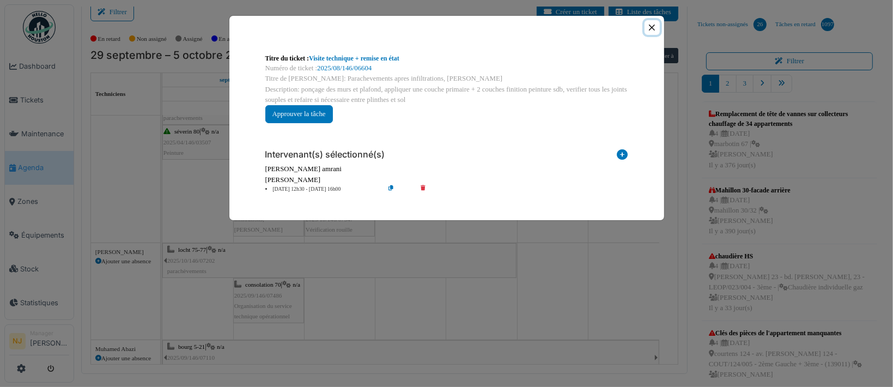
click at [649, 22] on button "Close" at bounding box center [651, 27] width 15 height 15
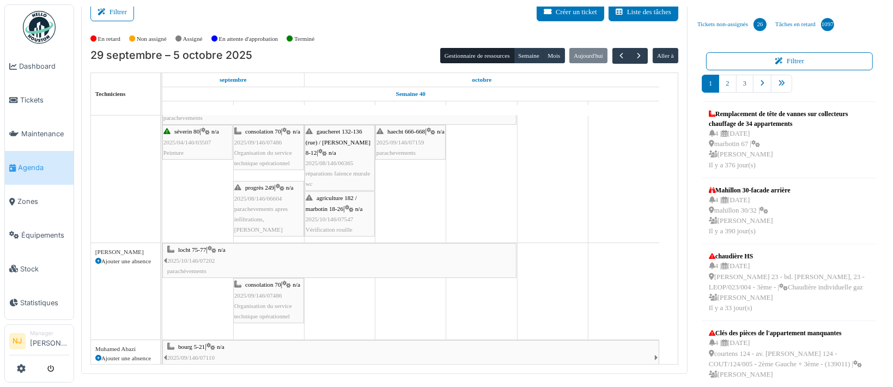
click at [268, 202] on div "progrès 249 | n/a 2025/08/146/06604 parachevements apres infiltrations, Mahfoud" at bounding box center [268, 208] width 69 height 52
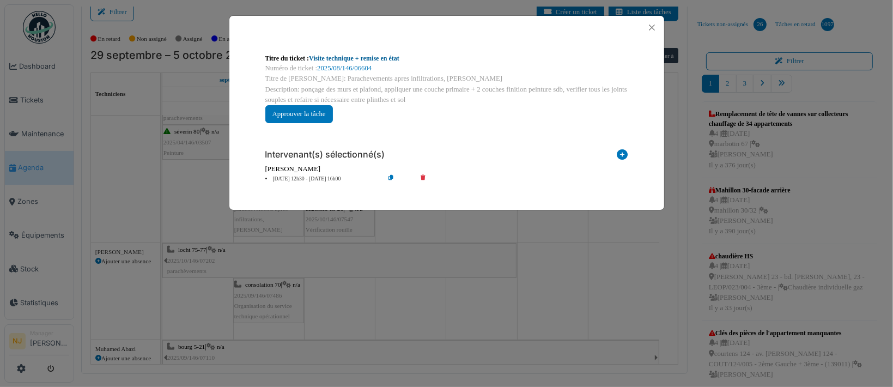
click at [343, 57] on link "Visite technique + remise en état" at bounding box center [354, 58] width 90 height 8
click at [650, 26] on button "Close" at bounding box center [651, 27] width 15 height 15
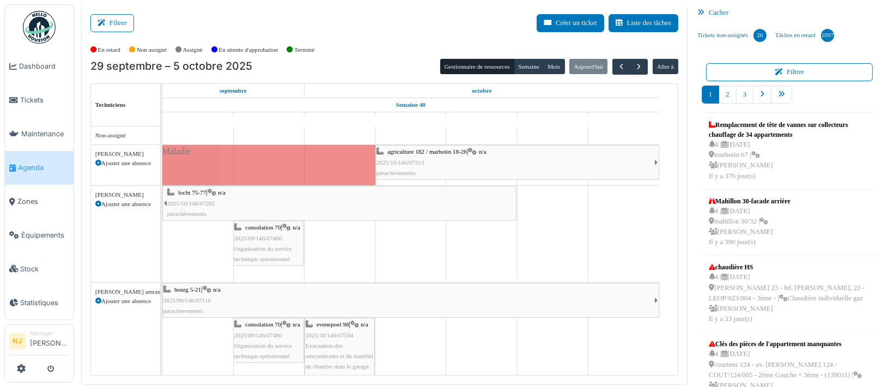
scroll to position [0, 0]
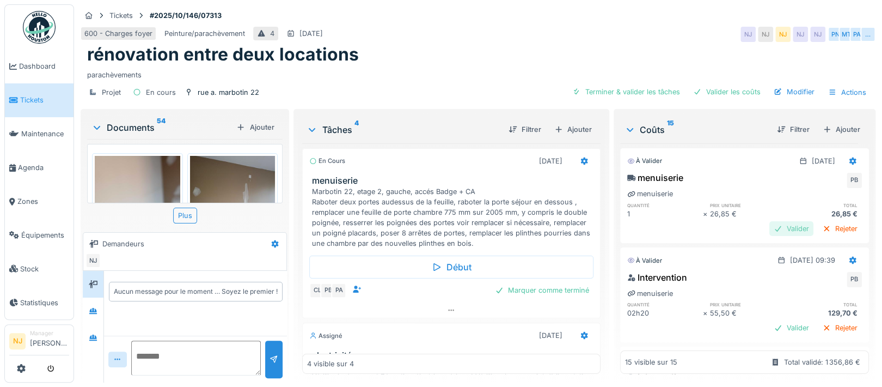
click at [770, 228] on div "Valider" at bounding box center [792, 228] width 44 height 15
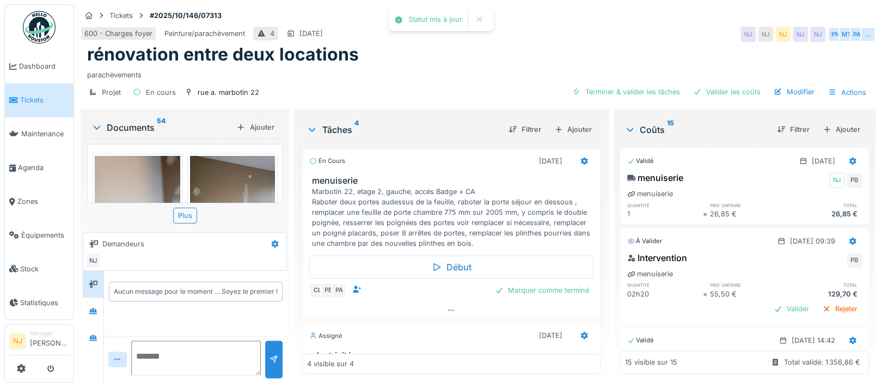
scroll to position [72, 0]
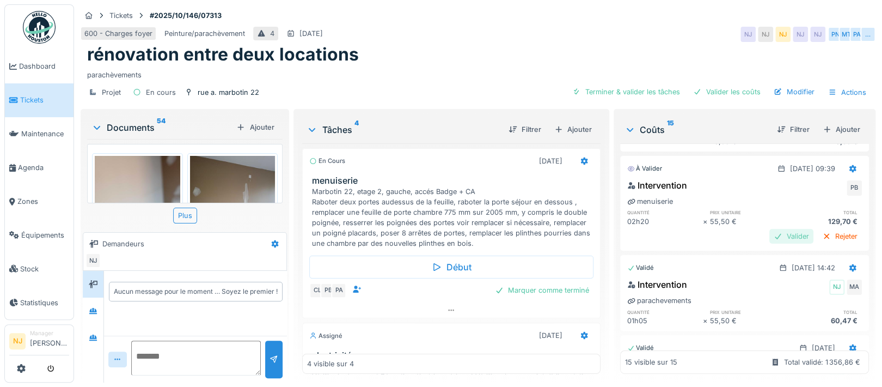
click at [770, 236] on div "Valider" at bounding box center [792, 236] width 44 height 15
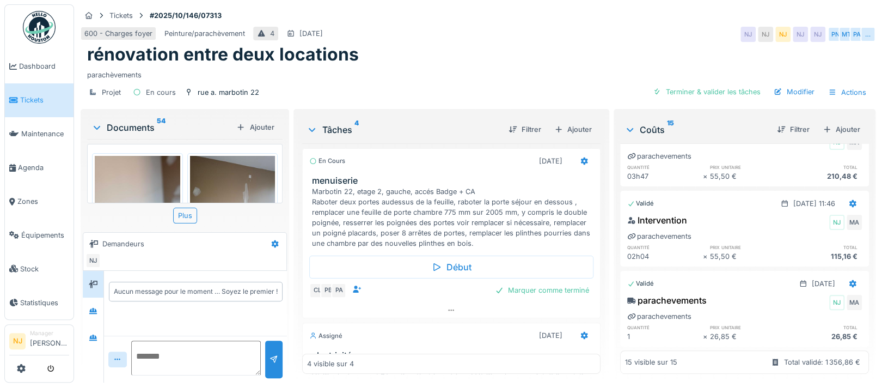
scroll to position [0, 0]
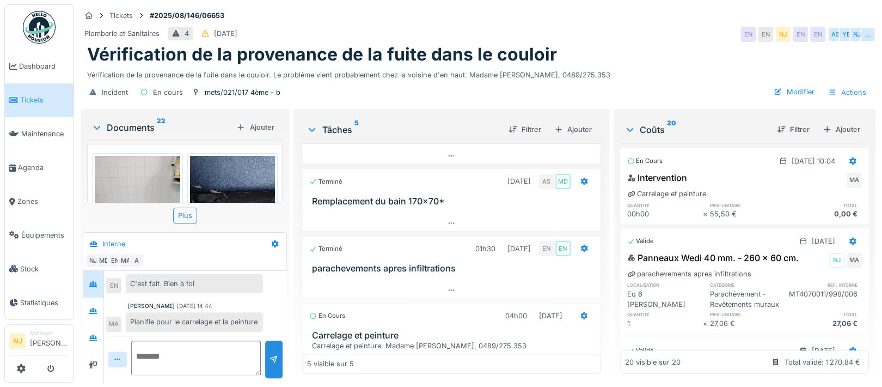
scroll to position [145, 0]
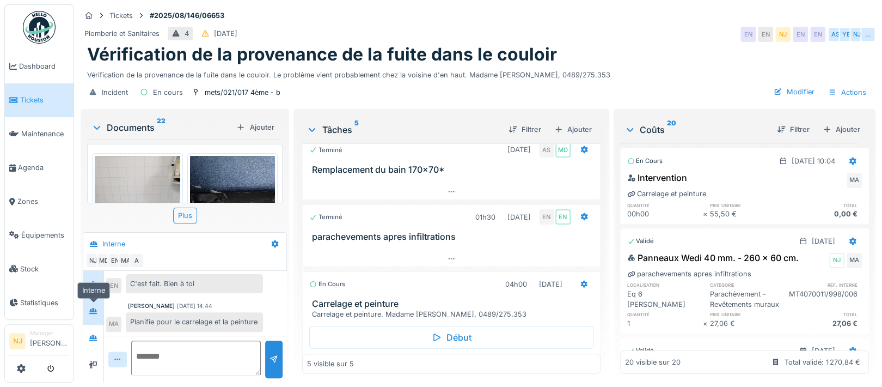
click at [97, 309] on icon at bounding box center [93, 310] width 9 height 7
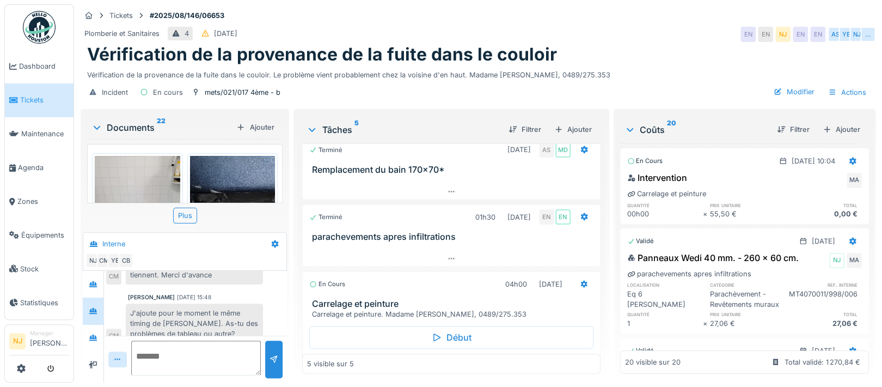
scroll to position [115, 0]
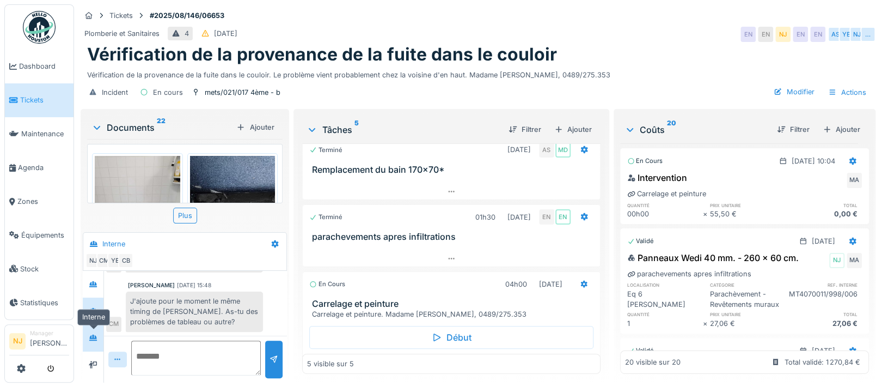
click at [97, 335] on icon at bounding box center [93, 337] width 9 height 7
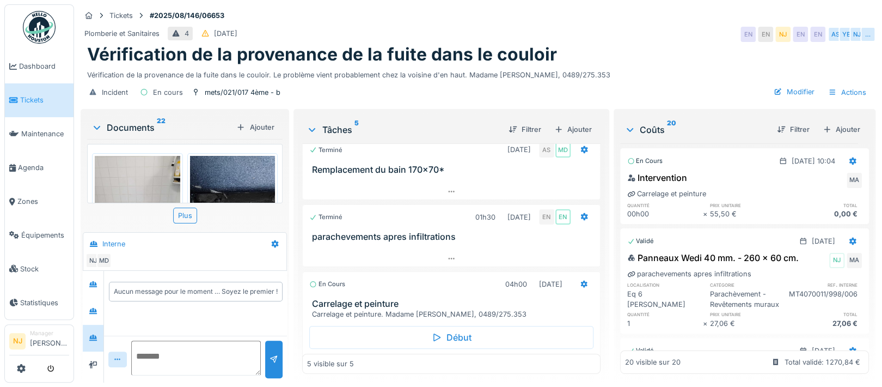
scroll to position [10, 0]
click at [97, 307] on icon at bounding box center [93, 310] width 9 height 7
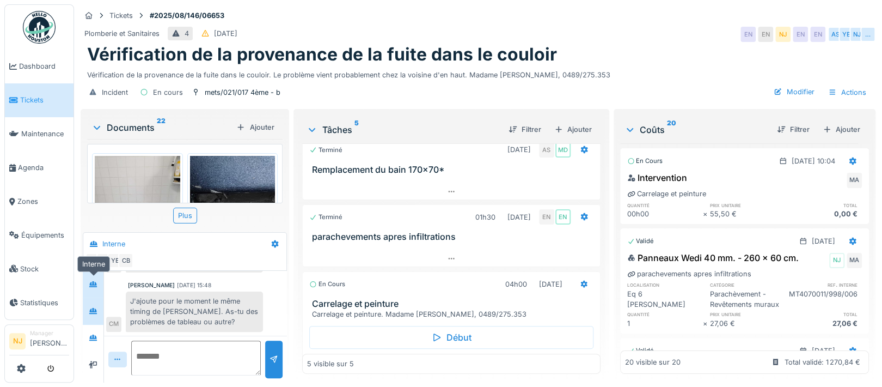
click at [95, 280] on icon at bounding box center [93, 283] width 9 height 7
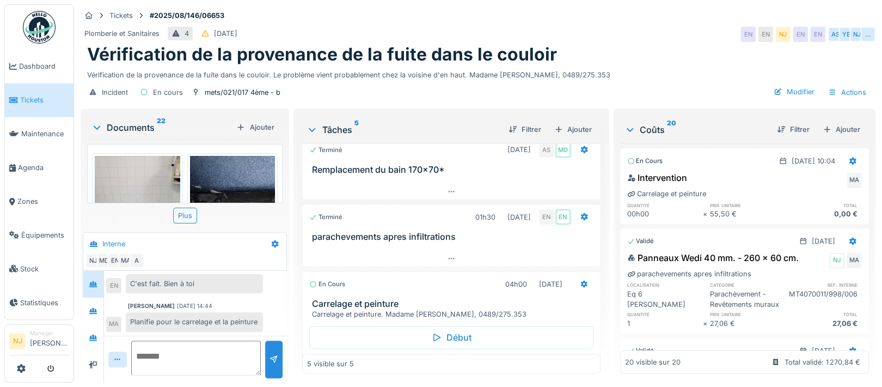
scroll to position [10, 0]
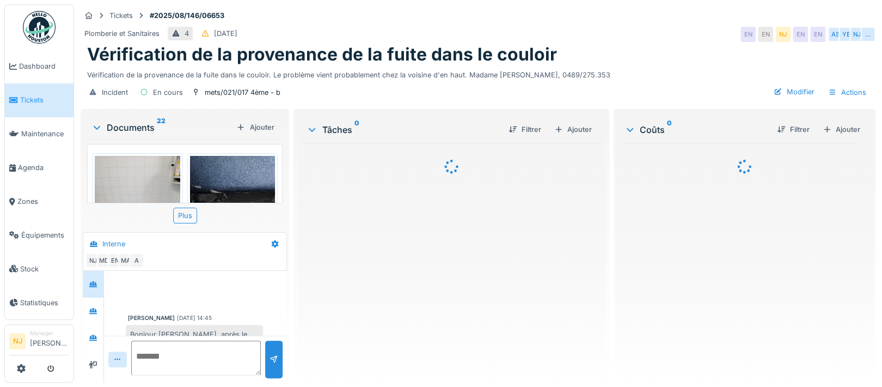
scroll to position [469, 0]
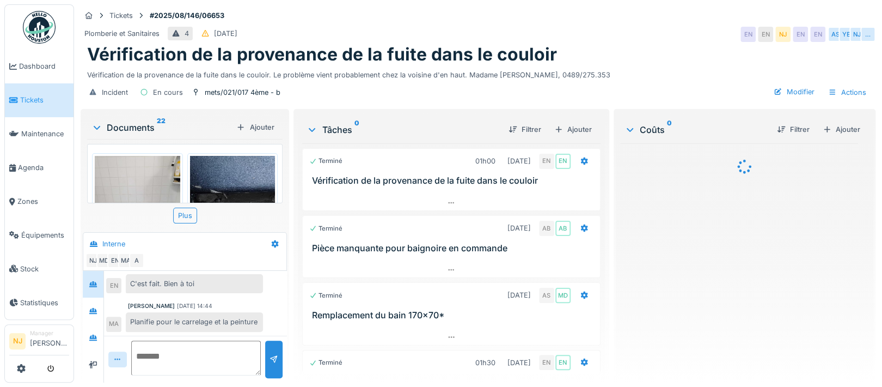
click at [242, 185] on img at bounding box center [233, 213] width 86 height 114
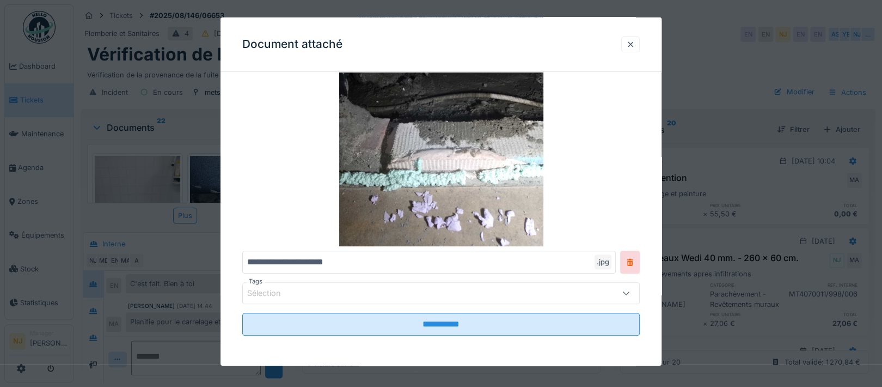
scroll to position [10, 0]
click at [631, 45] on div at bounding box center [630, 44] width 19 height 16
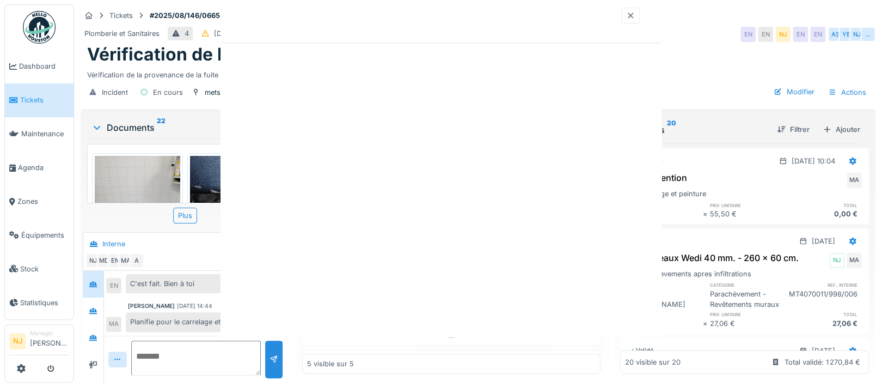
scroll to position [0, 0]
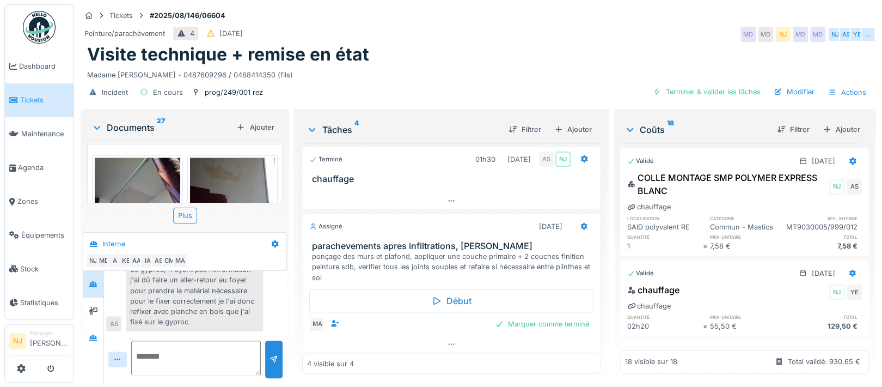
scroll to position [222, 0]
click at [448, 343] on icon at bounding box center [451, 344] width 6 height 2
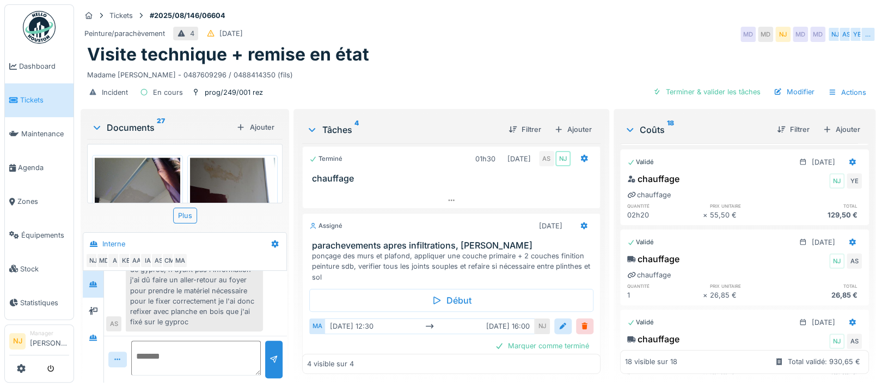
scroll to position [0, 0]
